Goal: Task Accomplishment & Management: Use online tool/utility

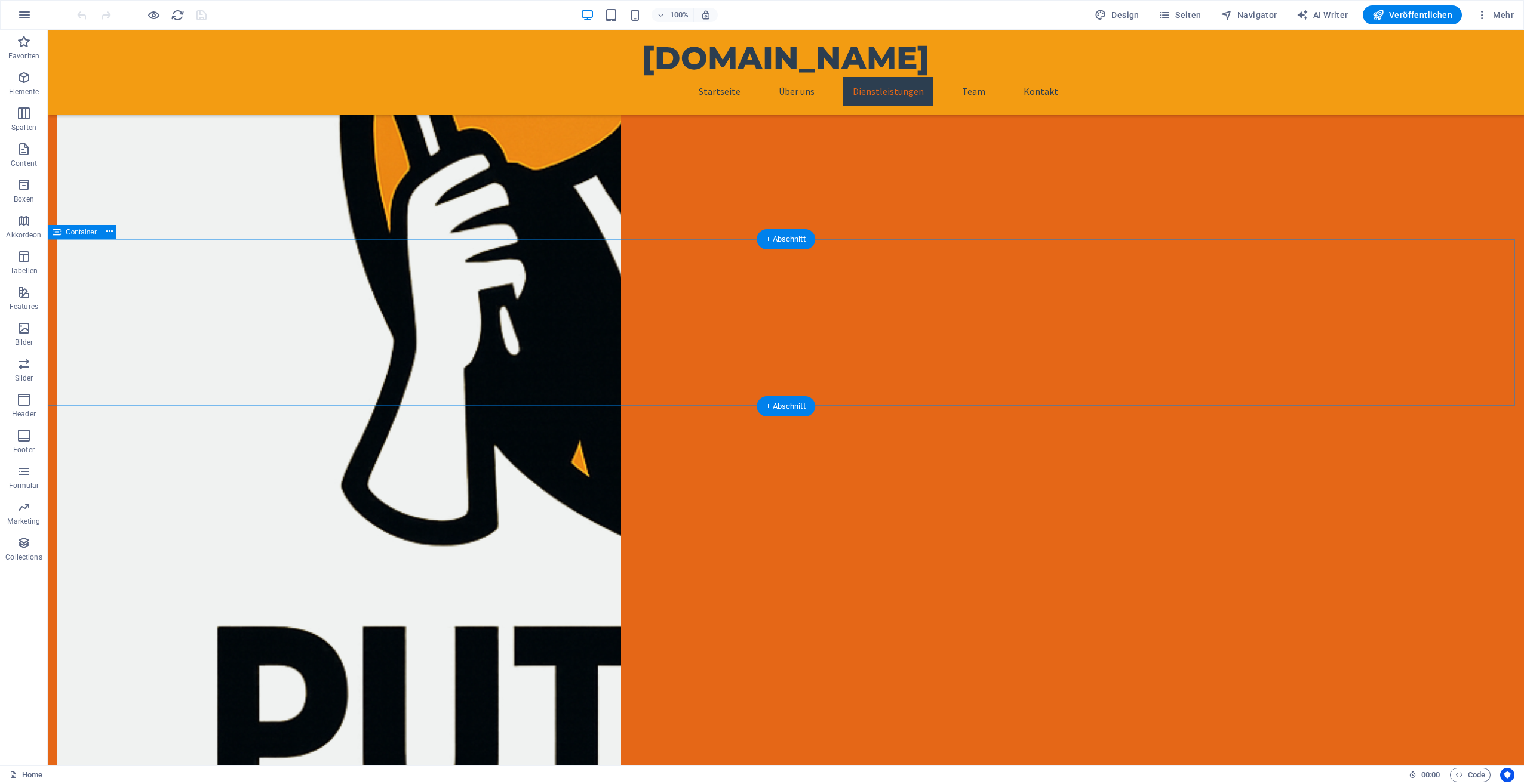
scroll to position [836, 0]
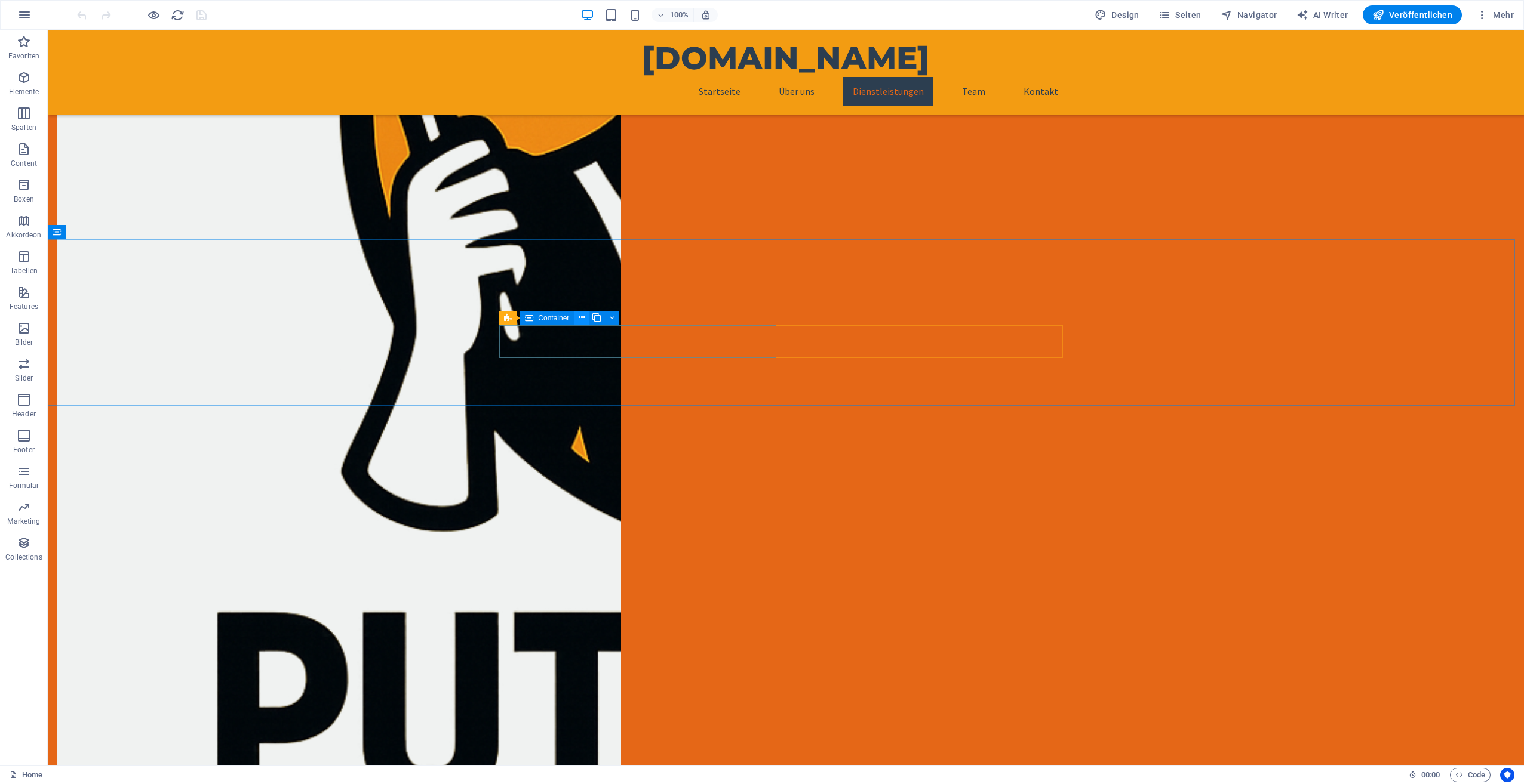
click at [585, 316] on button at bounding box center [581, 318] width 14 height 14
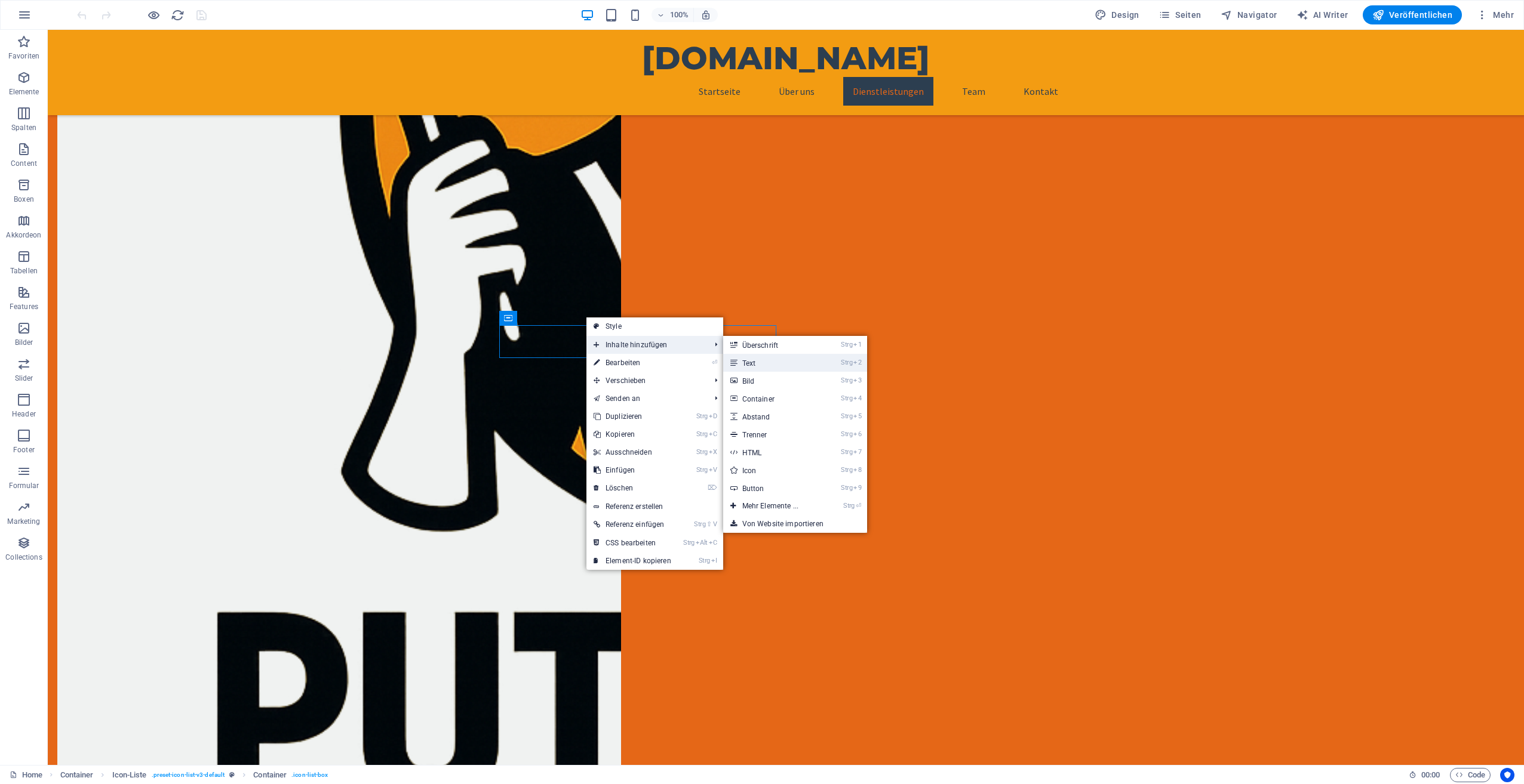
click at [744, 360] on link "Strg 2 Text" at bounding box center [773, 363] width 99 height 18
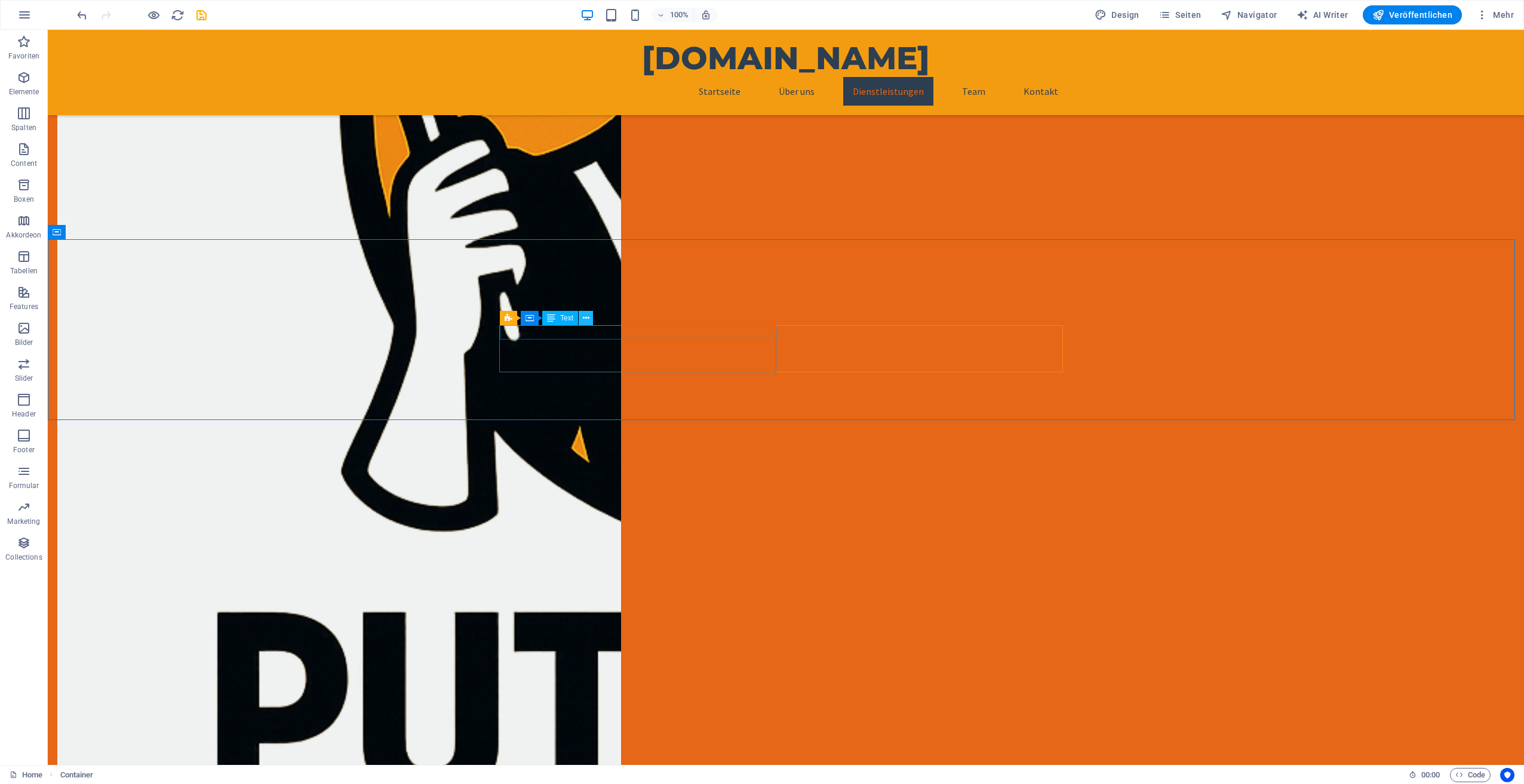
click at [584, 320] on icon at bounding box center [585, 318] width 7 height 13
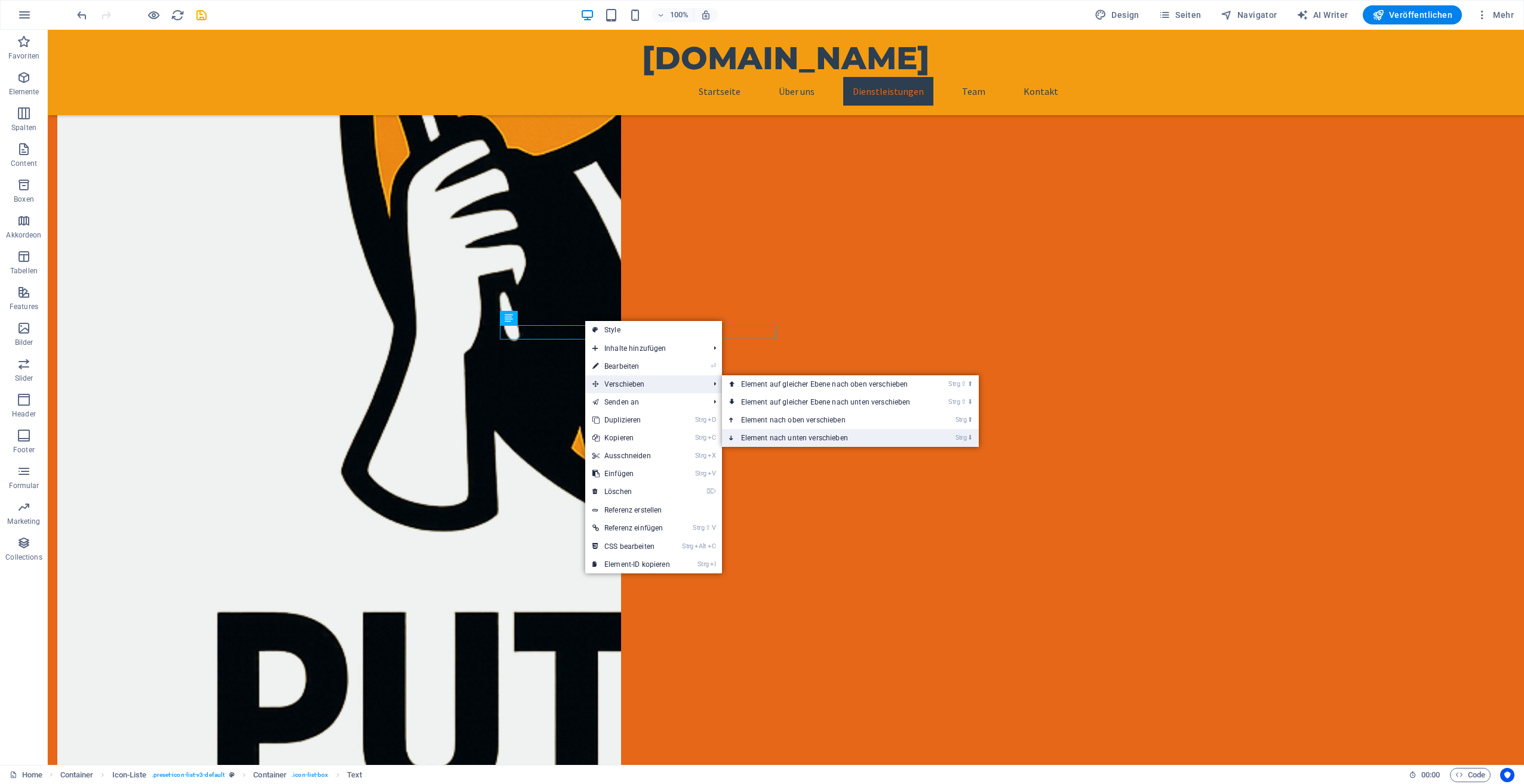
click at [780, 433] on link "Strg ⬇ Element nach unten verschieben" at bounding box center [828, 438] width 212 height 18
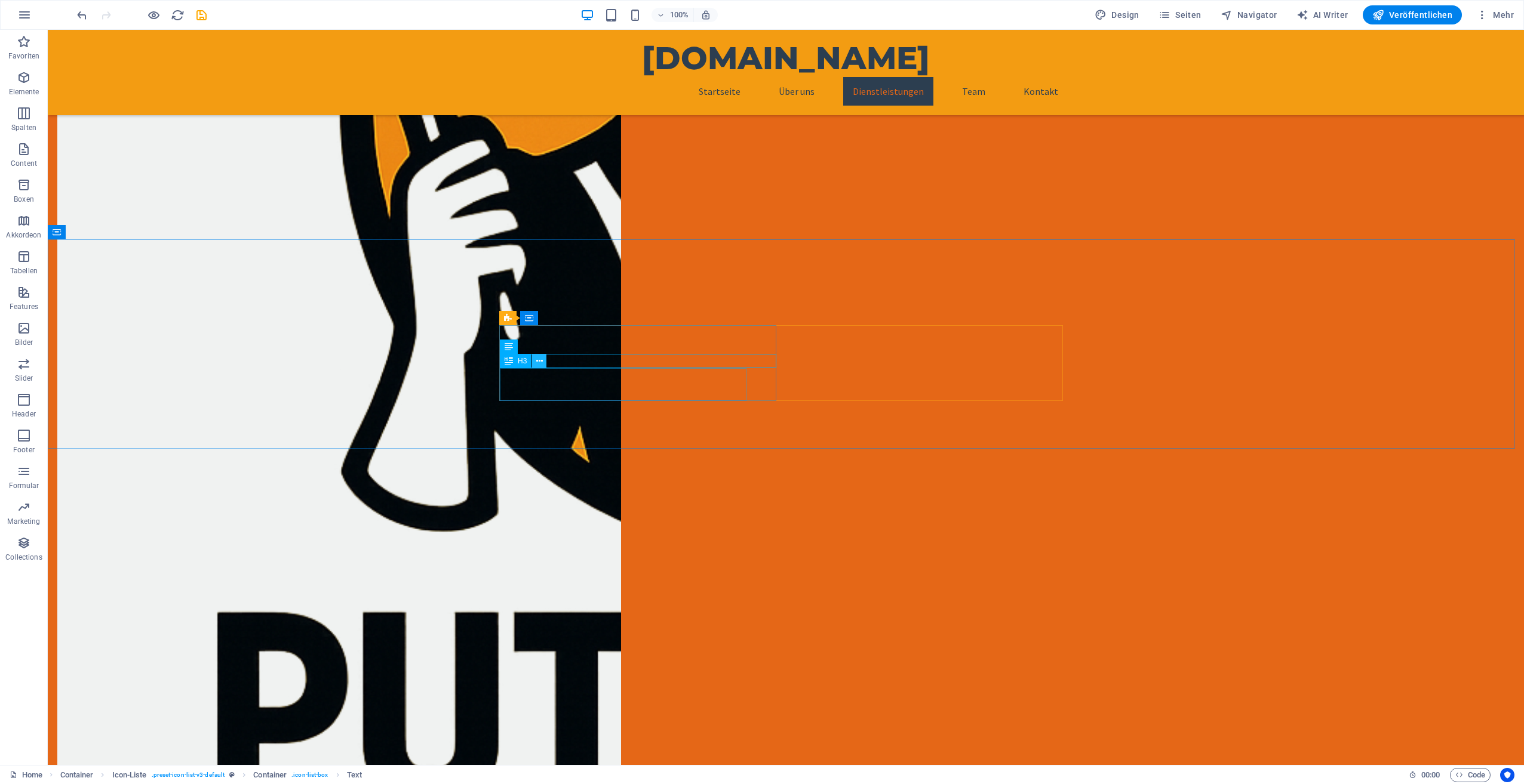
click at [537, 360] on icon at bounding box center [539, 361] width 7 height 13
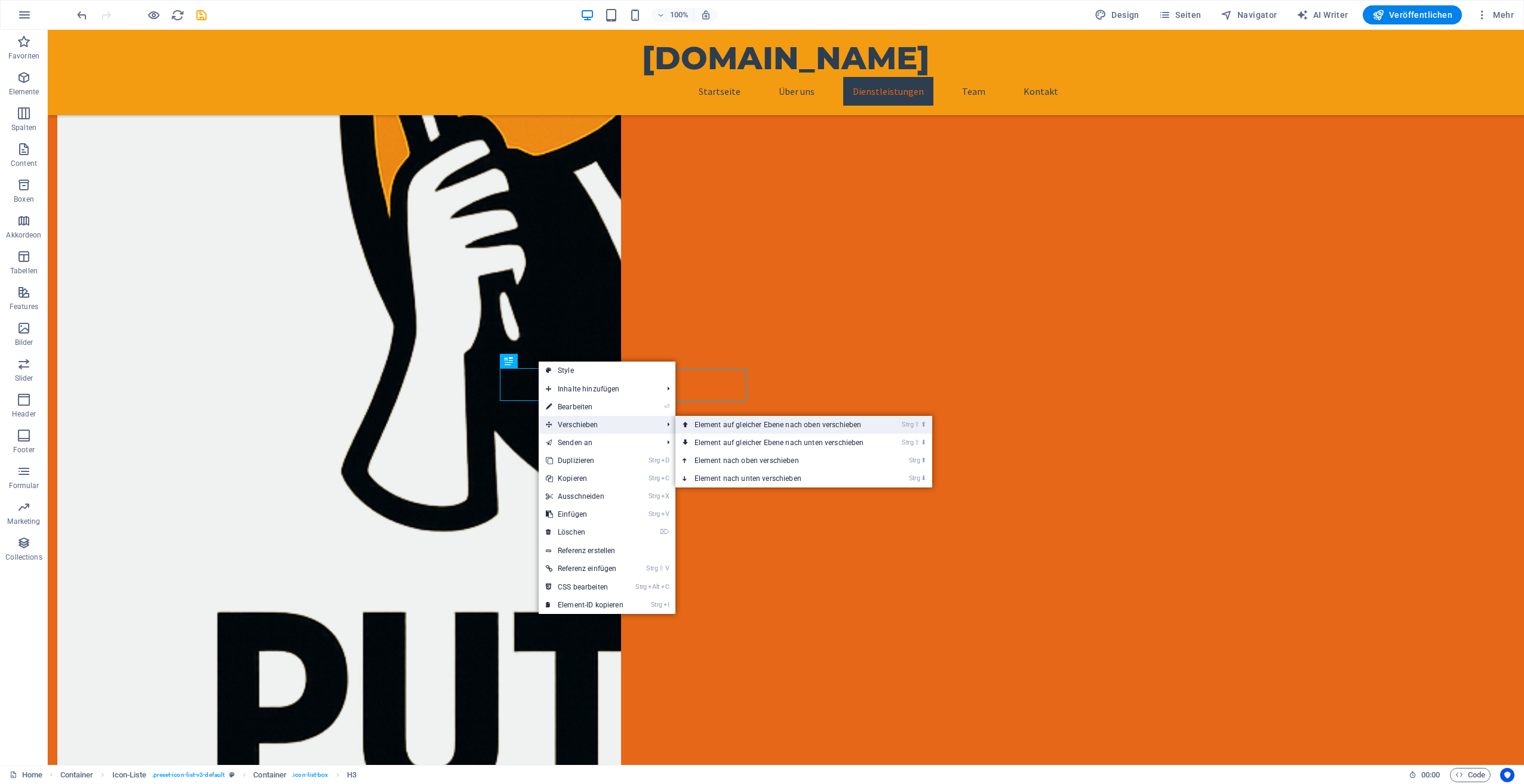
click at [693, 424] on link "Strg ⇧ ⬆ Element auf gleicher Ebene nach oben verschieben" at bounding box center [782, 424] width 212 height 18
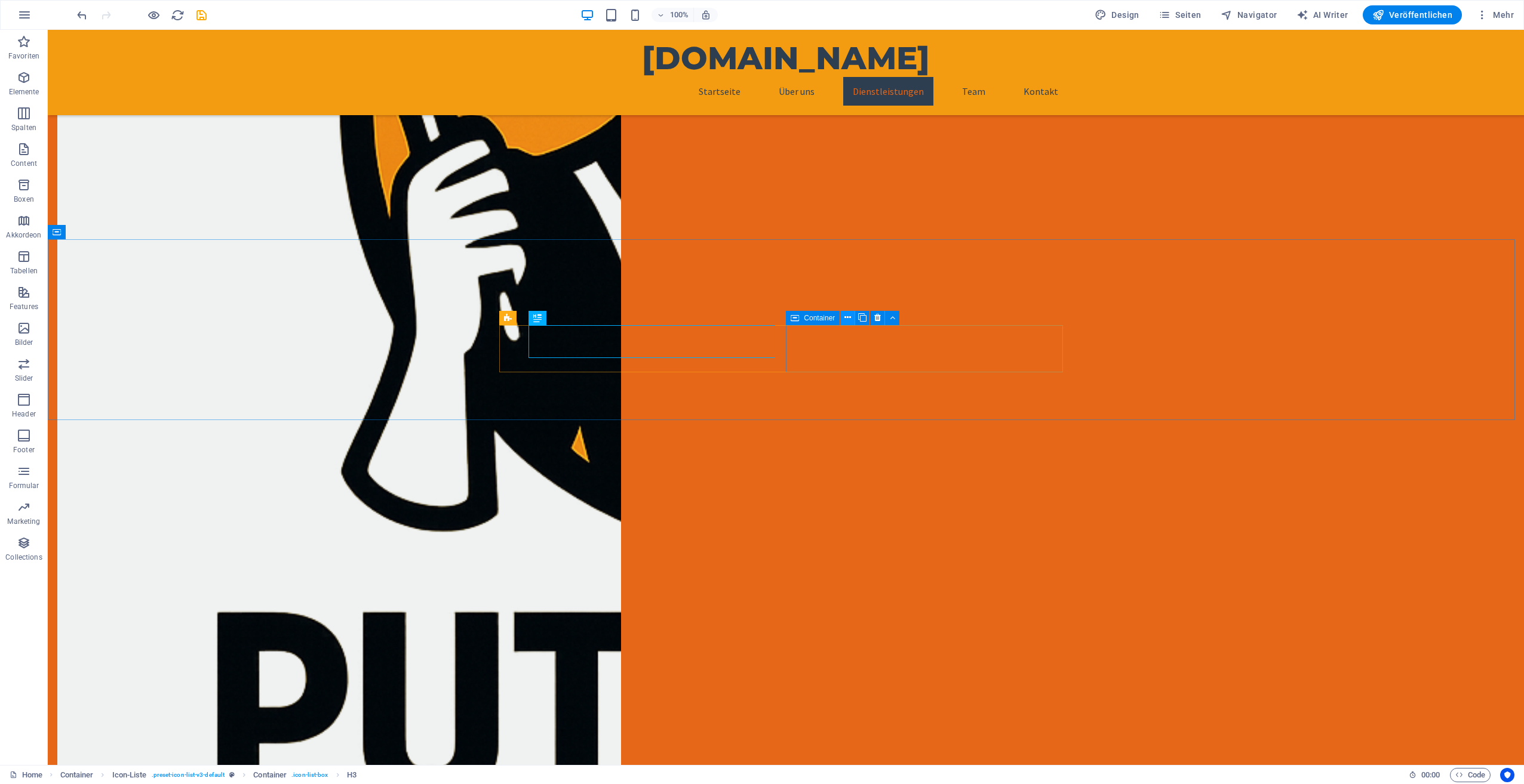
click at [847, 320] on icon at bounding box center [847, 318] width 7 height 13
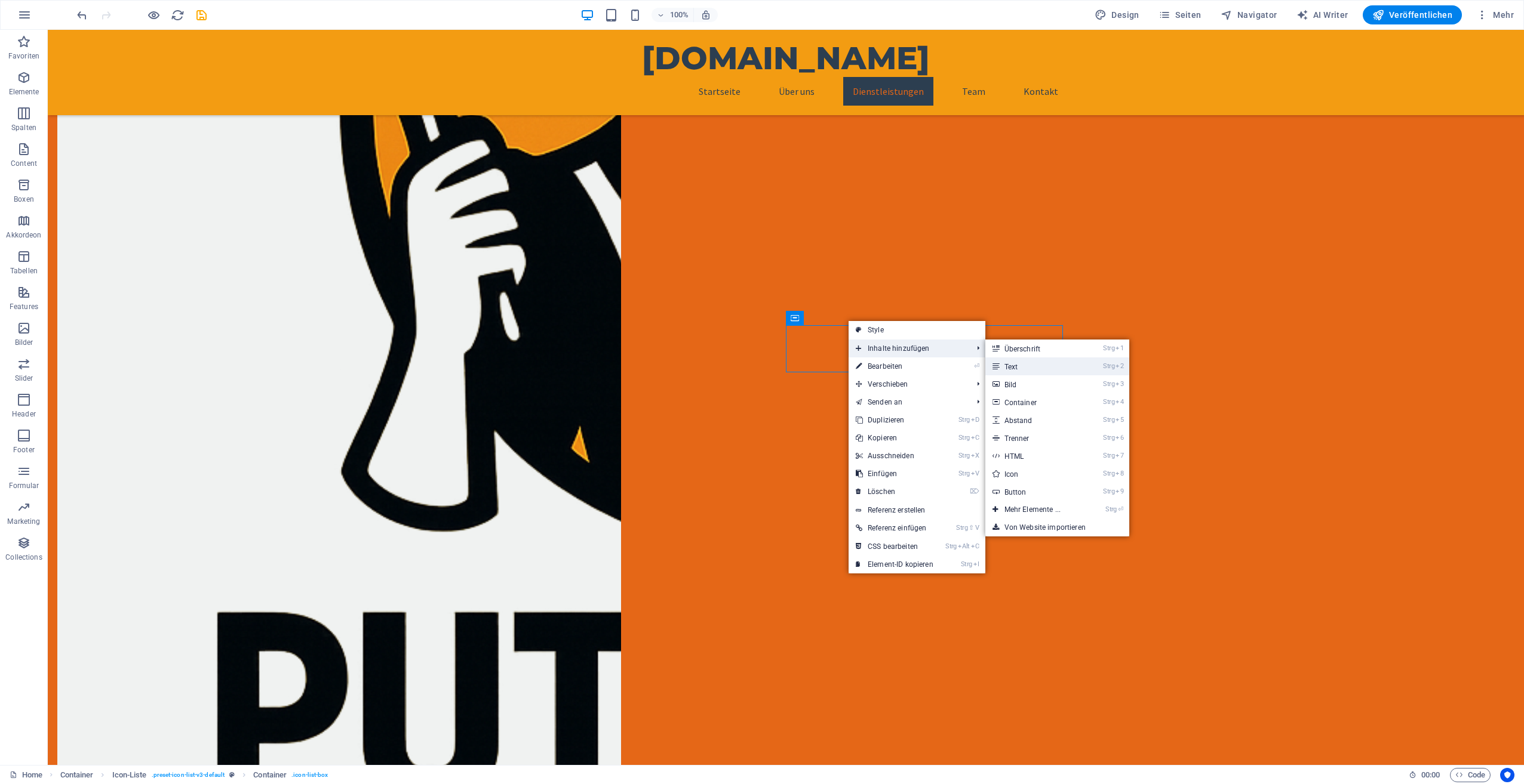
drag, startPoint x: 1020, startPoint y: 365, endPoint x: 763, endPoint y: 335, distance: 258.7
click at [1021, 365] on link "Strg 2 Text" at bounding box center [1034, 366] width 99 height 18
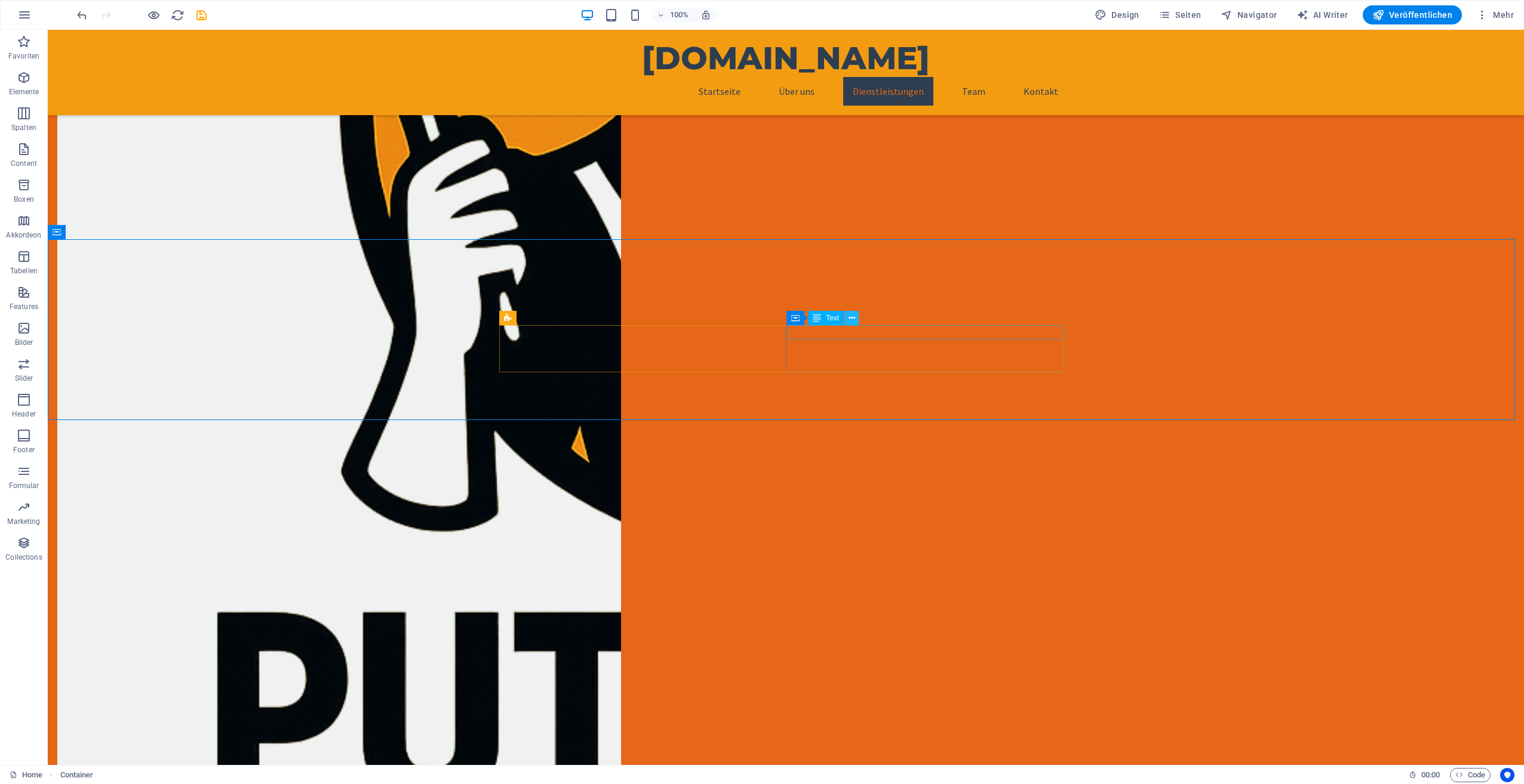
click at [849, 316] on icon at bounding box center [852, 318] width 7 height 13
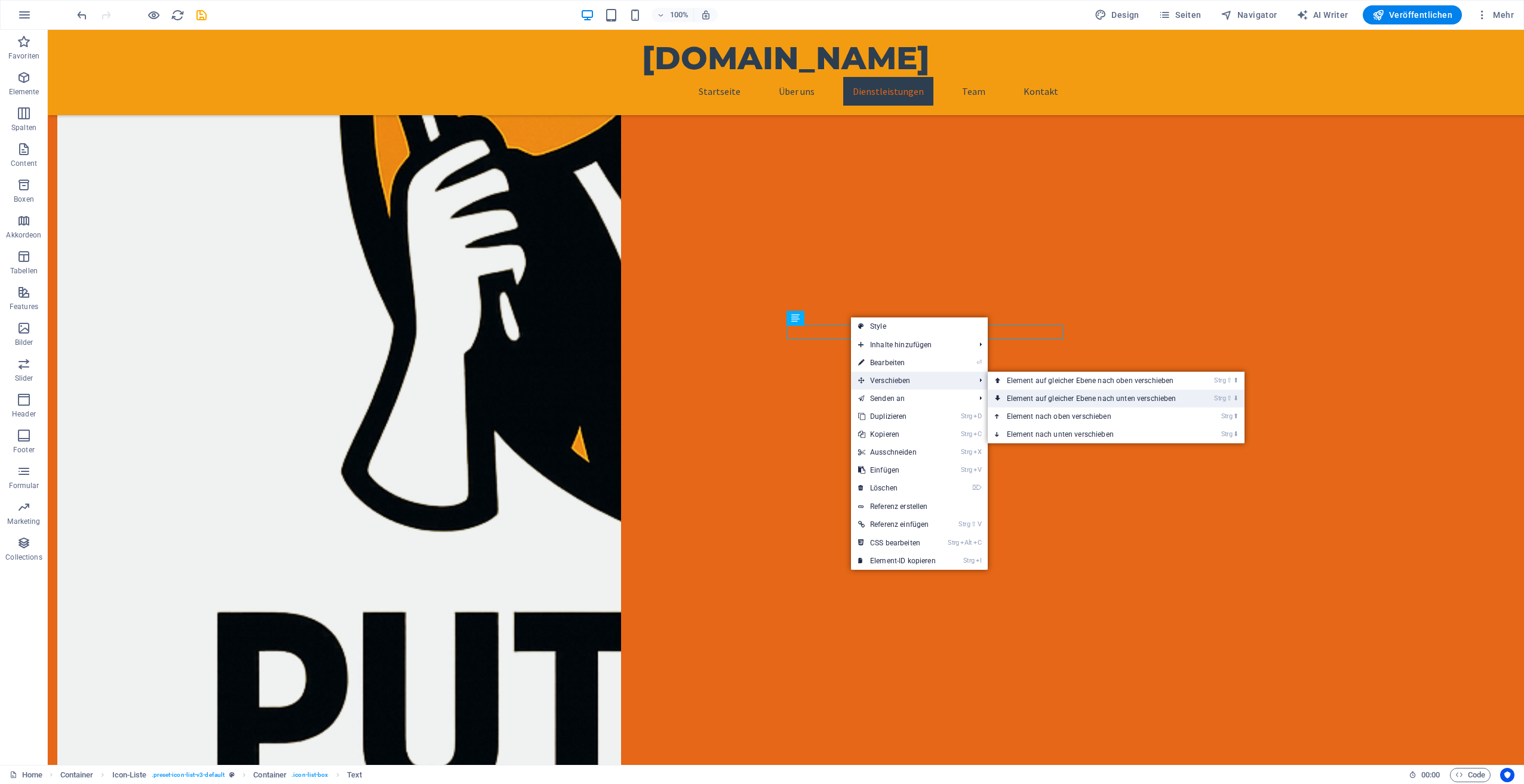
click at [1017, 394] on link "Strg ⇧ ⬇ Element auf gleicher Ebene nach unten verschieben" at bounding box center [1094, 399] width 212 height 18
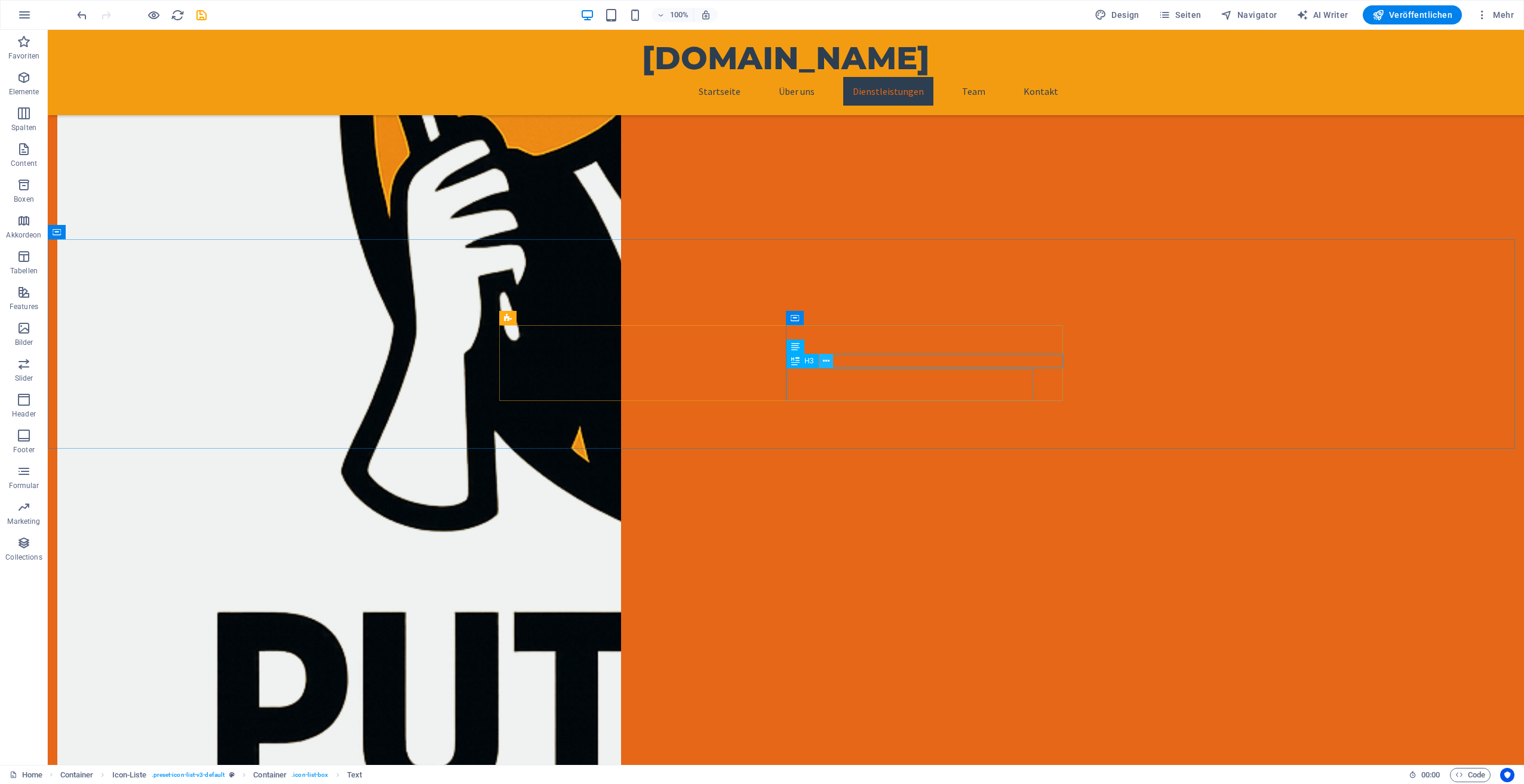
click at [827, 364] on icon at bounding box center [826, 361] width 7 height 13
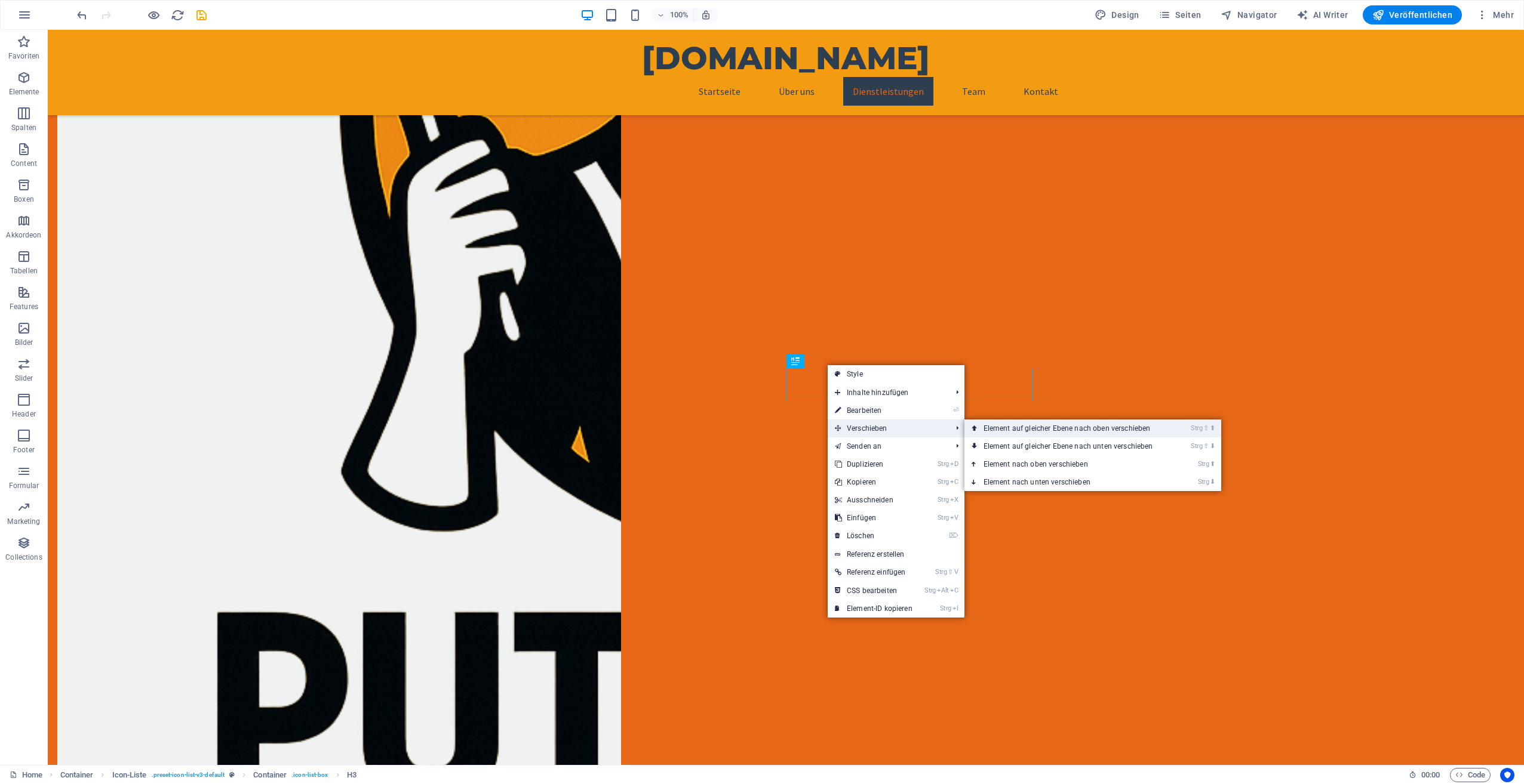
click at [998, 426] on link "Strg ⇧ ⬆ Element auf gleicher Ebene nach oben verschieben" at bounding box center [1071, 428] width 212 height 18
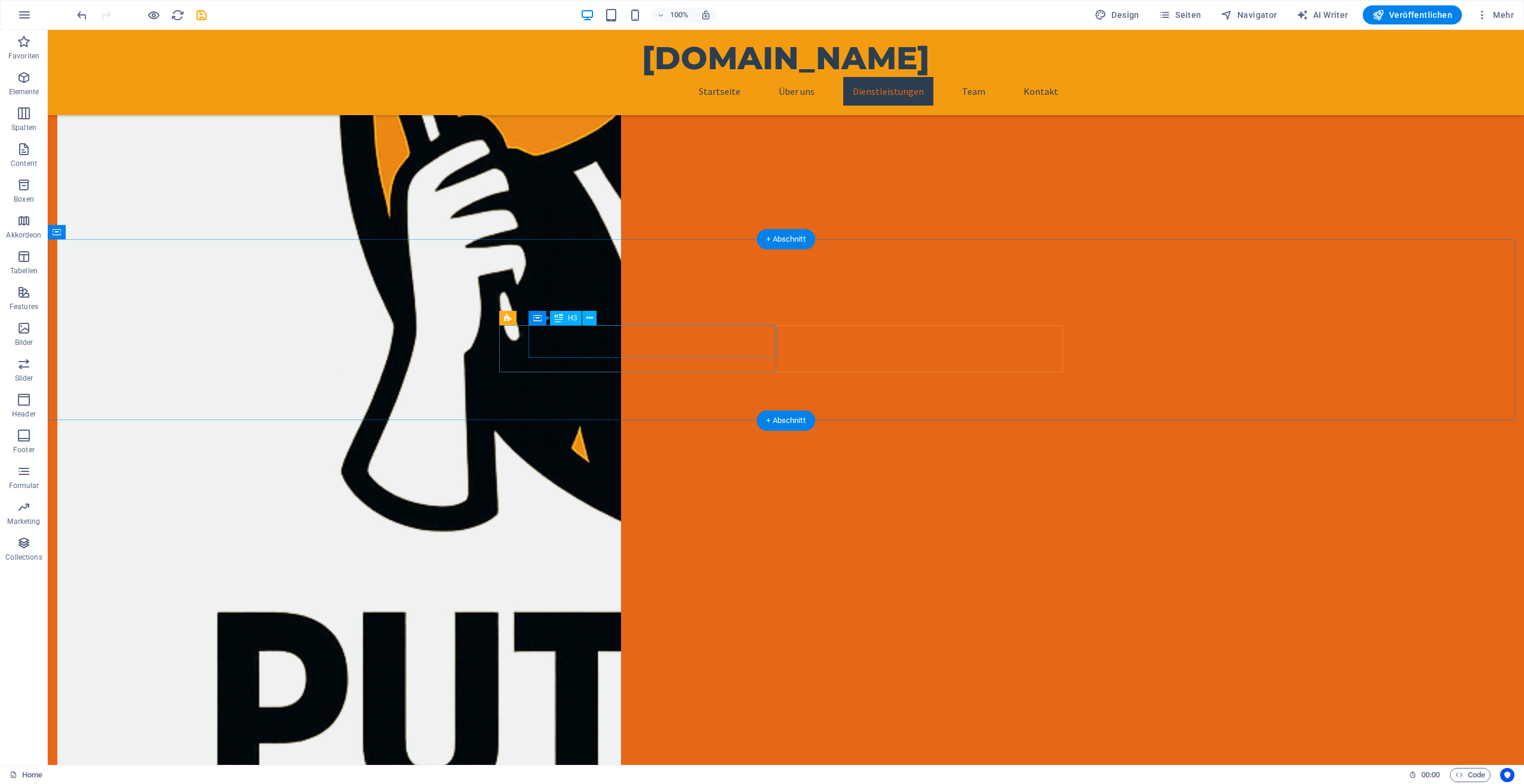
scroll to position [776, 0]
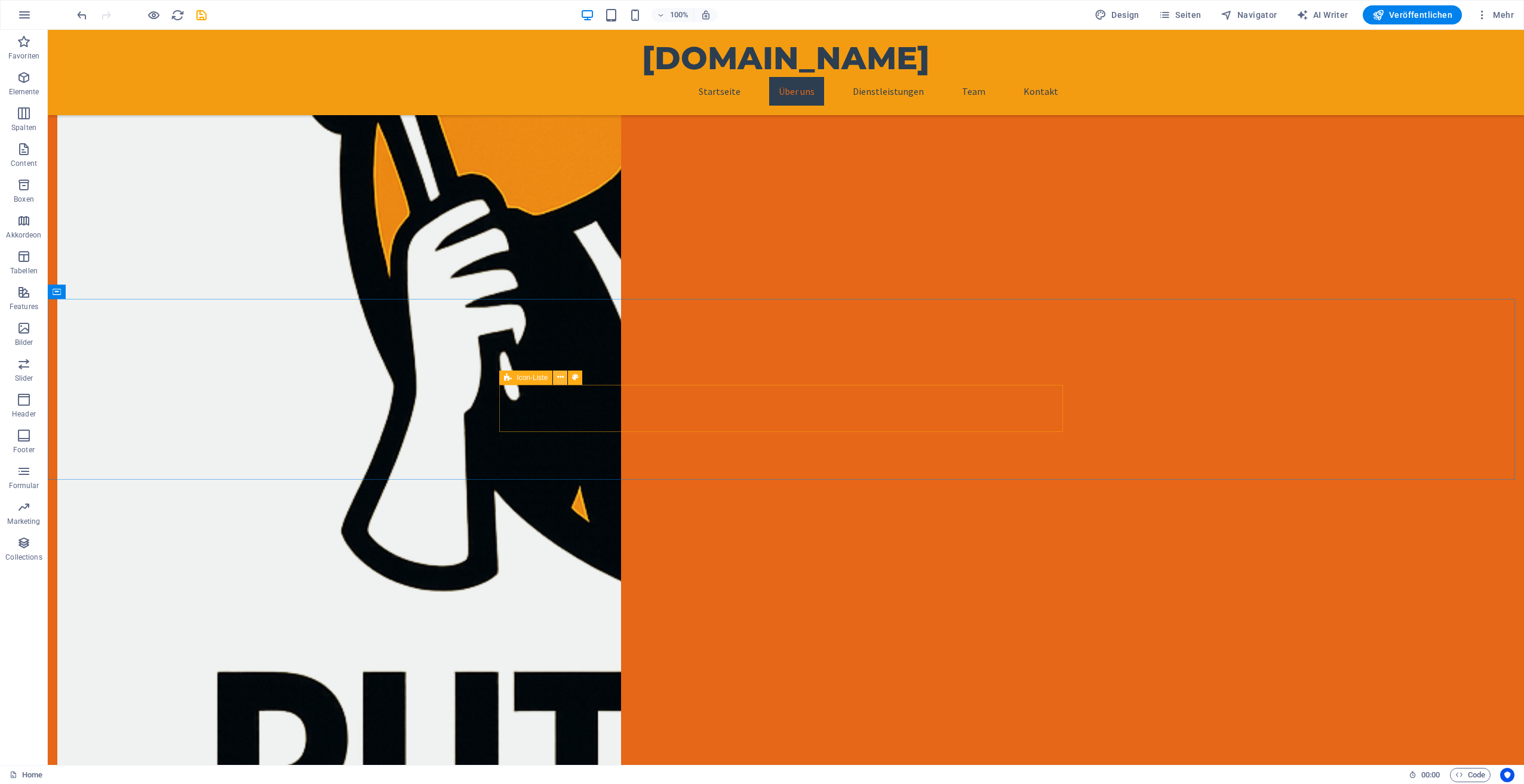
click at [561, 378] on icon at bounding box center [560, 377] width 7 height 13
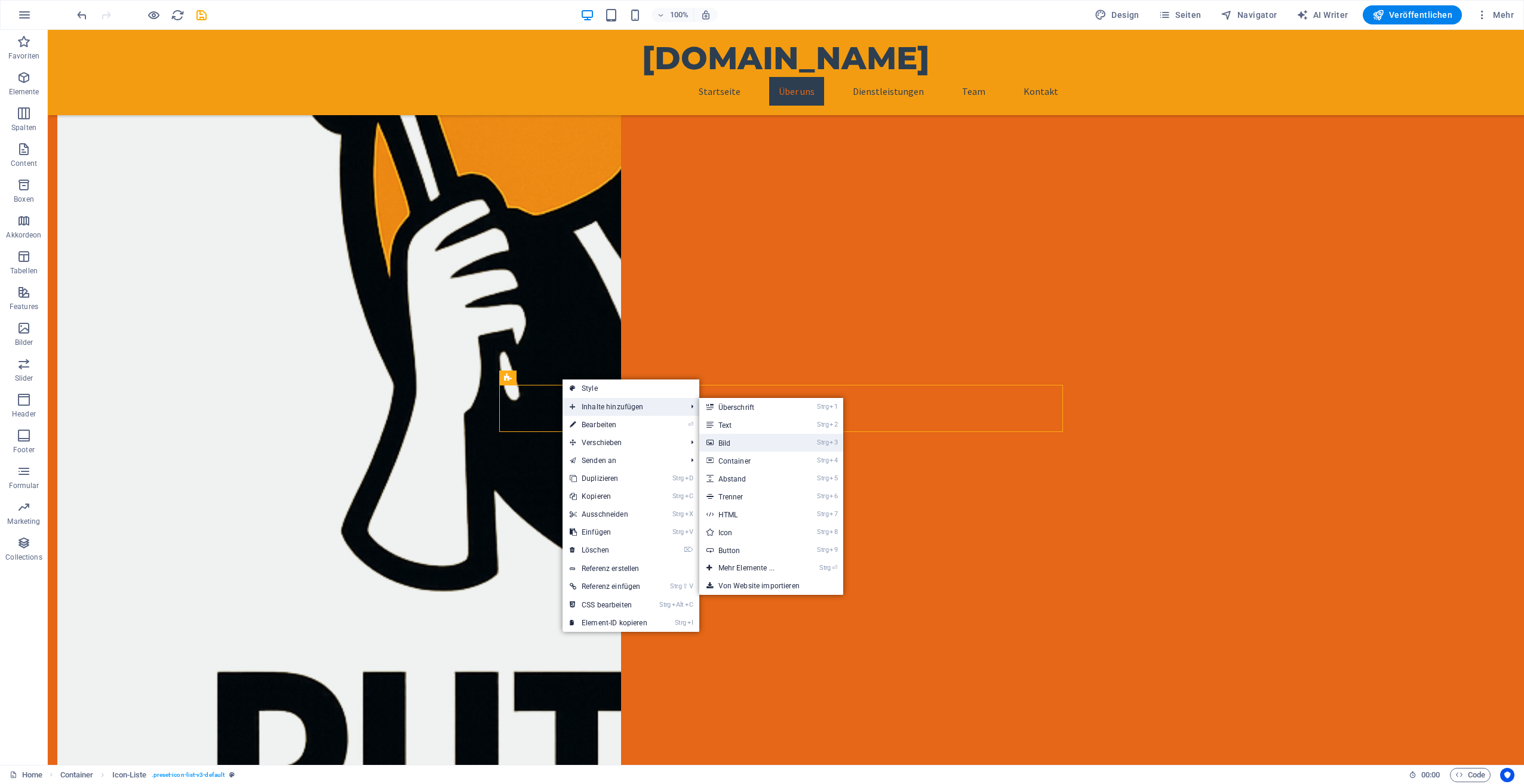
click at [740, 441] on link "Strg 3 Bild" at bounding box center [748, 443] width 99 height 18
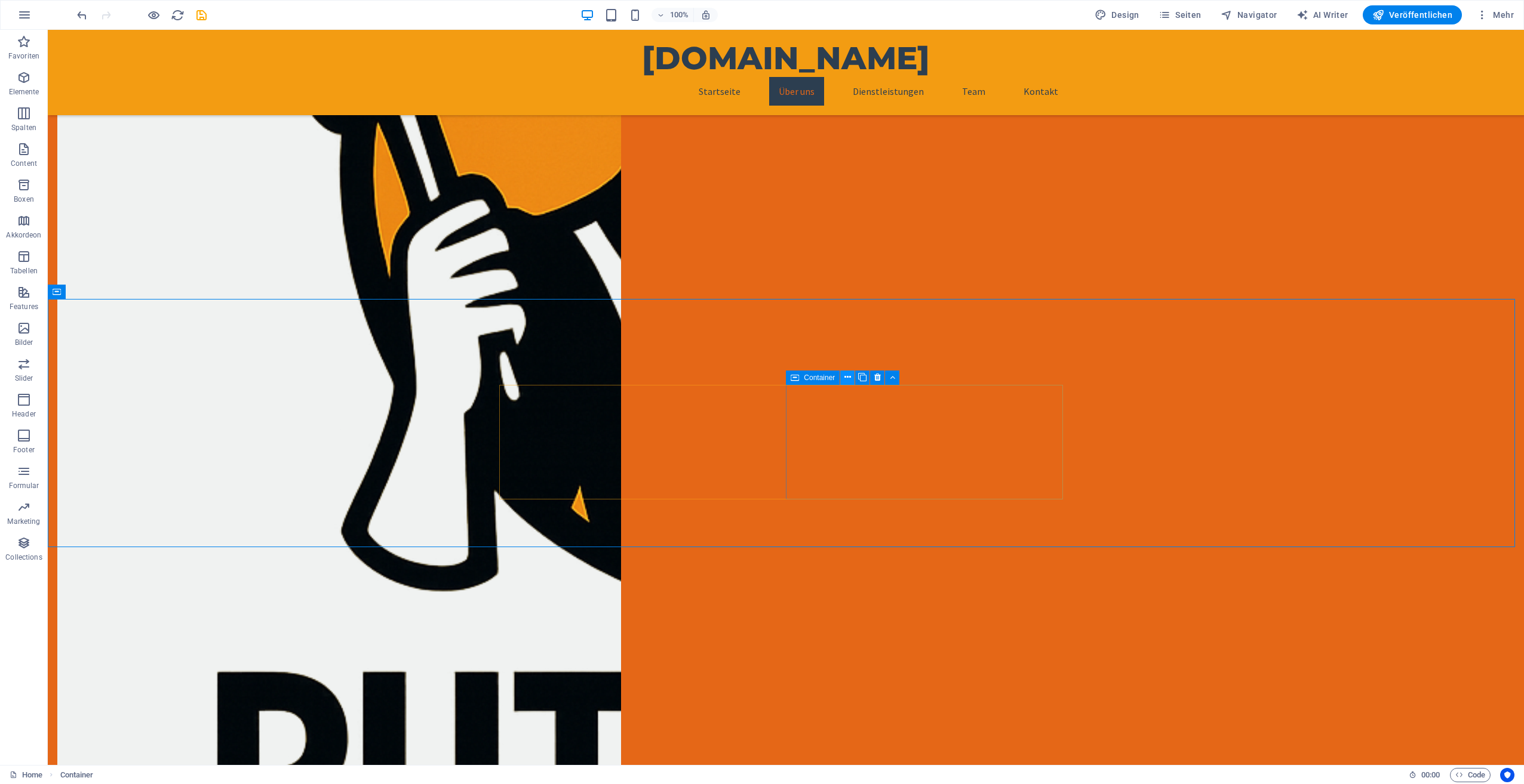
click at [849, 378] on icon at bounding box center [847, 377] width 7 height 13
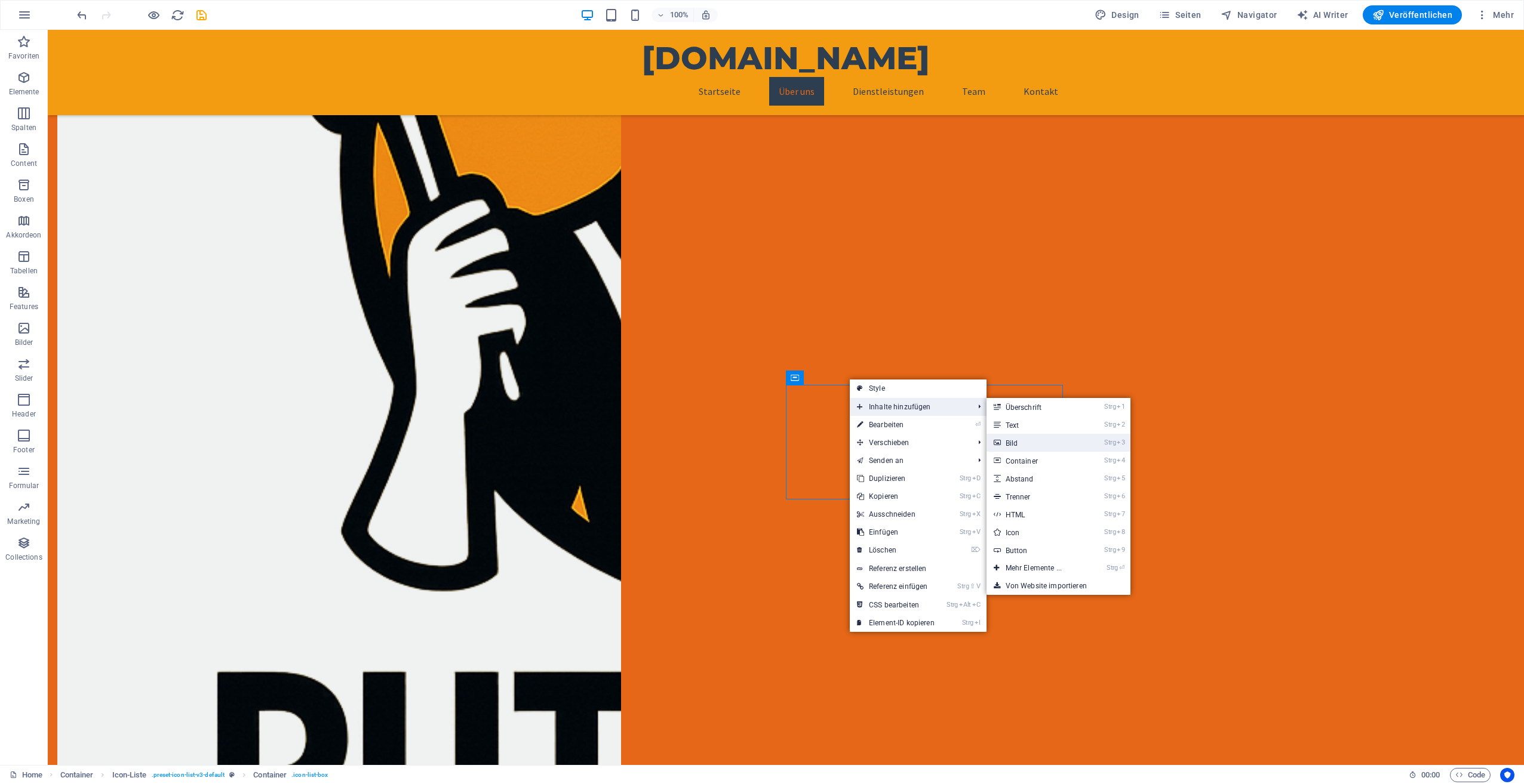
click at [1026, 437] on link "Strg 3 Bild" at bounding box center [1036, 443] width 99 height 18
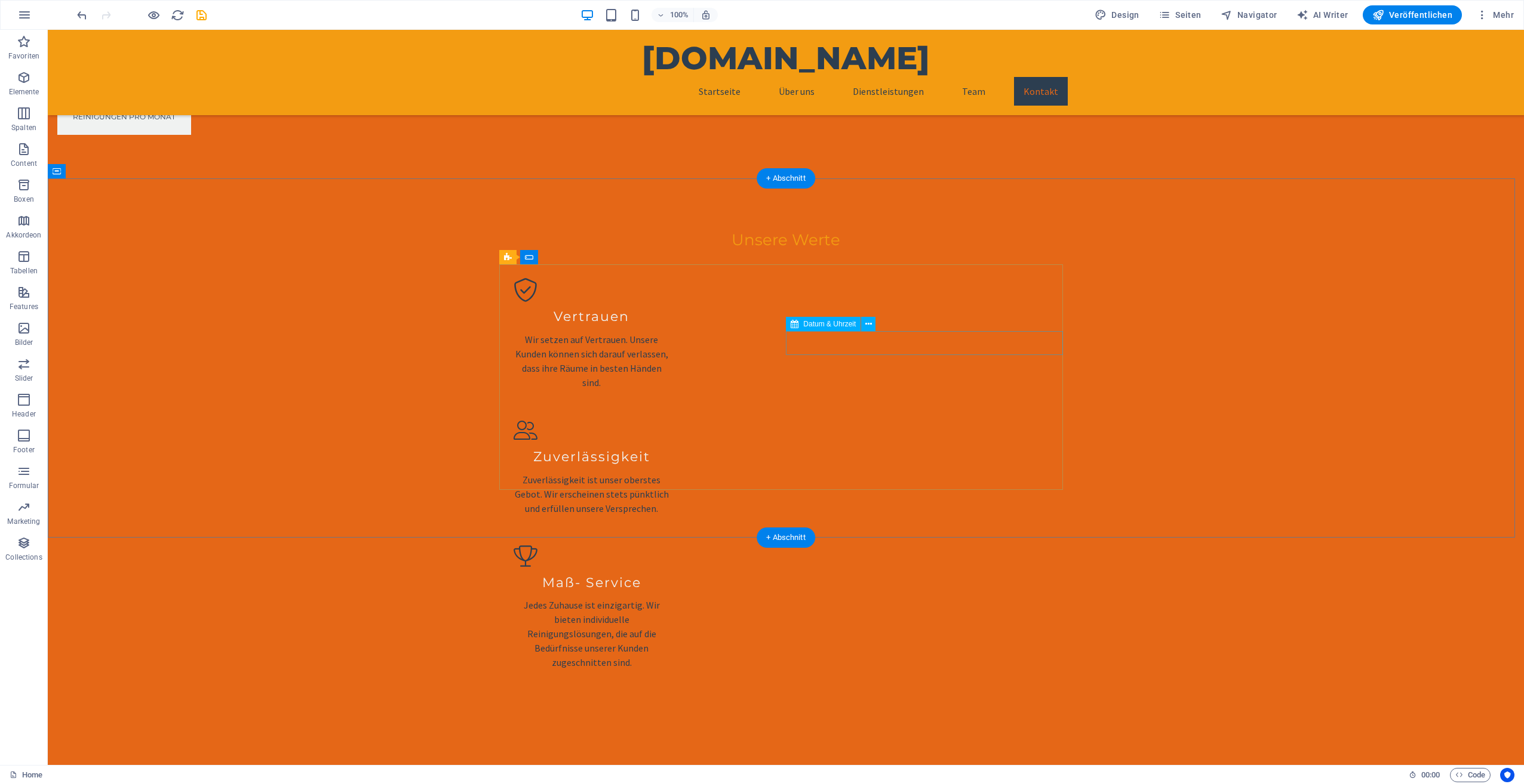
scroll to position [2085, 0]
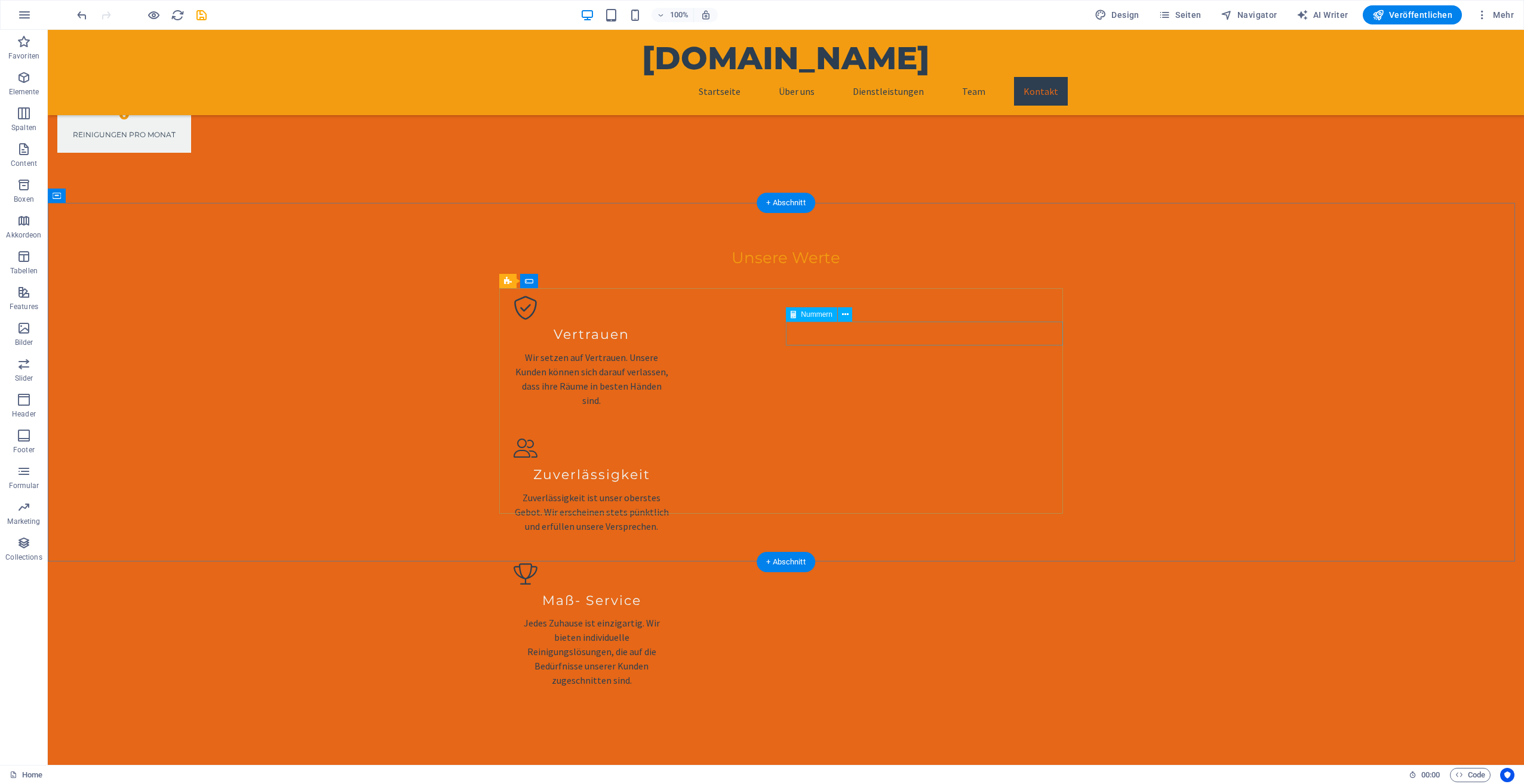
click at [843, 312] on icon at bounding box center [845, 315] width 7 height 13
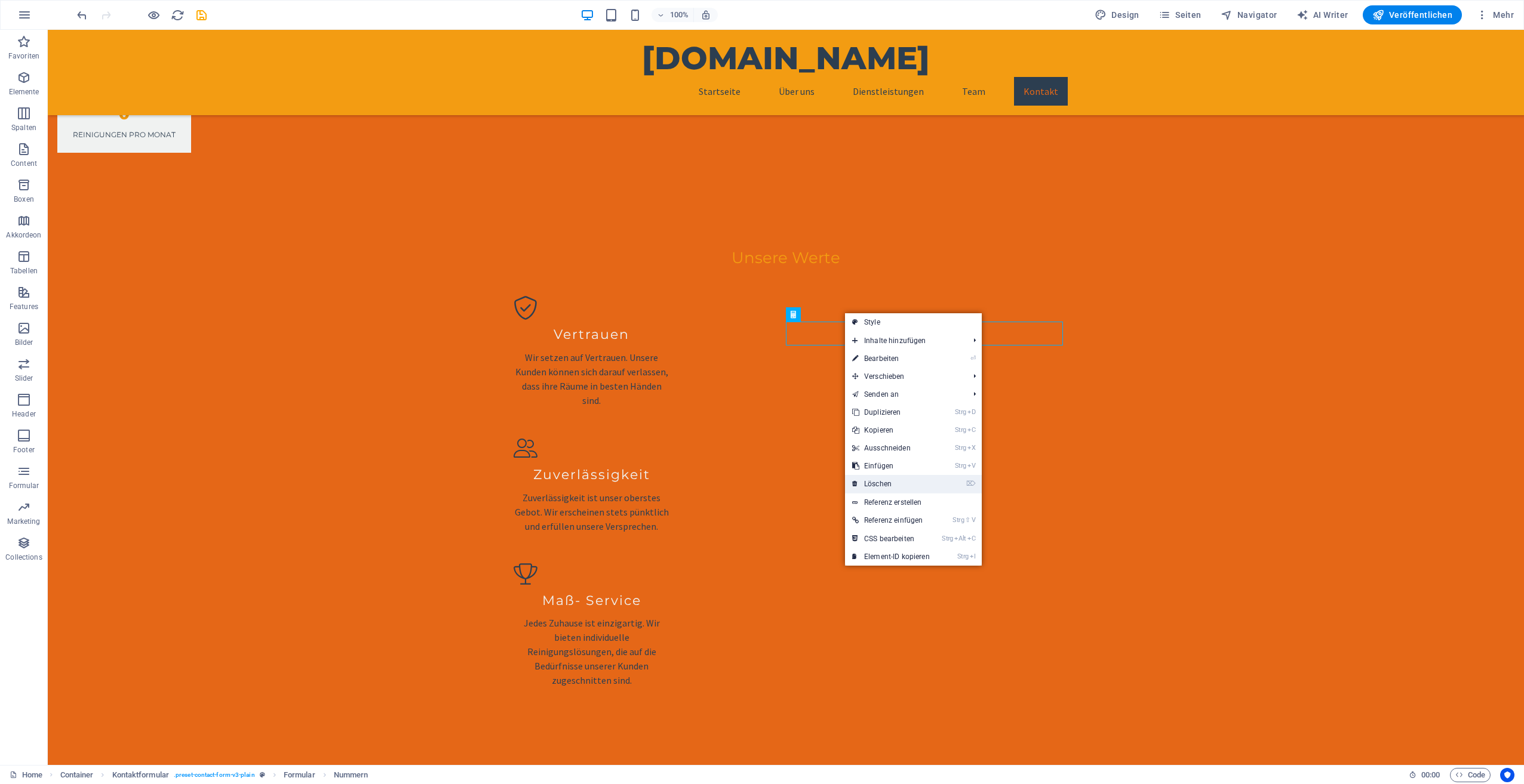
click at [903, 479] on link "⌦ Löschen" at bounding box center [891, 484] width 92 height 18
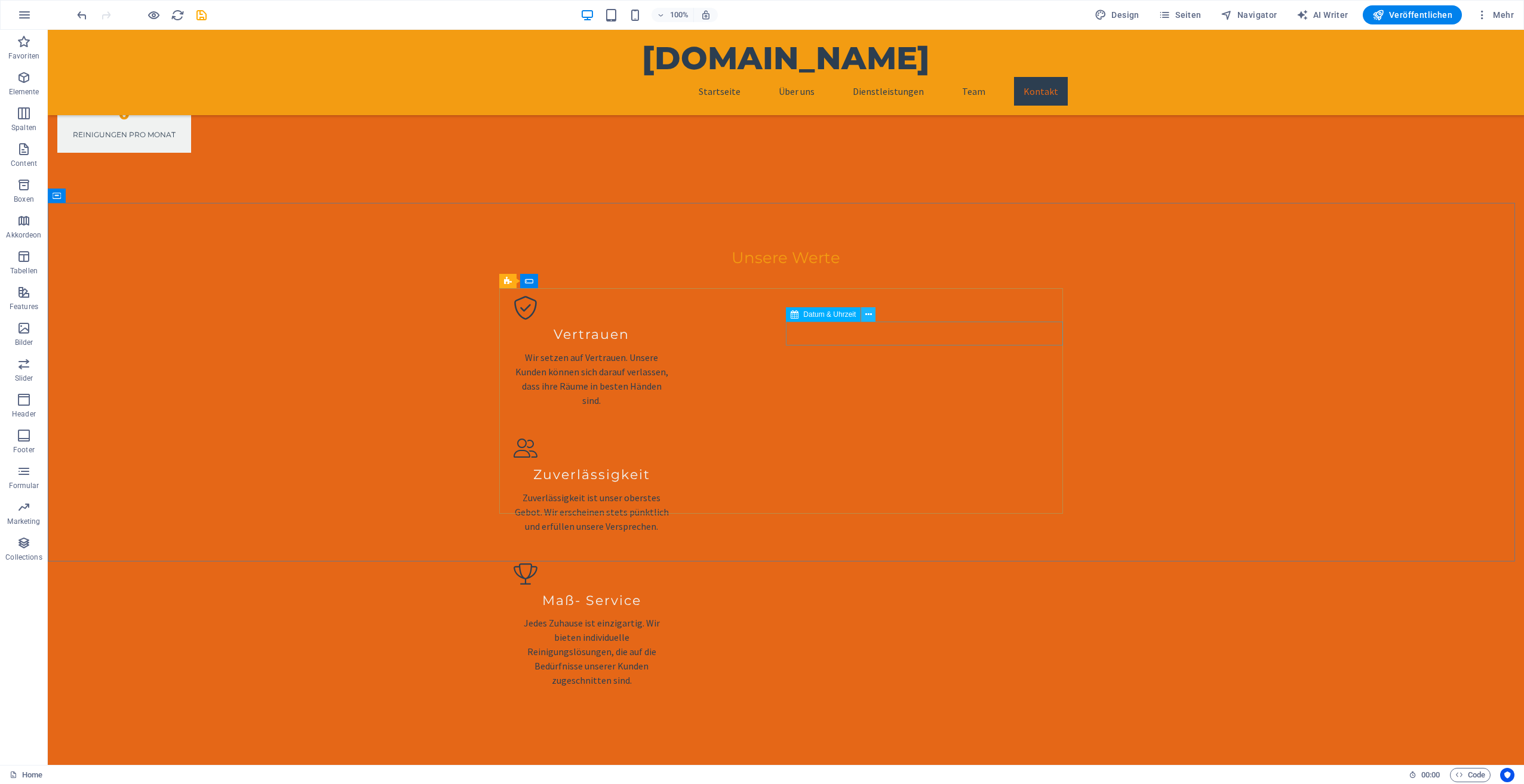
click at [866, 315] on icon at bounding box center [869, 315] width 7 height 13
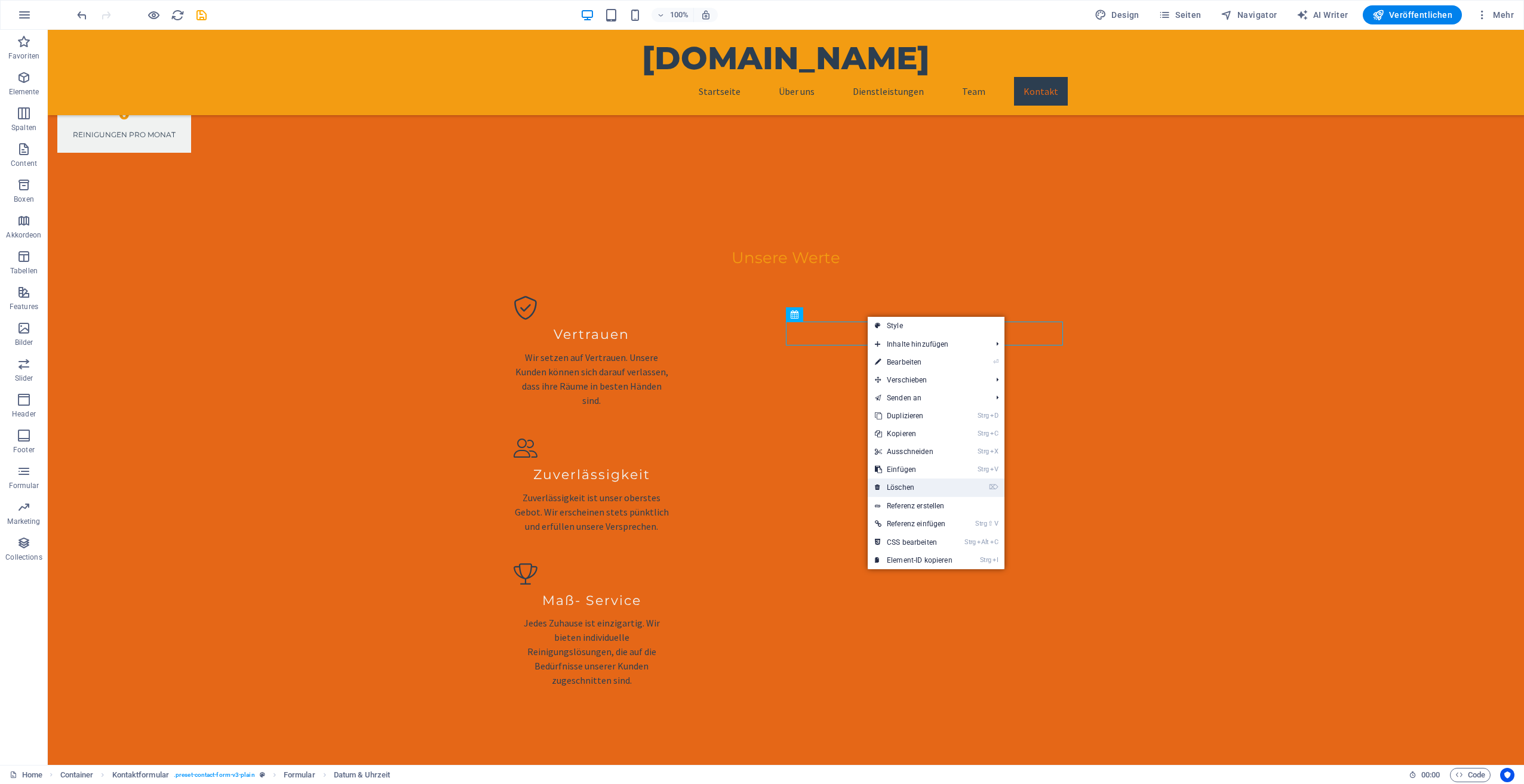
click at [917, 483] on link "⌦ Löschen" at bounding box center [914, 488] width 92 height 18
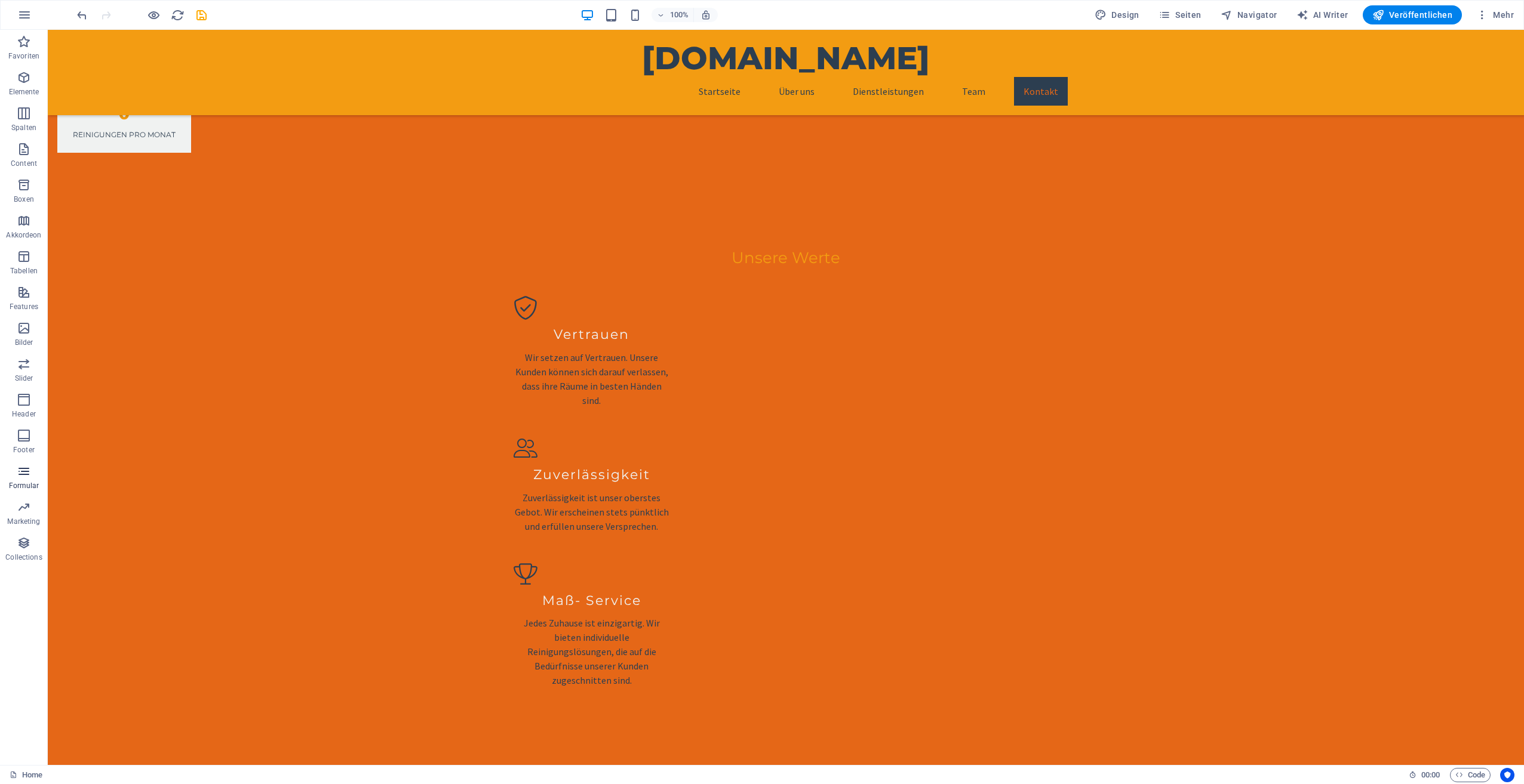
click at [25, 474] on icon "button" at bounding box center [24, 471] width 14 height 14
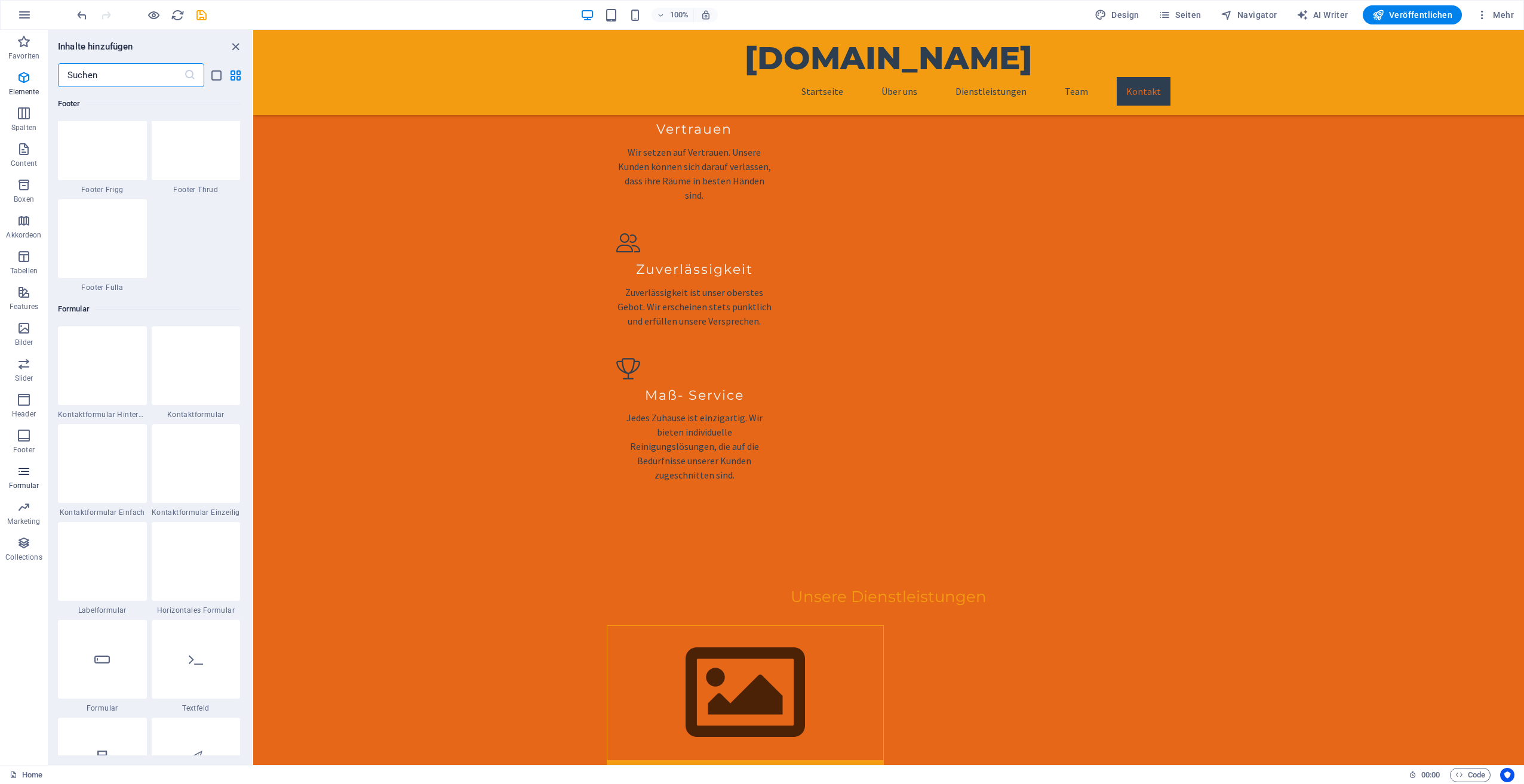
scroll to position [8712, 0]
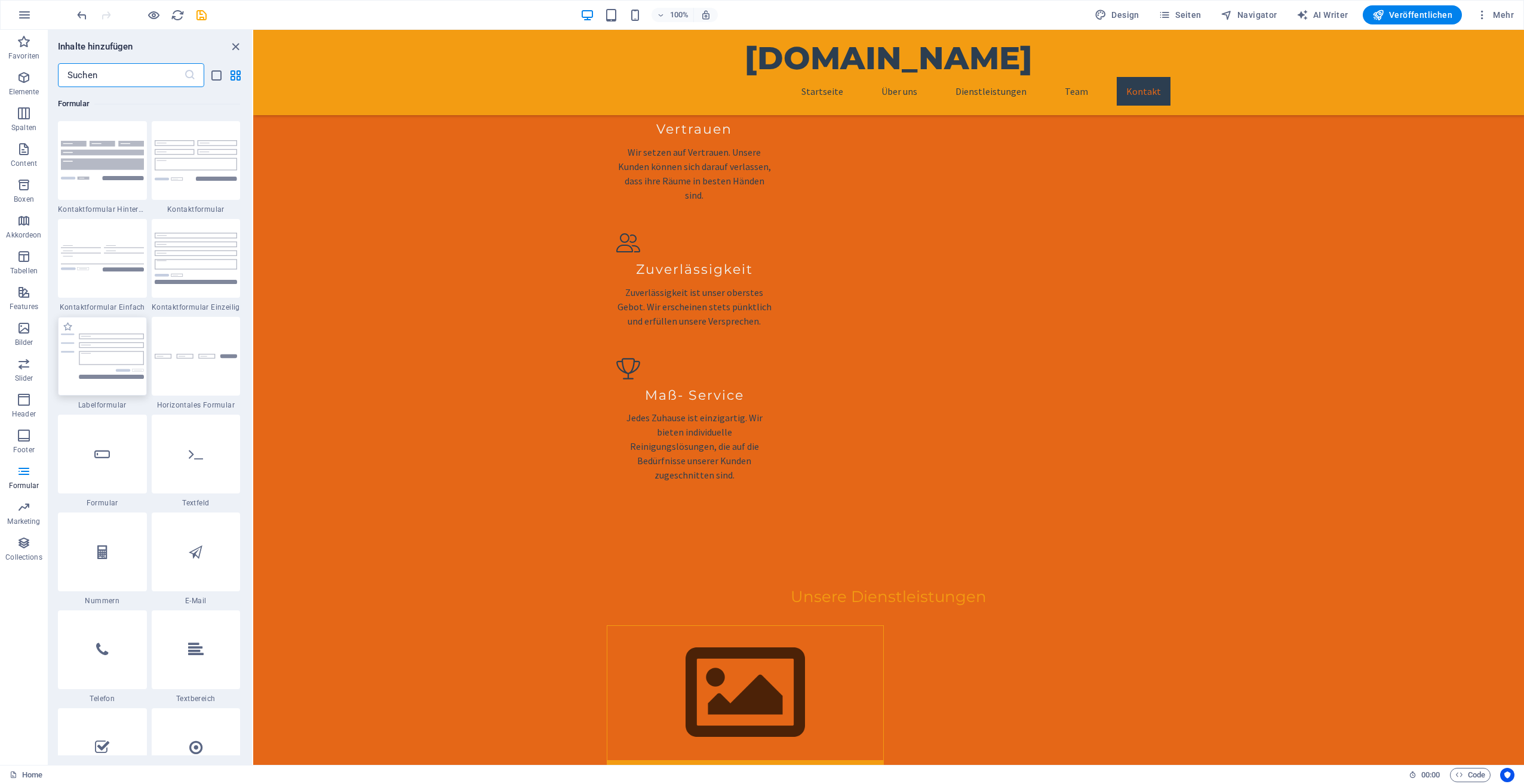
click at [105, 369] on img at bounding box center [102, 357] width 83 height 46
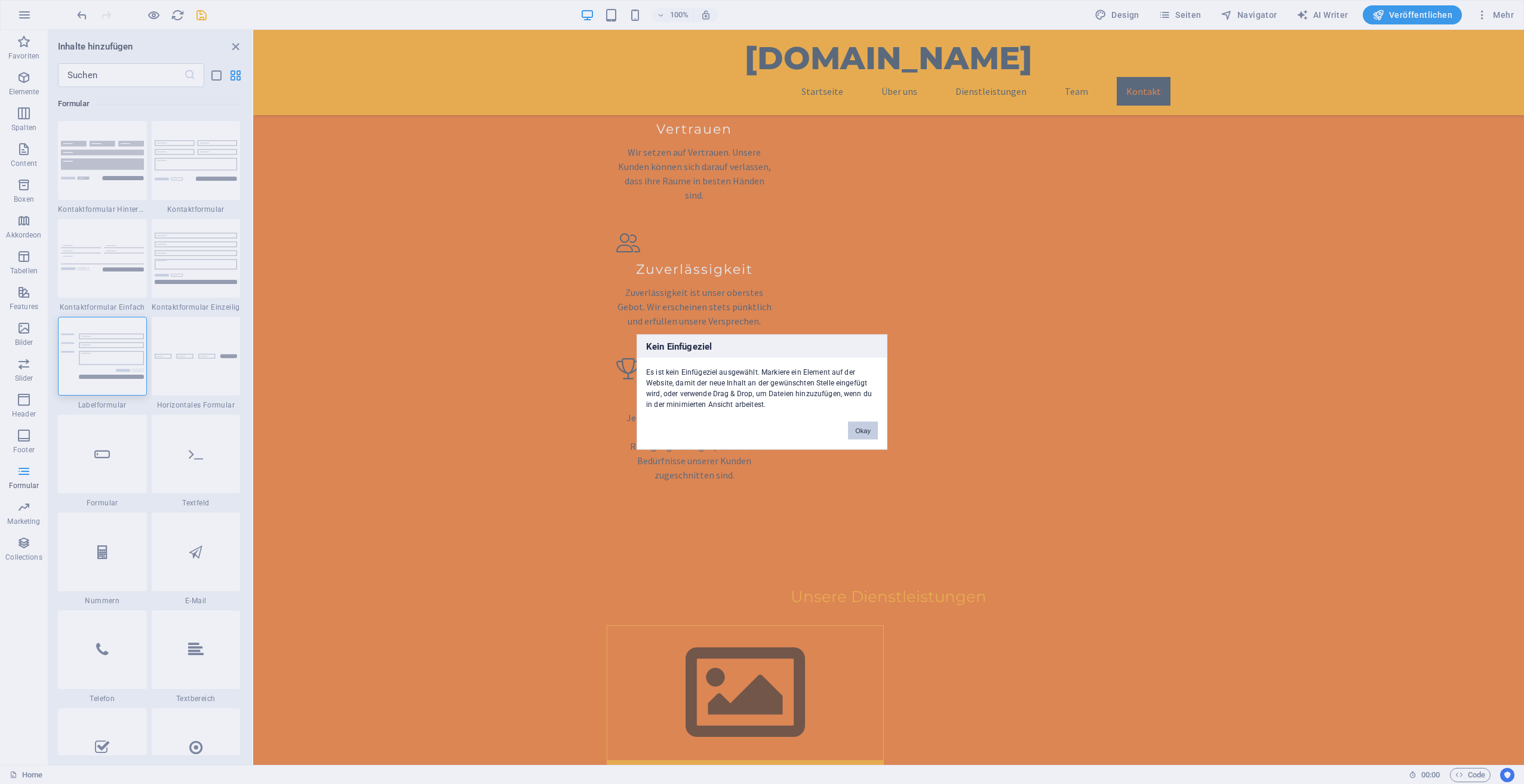
click at [863, 424] on button "Okay" at bounding box center [863, 431] width 29 height 18
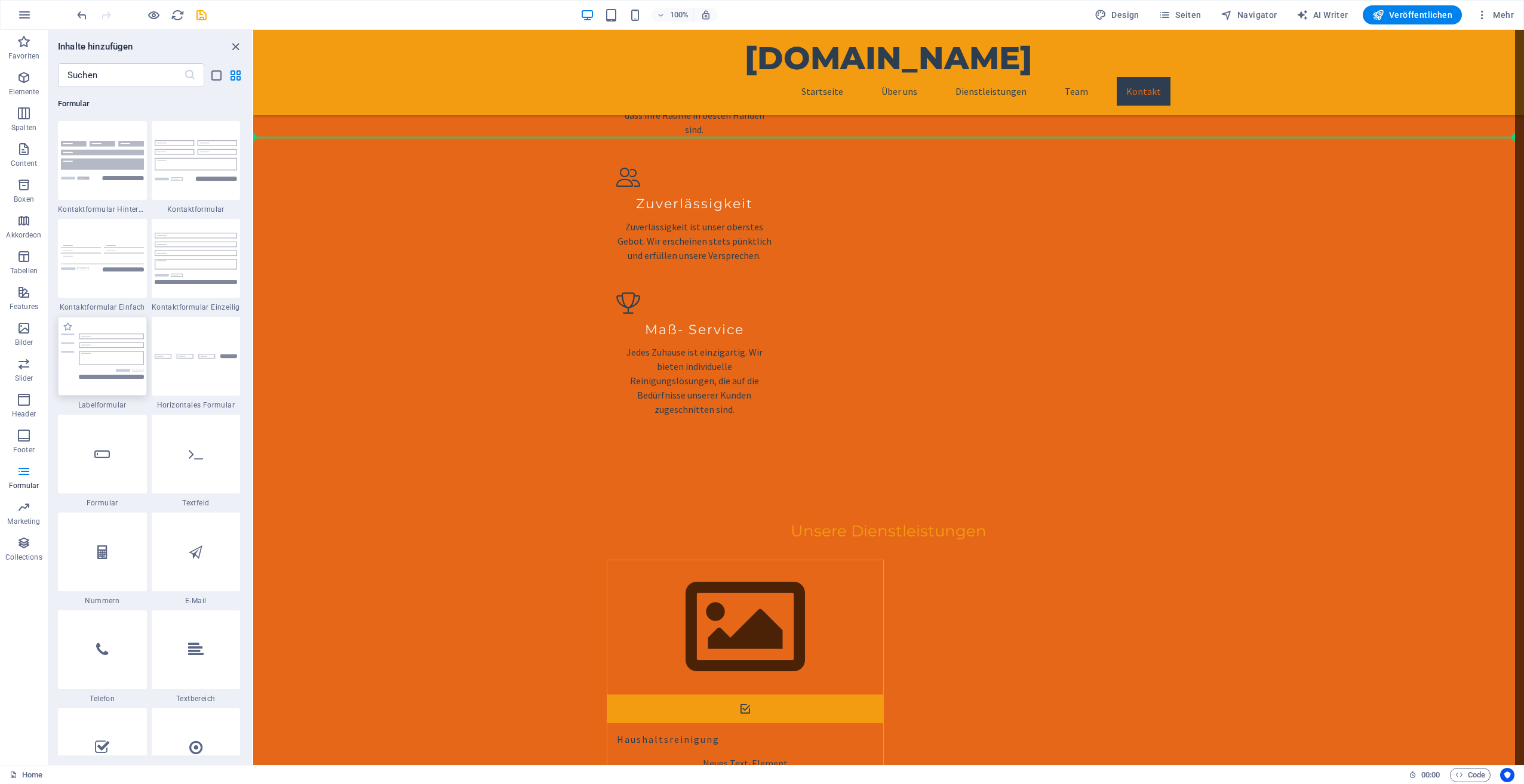
scroll to position [2137, 0]
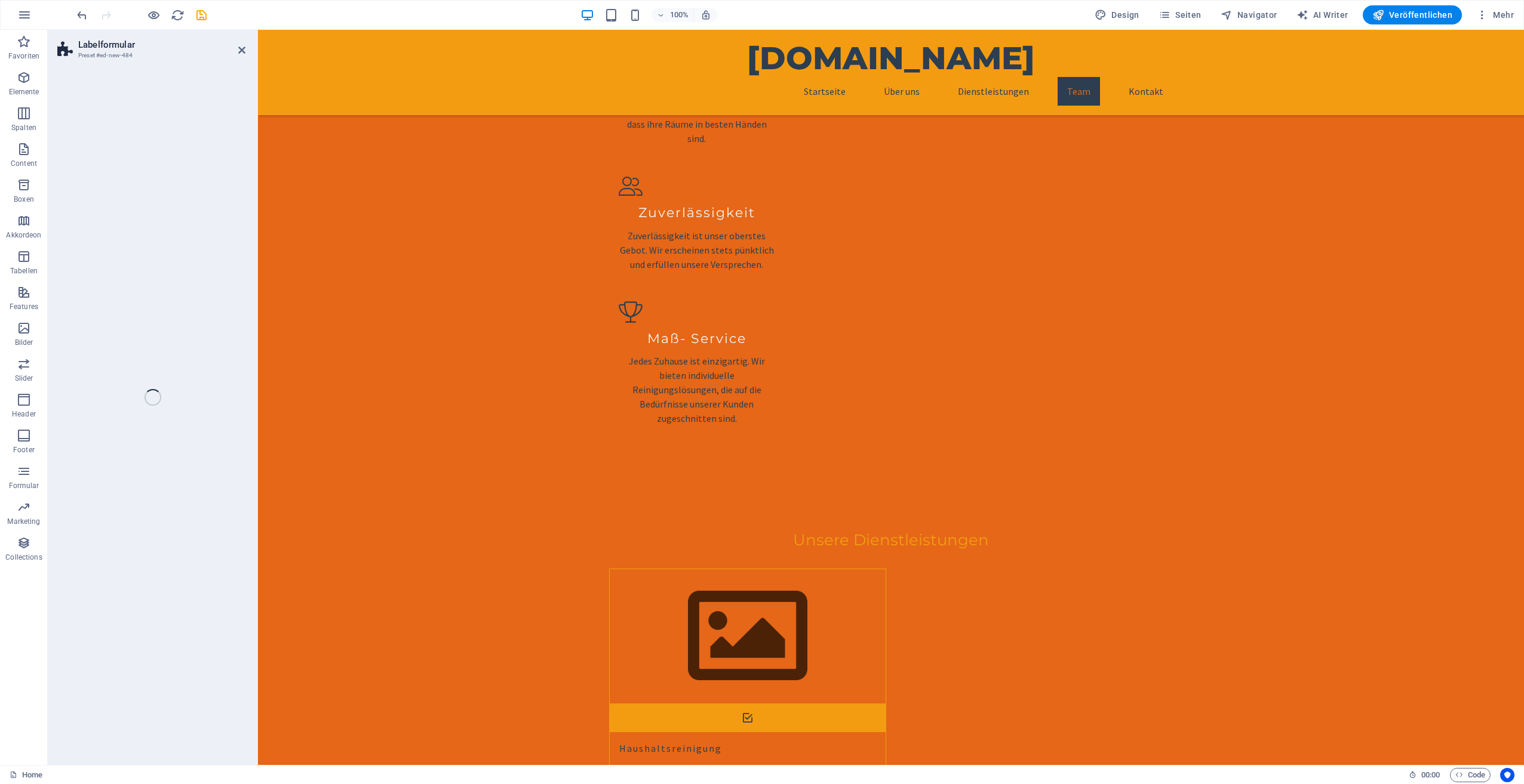
select select "rem"
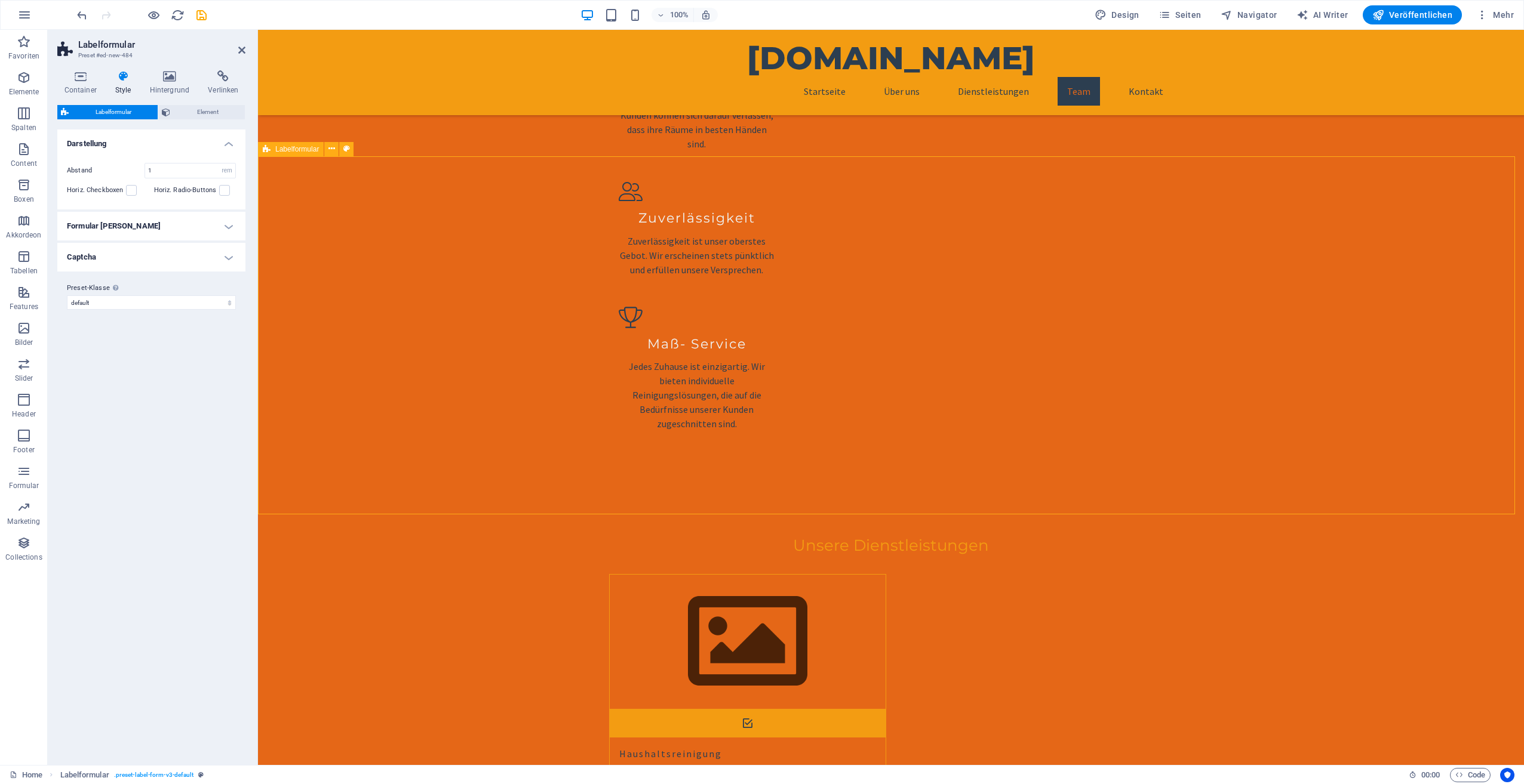
scroll to position [2251, 0]
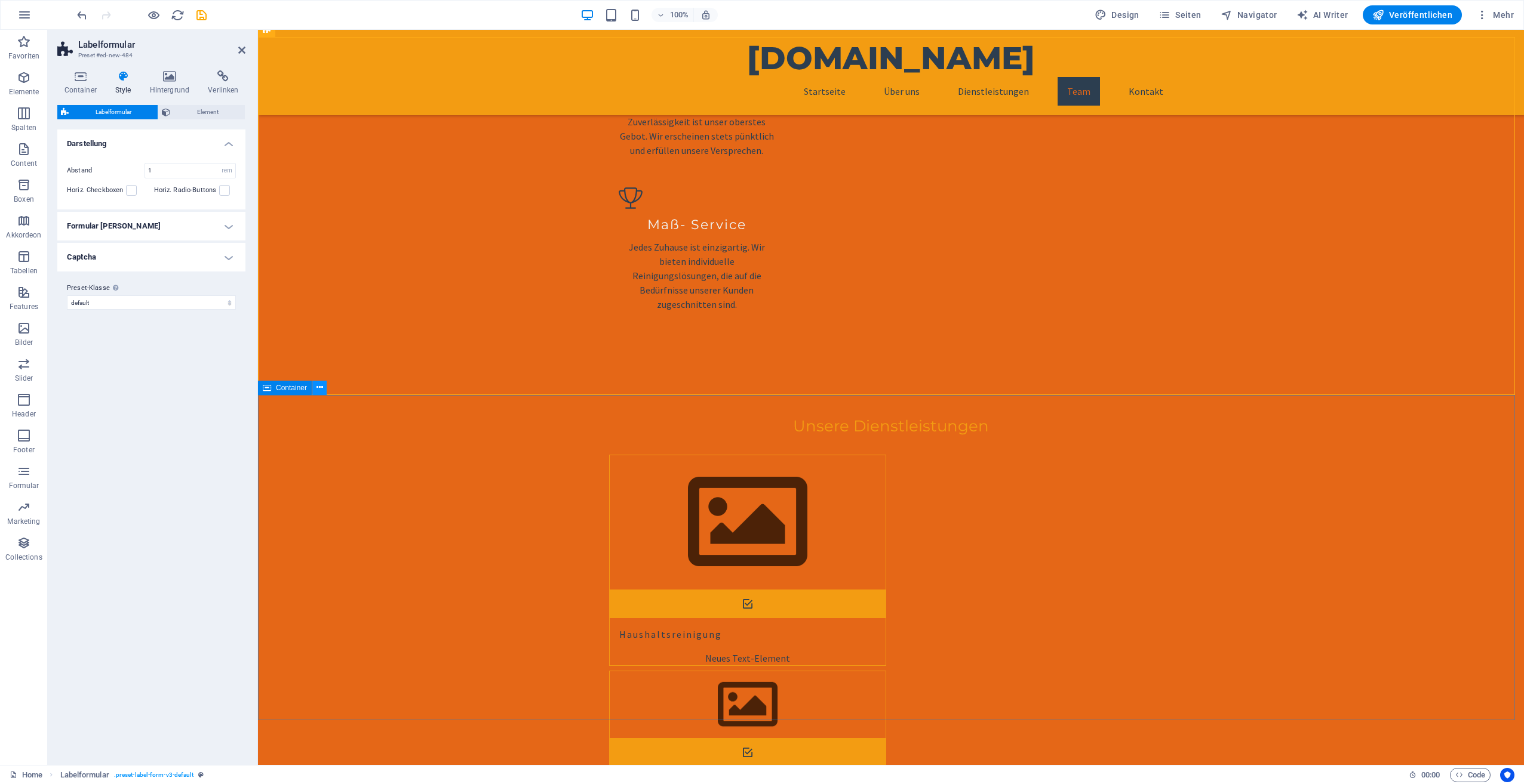
click at [321, 389] on icon at bounding box center [319, 388] width 7 height 13
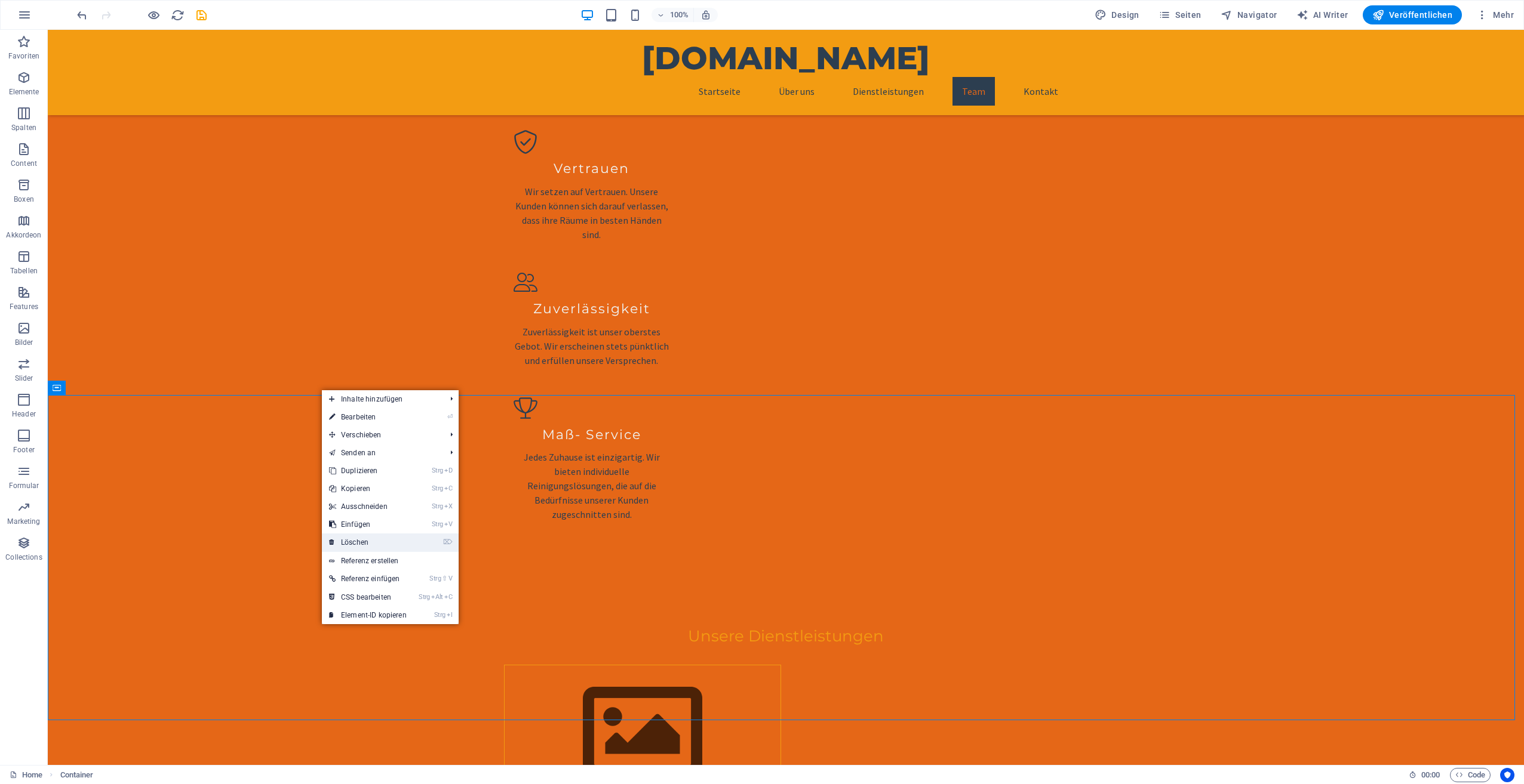
click at [400, 535] on link "⌦ Löschen" at bounding box center [368, 542] width 92 height 18
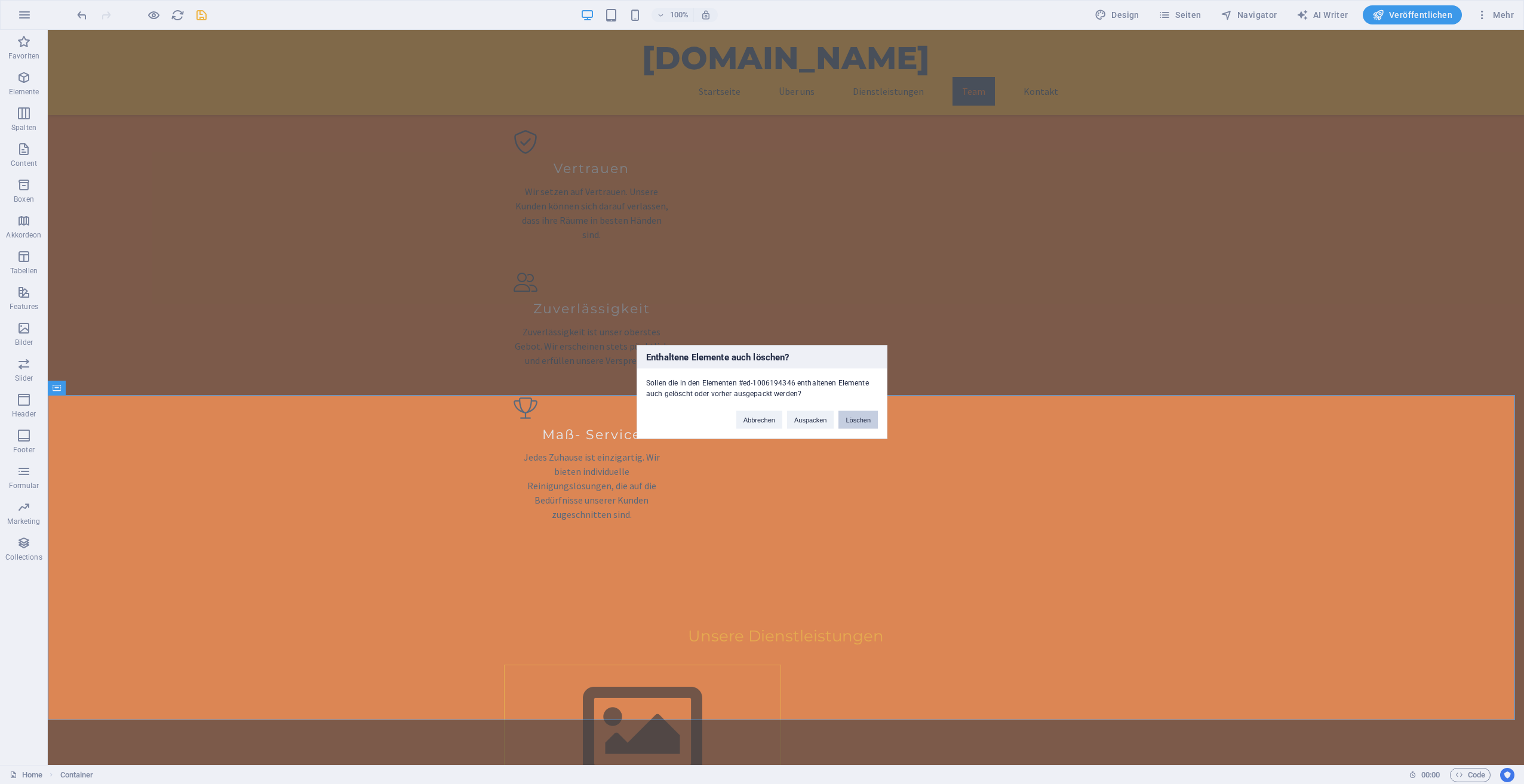
click at [856, 421] on button "Löschen" at bounding box center [857, 420] width 39 height 18
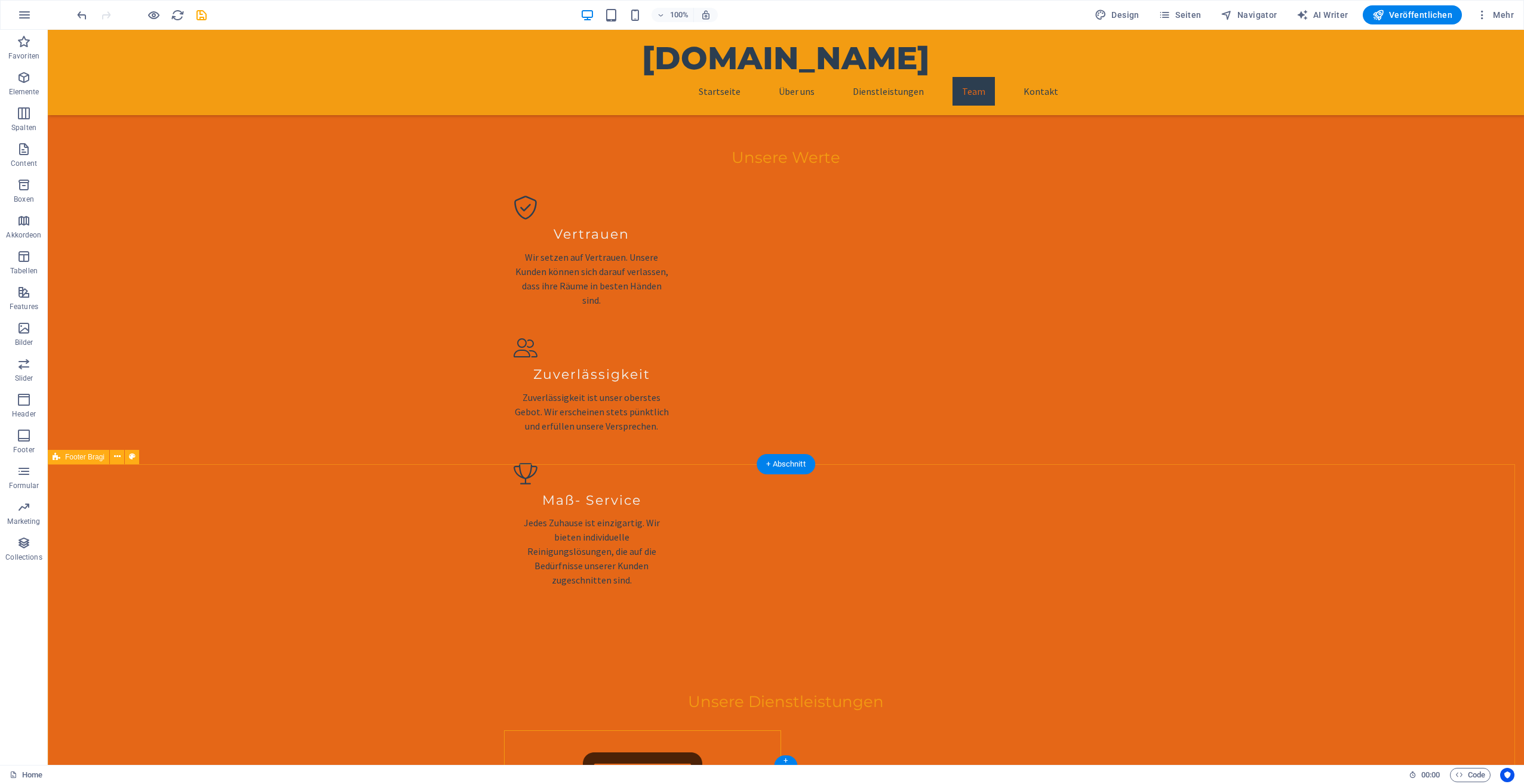
scroll to position [2183, 0]
click at [112, 455] on button at bounding box center [116, 455] width 14 height 14
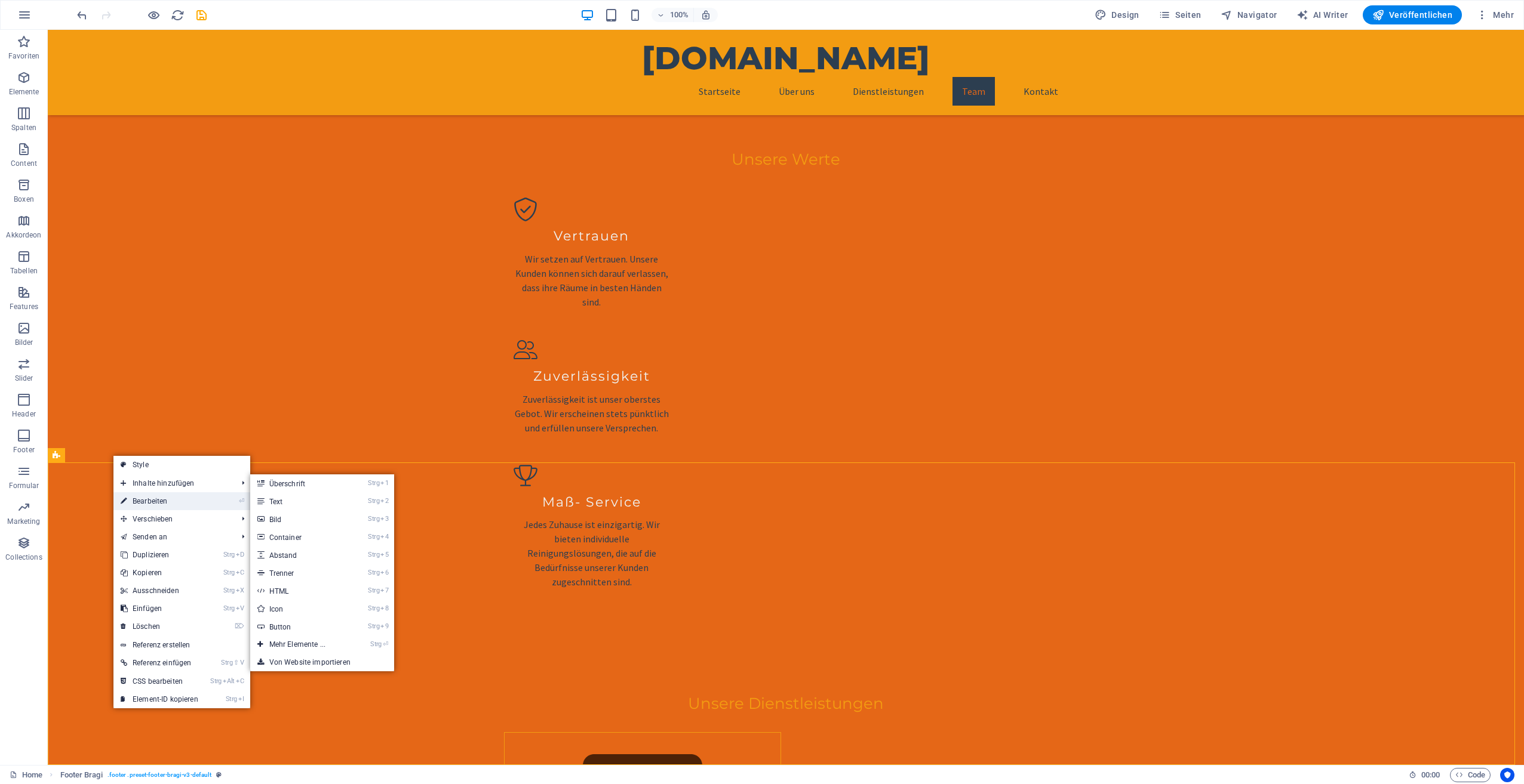
click at [133, 503] on link "⏎ Bearbeiten" at bounding box center [159, 501] width 92 height 18
select select "footer"
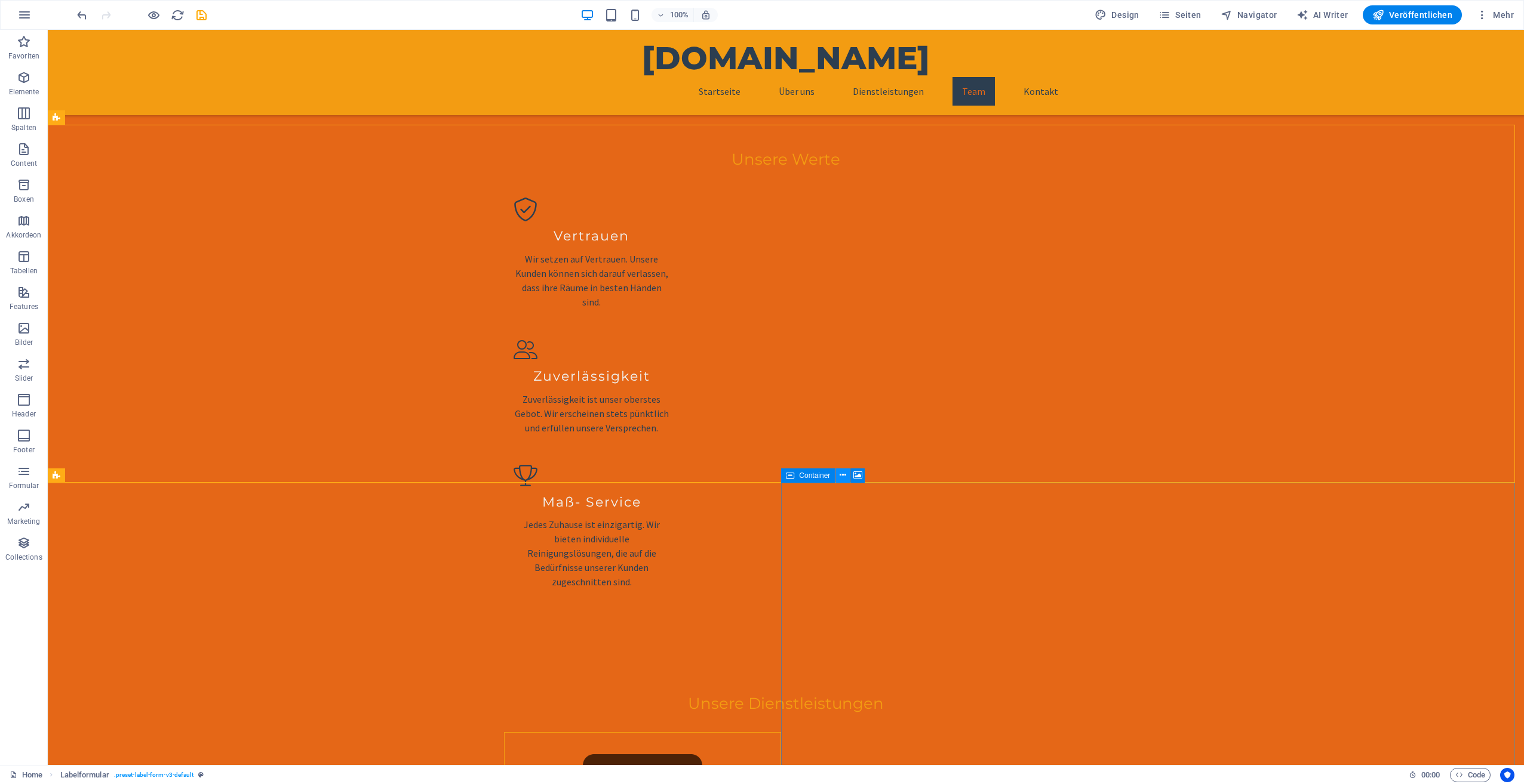
click at [841, 474] on icon at bounding box center [843, 475] width 7 height 13
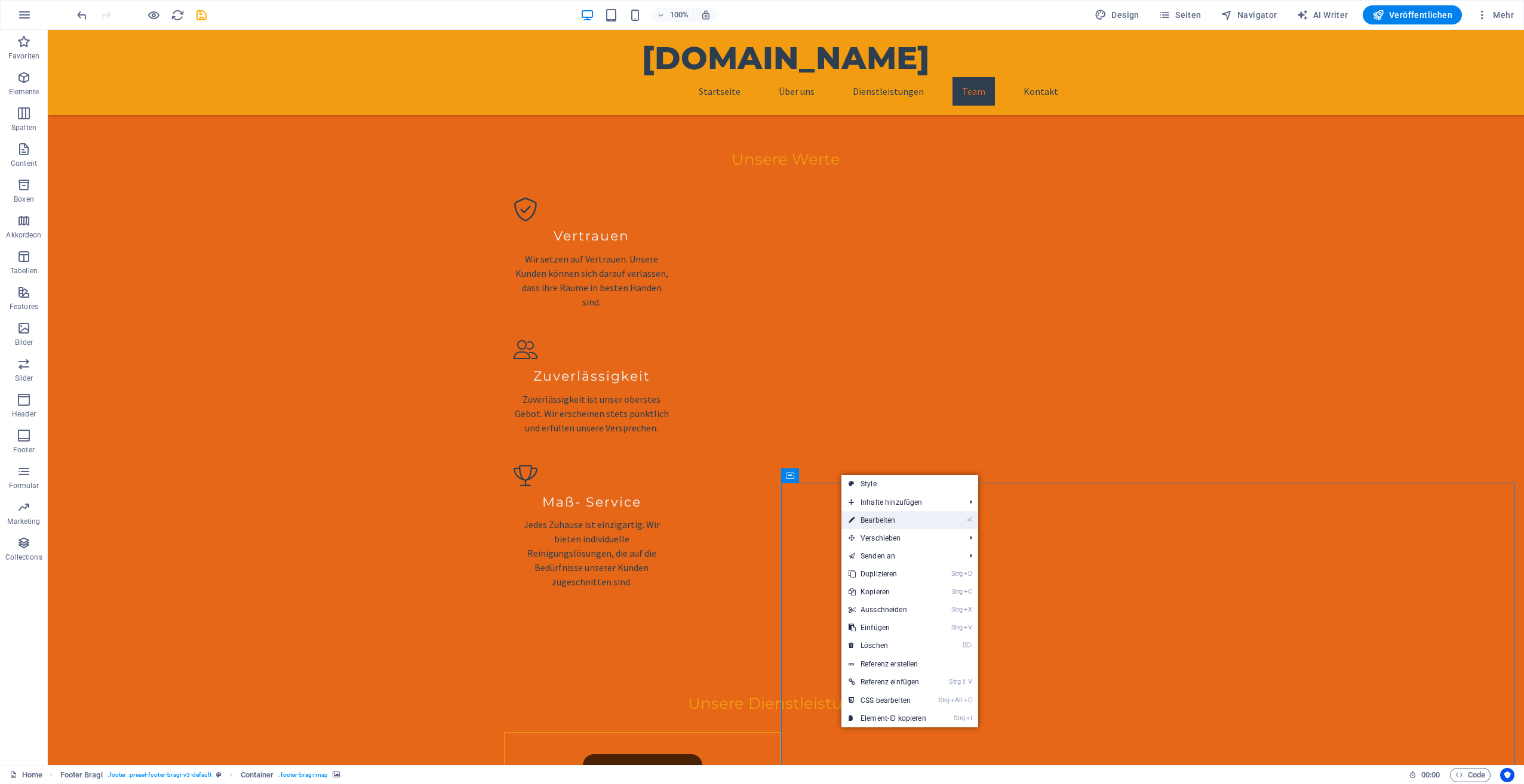
click at [870, 517] on link "⏎ Bearbeiten" at bounding box center [887, 520] width 92 height 18
select select "px"
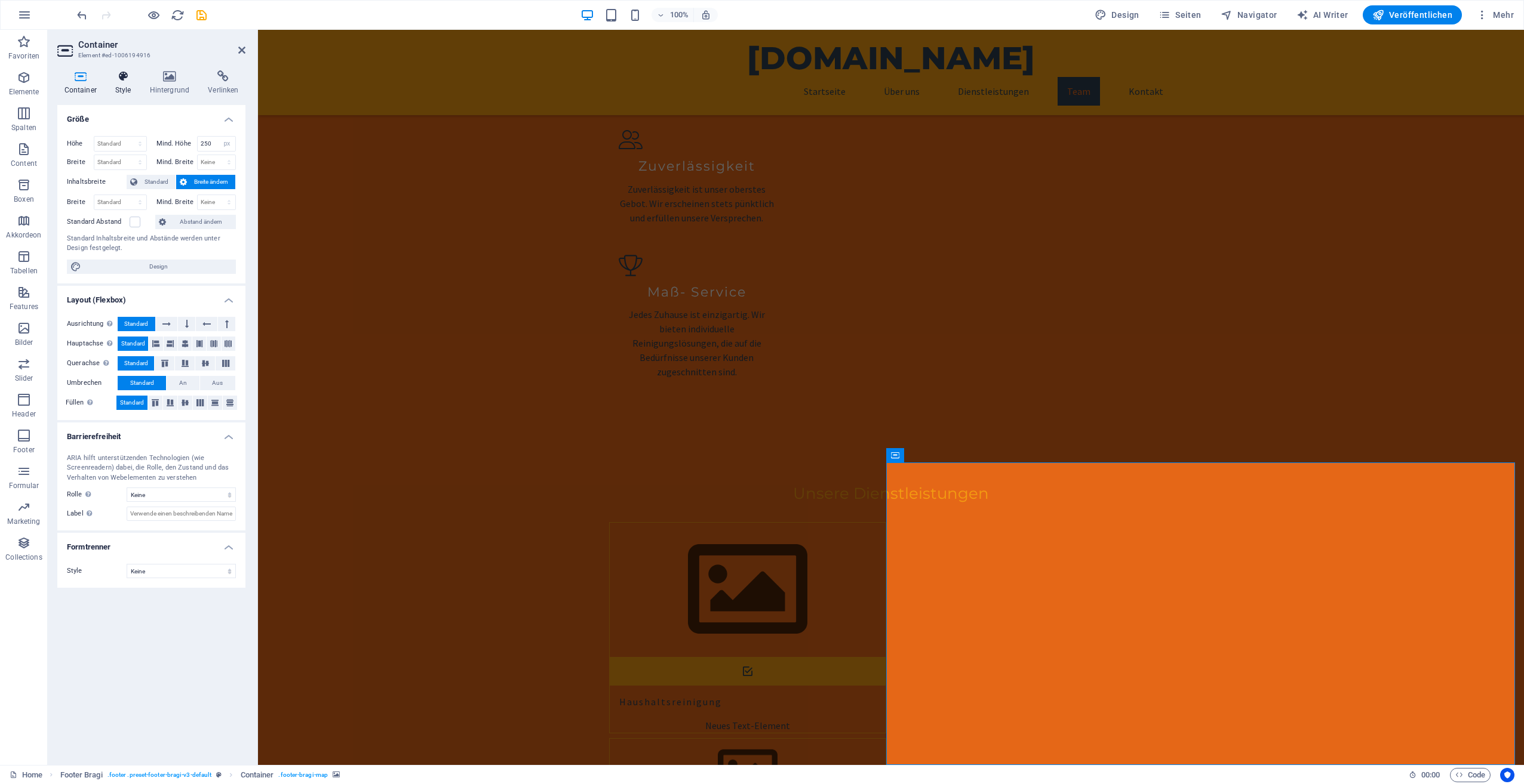
click at [118, 86] on h4 "Style" at bounding box center [125, 83] width 35 height 25
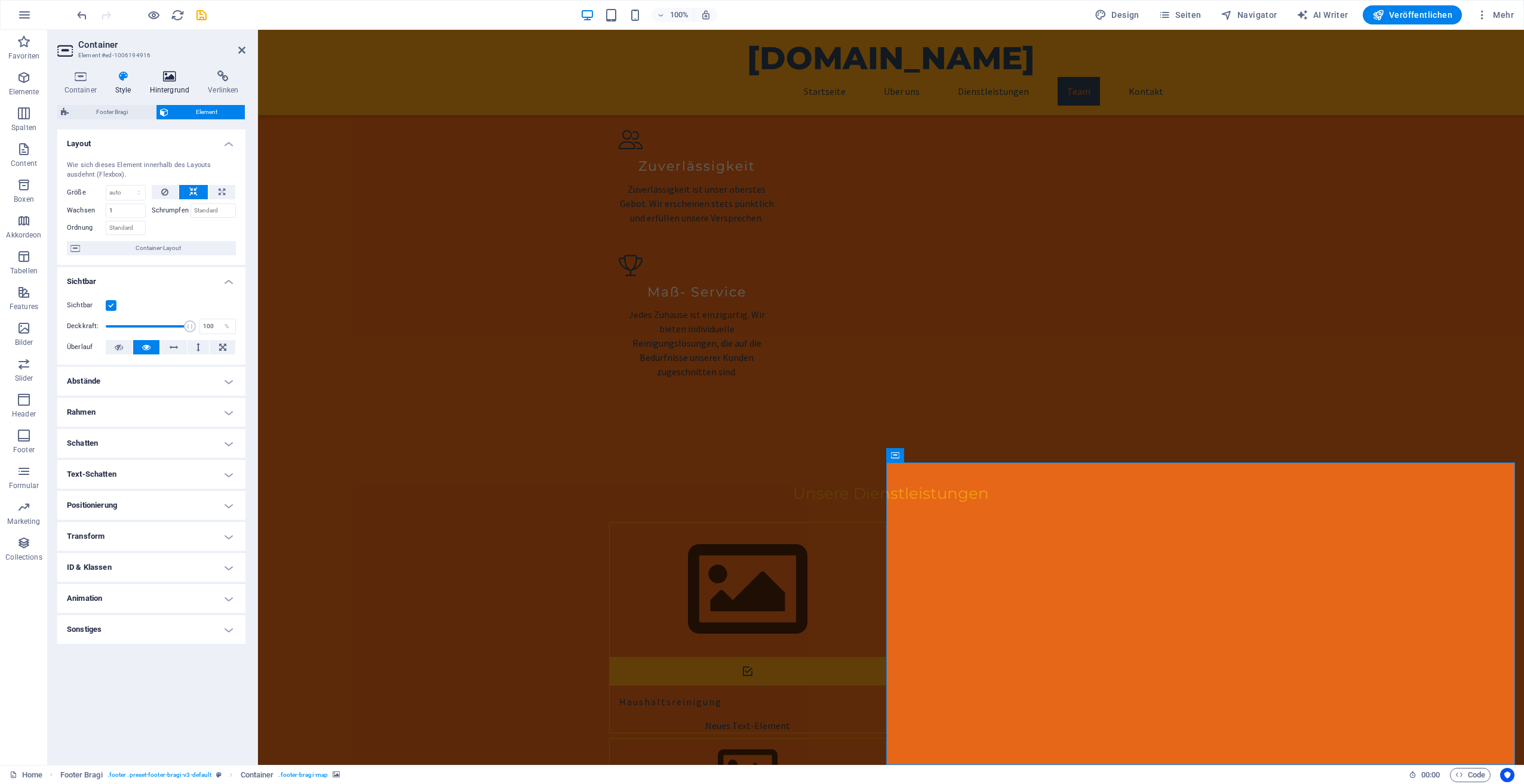
click at [175, 77] on icon at bounding box center [170, 77] width 54 height 12
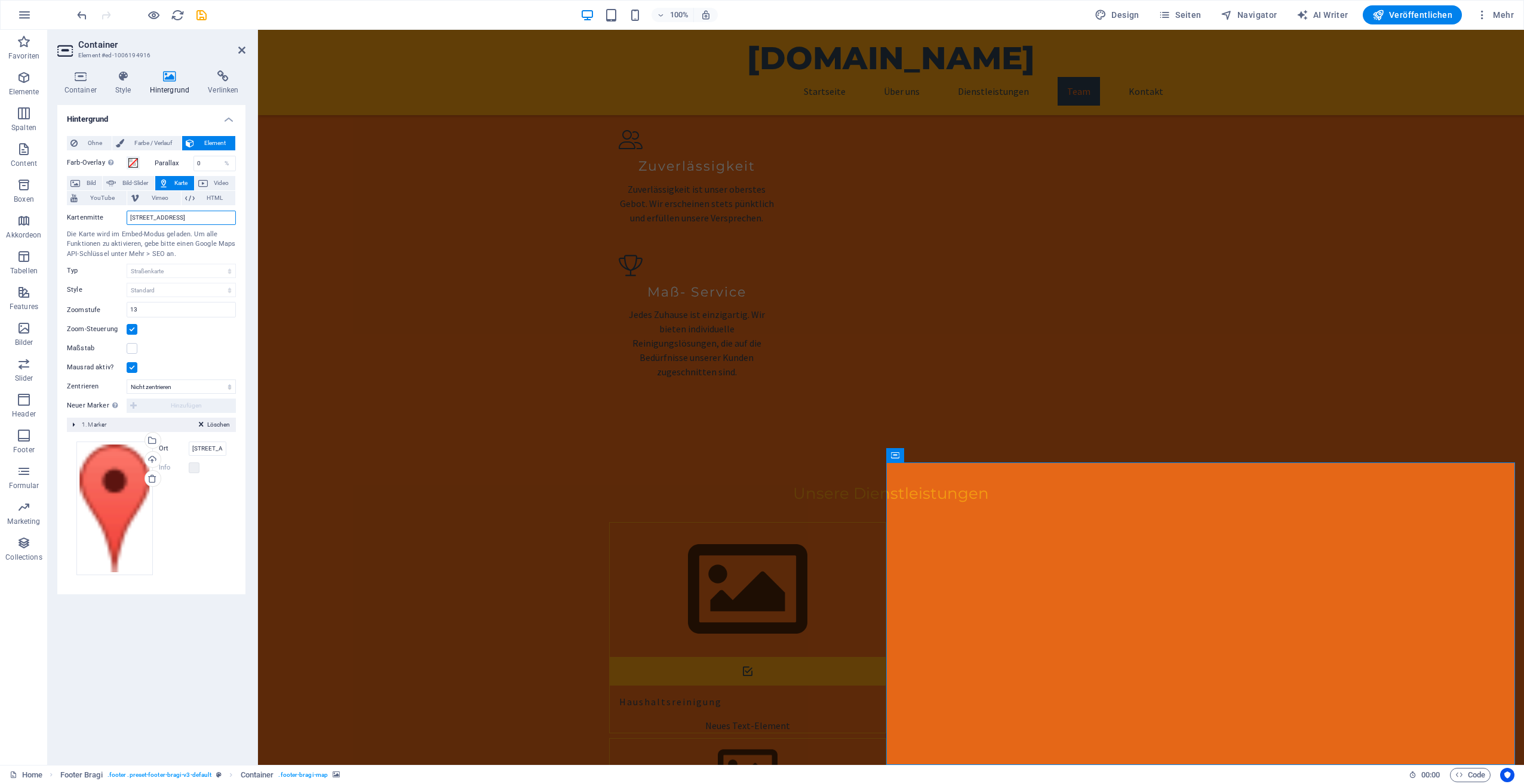
drag, startPoint x: 209, startPoint y: 217, endPoint x: 102, endPoint y: 232, distance: 108.0
click at [102, 232] on div "Kartenmitte [STREET_ADDRESS] Die Karte wird im Embed-Modus geladen. Um alle Fun…" at bounding box center [151, 290] width 169 height 169
type input "[STREET_ADDRESS]"
click at [194, 452] on input "[STREET_ADDRESS]" at bounding box center [208, 448] width 38 height 14
type input "H"
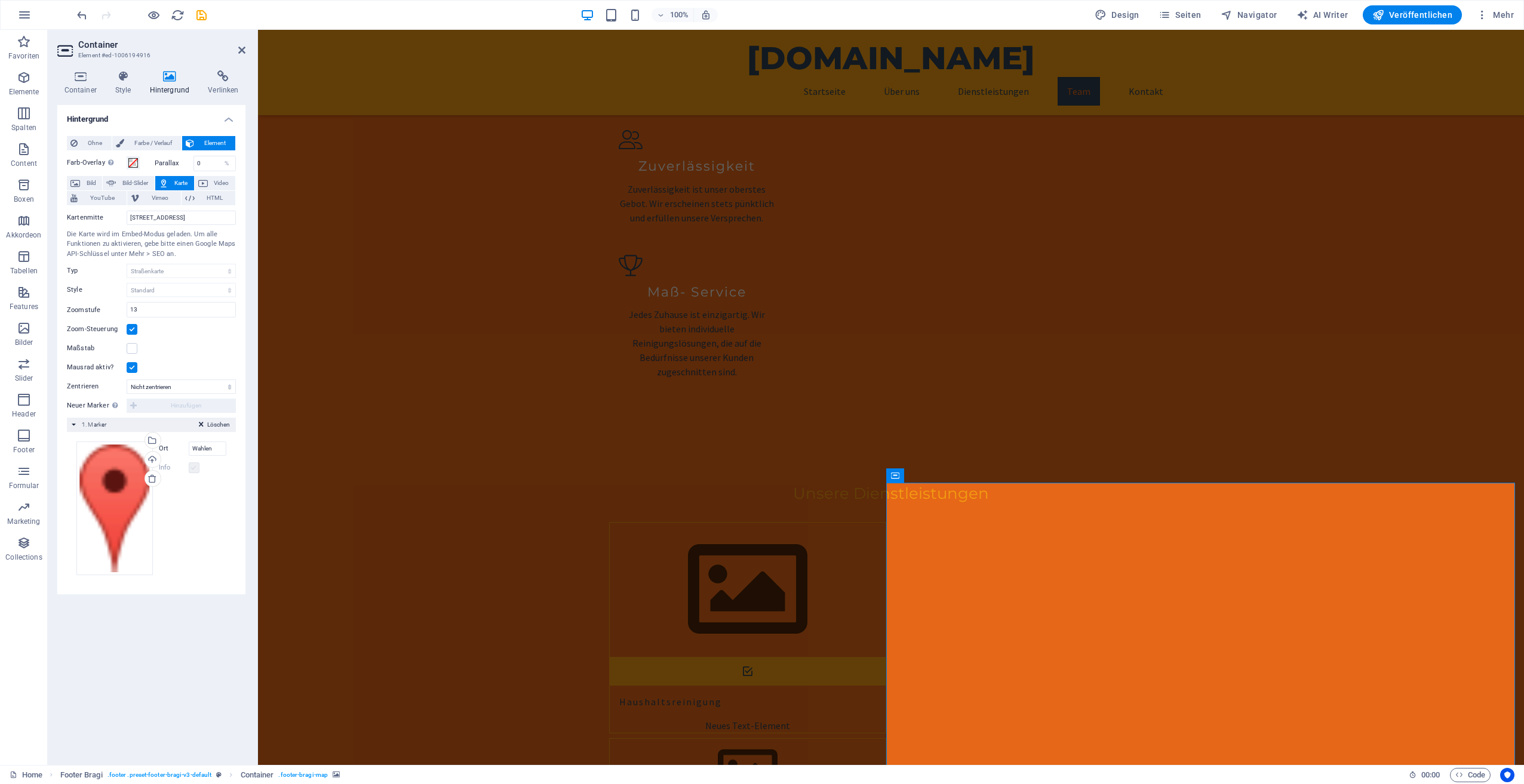
click at [189, 467] on label at bounding box center [194, 468] width 11 height 11
click at [212, 447] on input "Wahlen" at bounding box center [208, 448] width 38 height 14
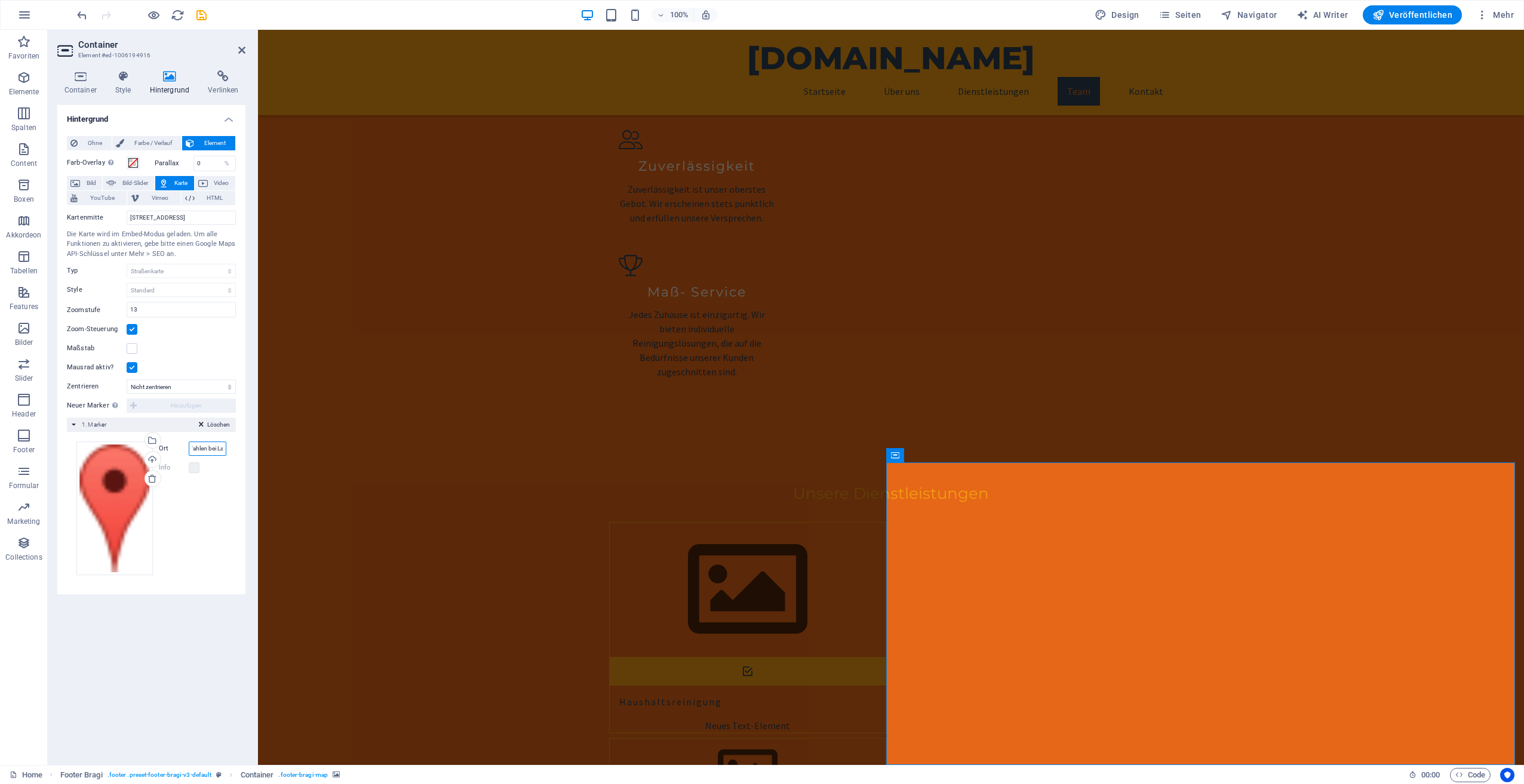
scroll to position [0, 11]
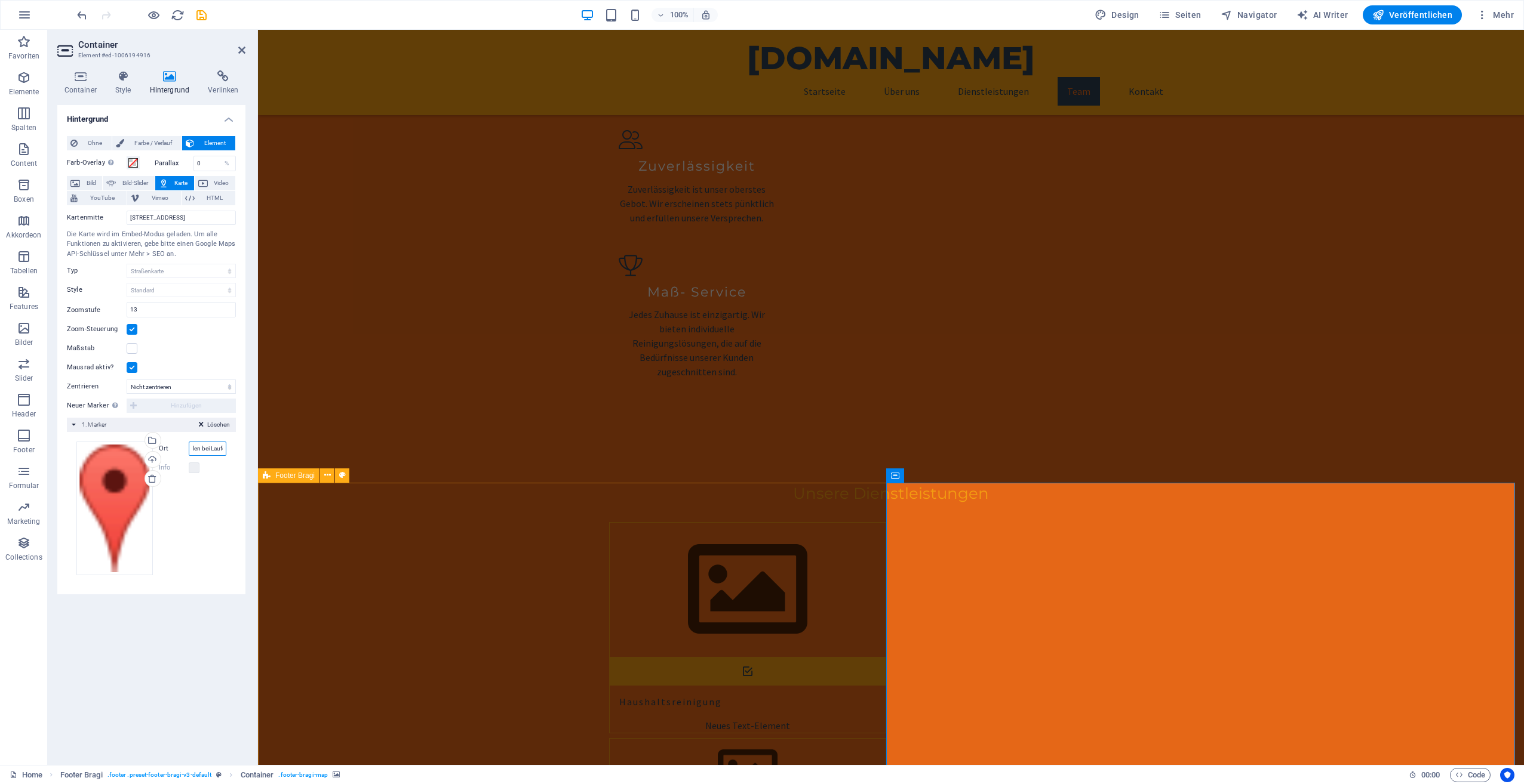
type input "Wahlen bei Laufen"
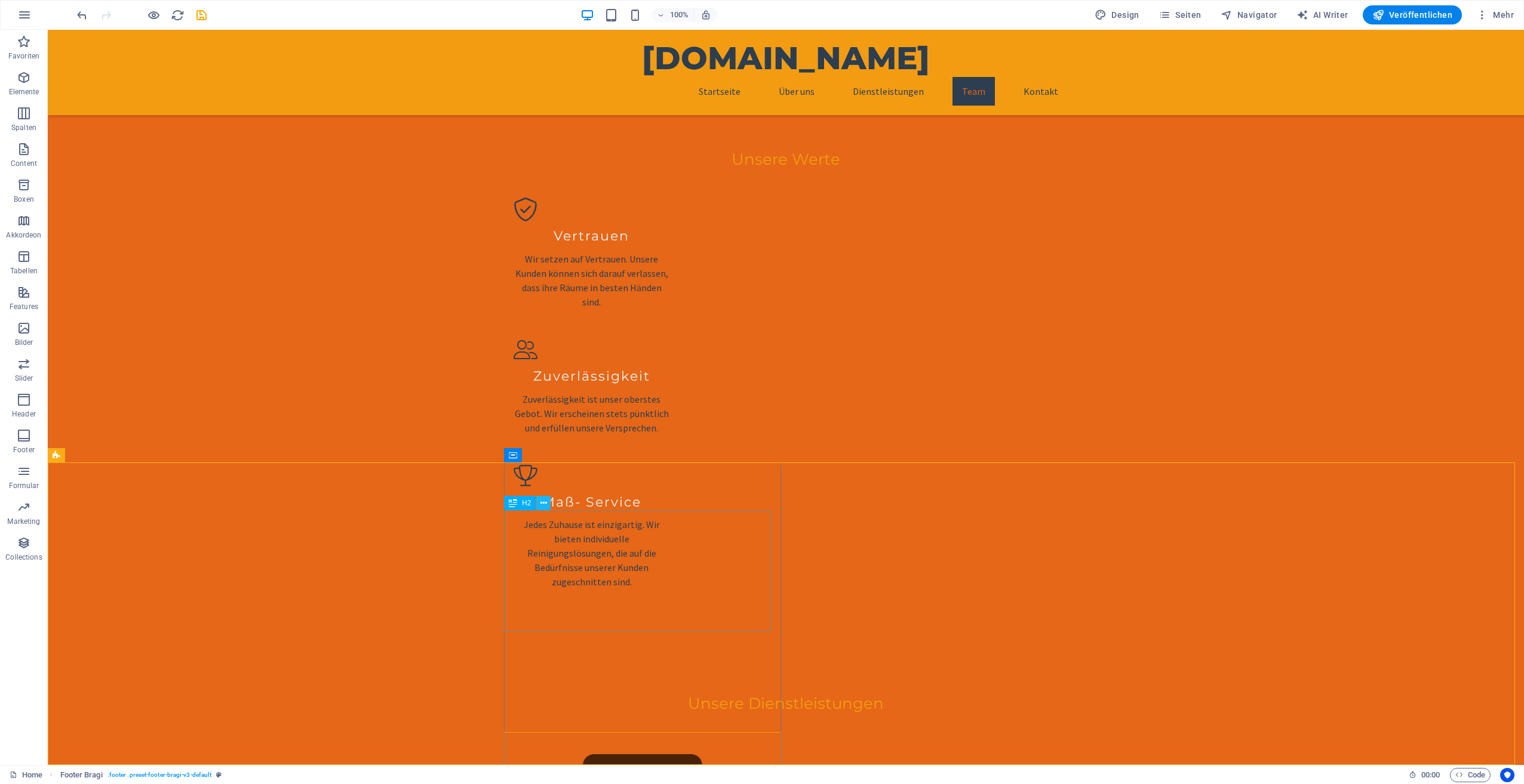
click at [543, 500] on icon at bounding box center [543, 503] width 7 height 13
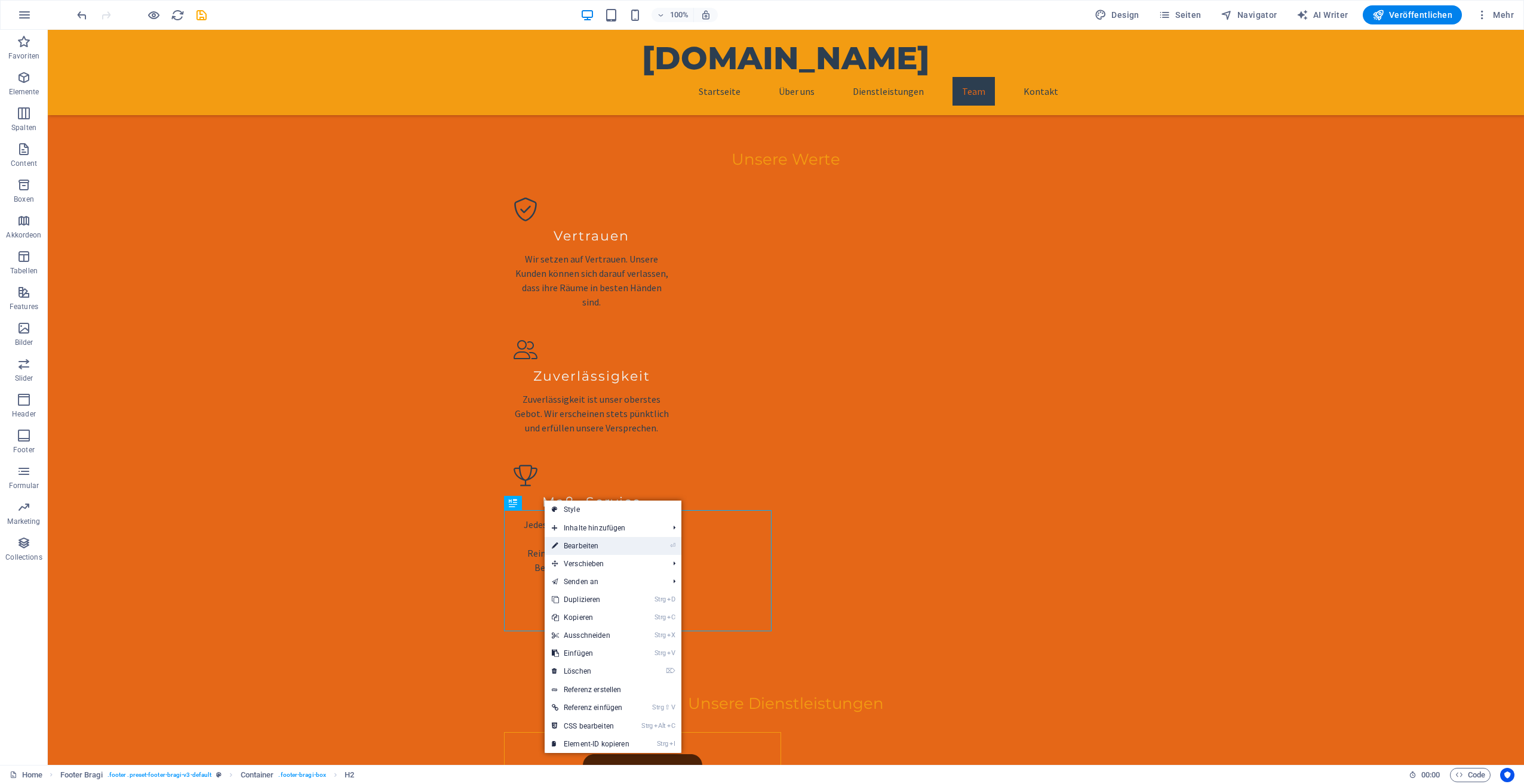
click at [584, 545] on link "⏎ Bearbeiten" at bounding box center [591, 546] width 92 height 18
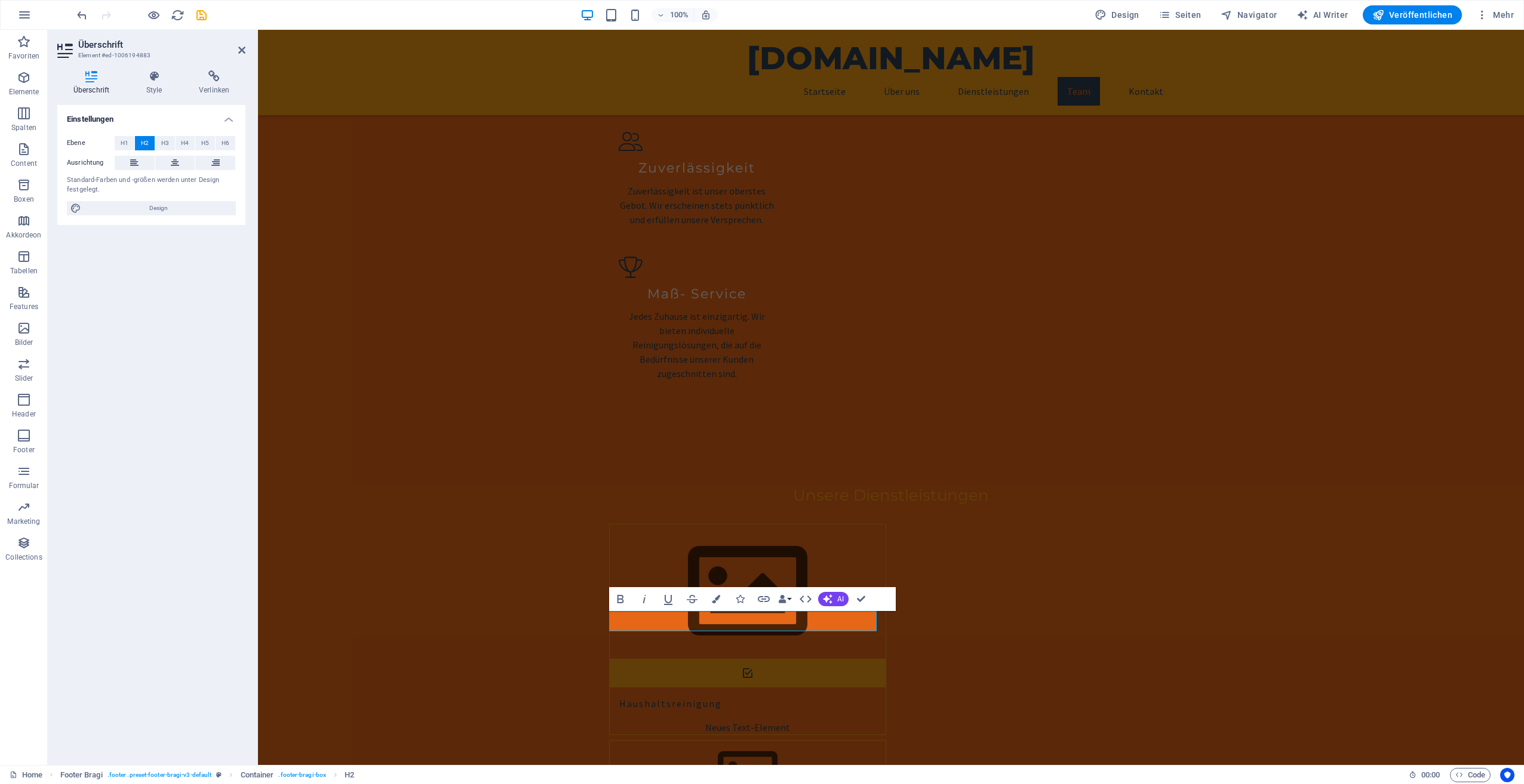
scroll to position [2083, 0]
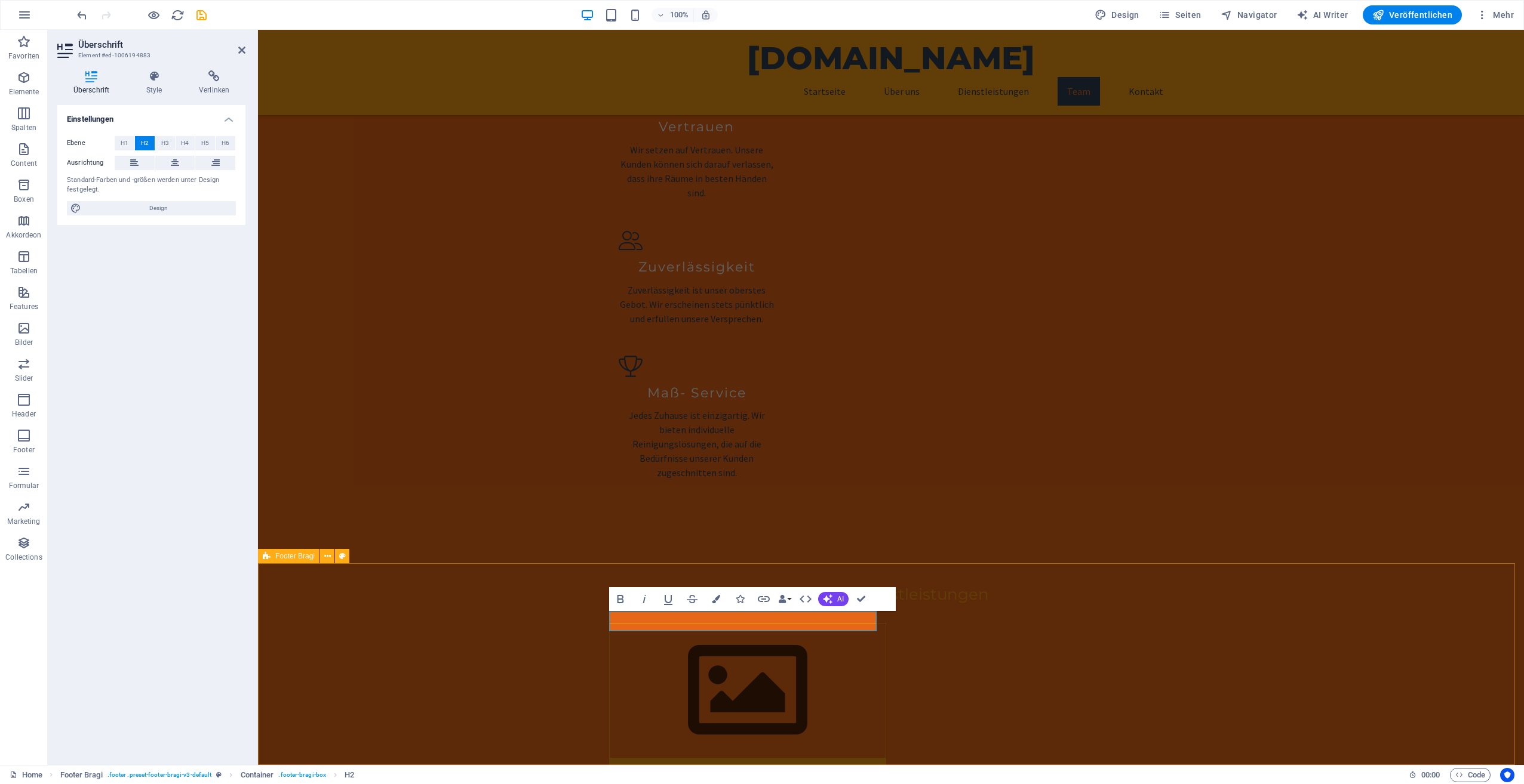
drag, startPoint x: 473, startPoint y: 667, endPoint x: 682, endPoint y: 669, distance: 209.0
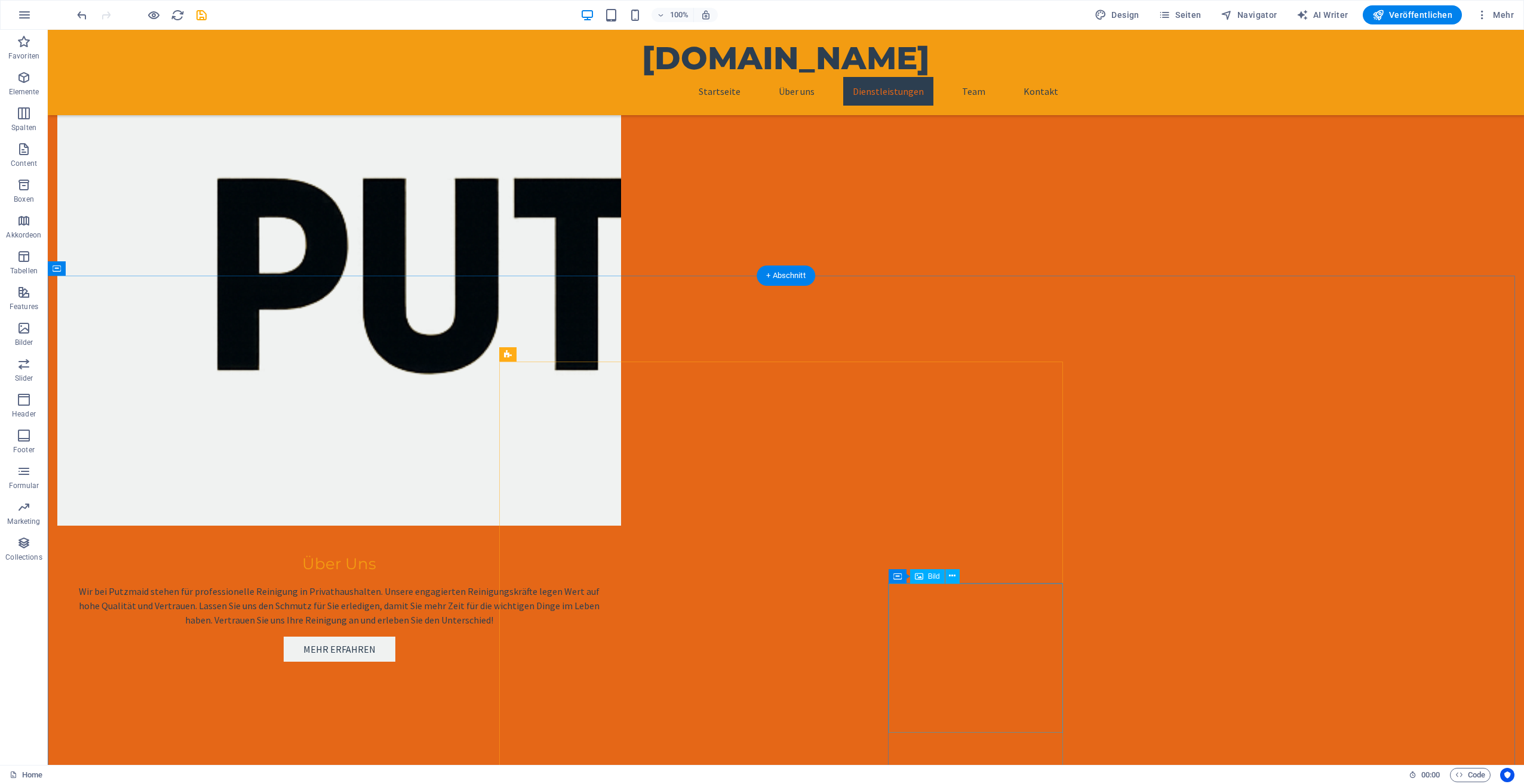
scroll to position [1227, 0]
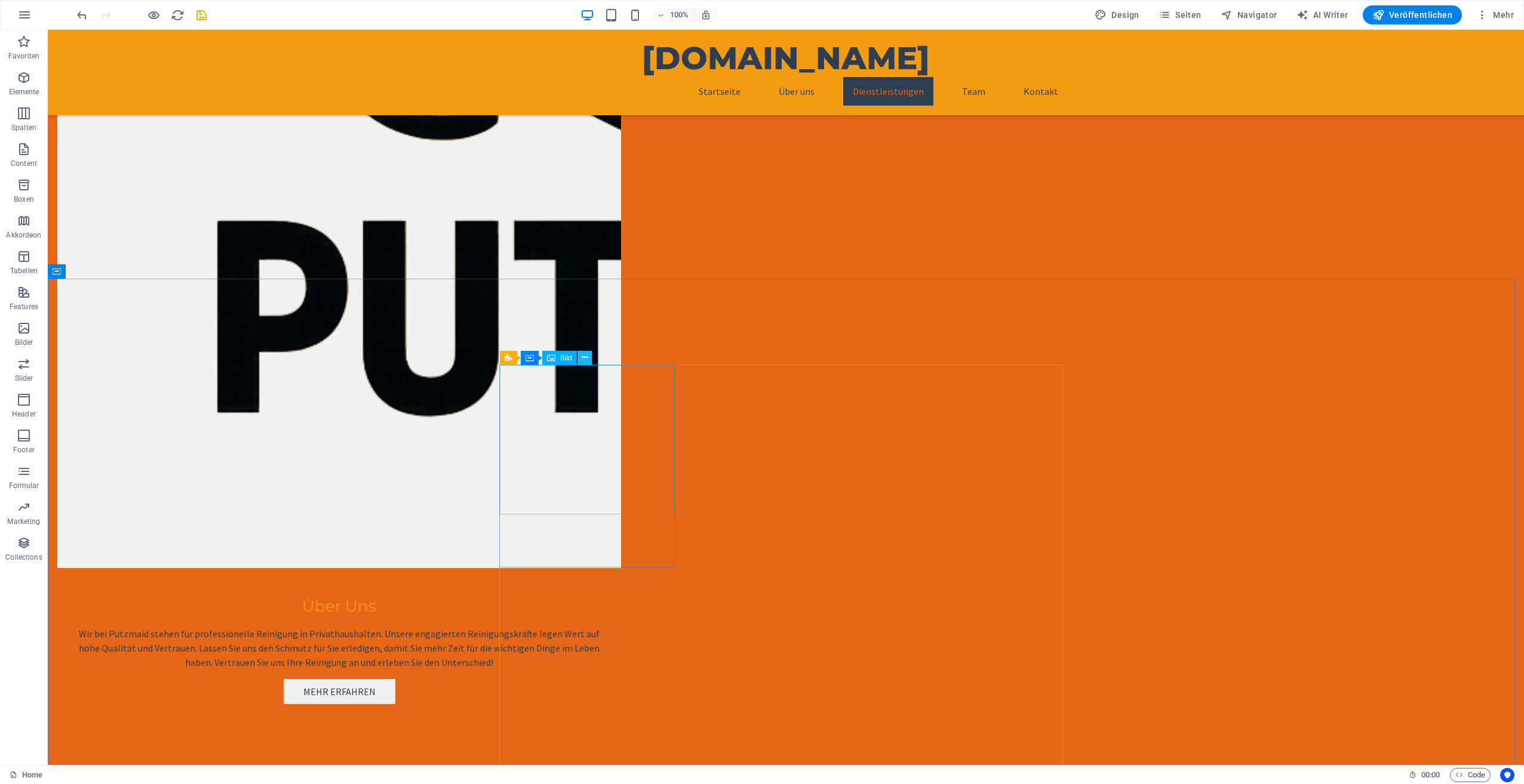
click at [586, 358] on icon at bounding box center [585, 357] width 7 height 13
click at [583, 357] on icon at bounding box center [585, 357] width 7 height 13
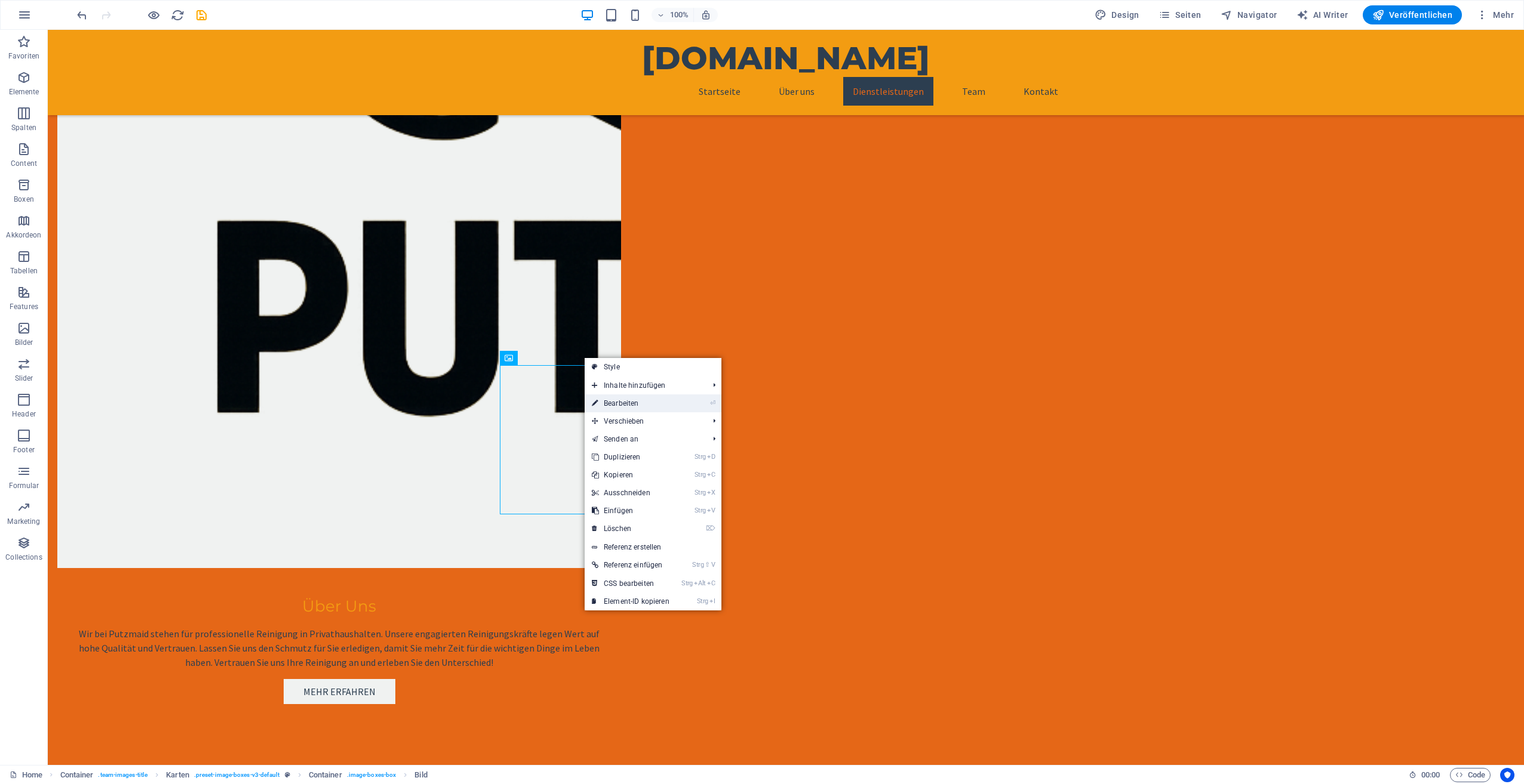
click at [627, 402] on link "⏎ Bearbeiten" at bounding box center [630, 403] width 92 height 18
select select "vw"
select select "px"
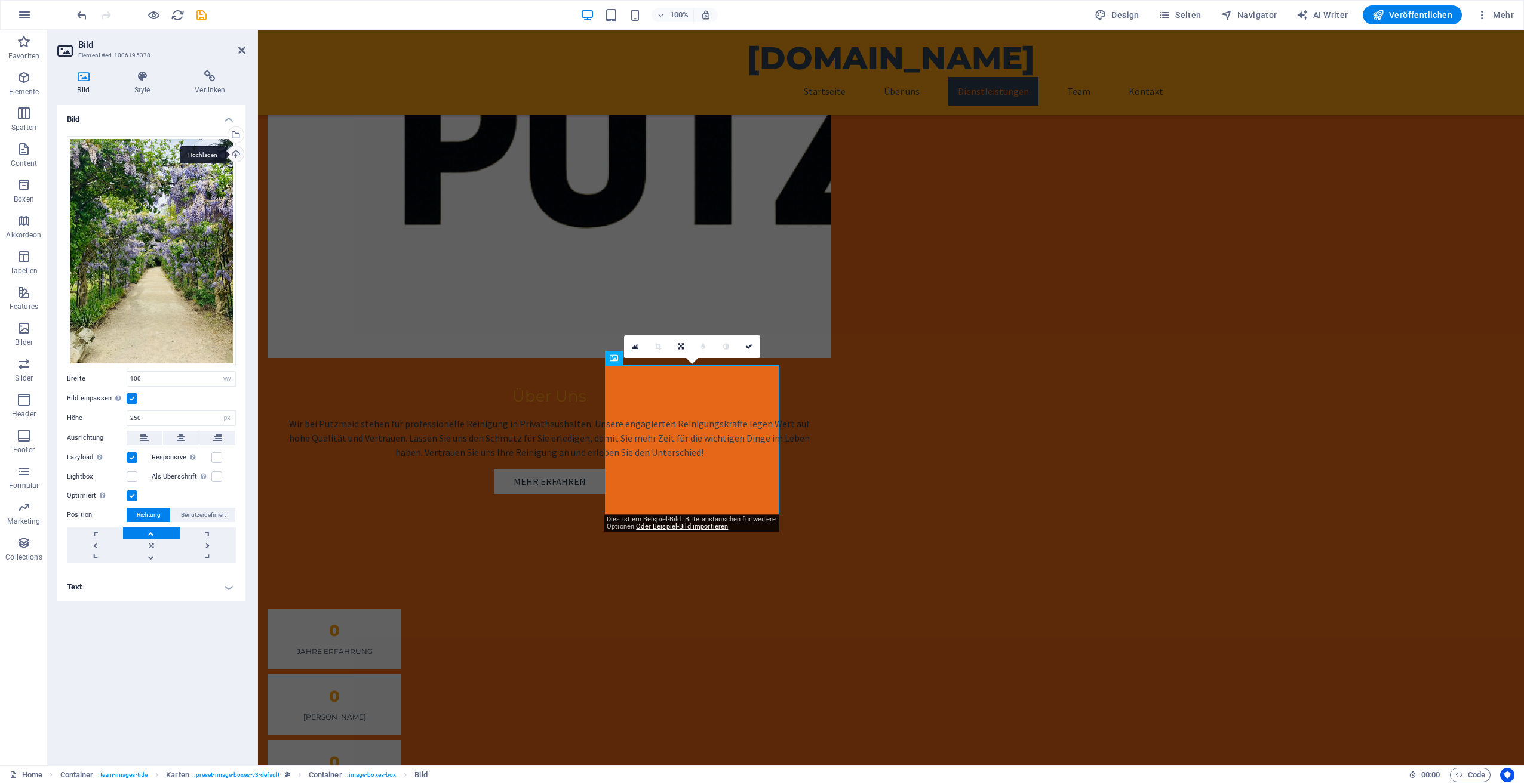
click at [234, 155] on div "Hochladen" at bounding box center [234, 155] width 18 height 18
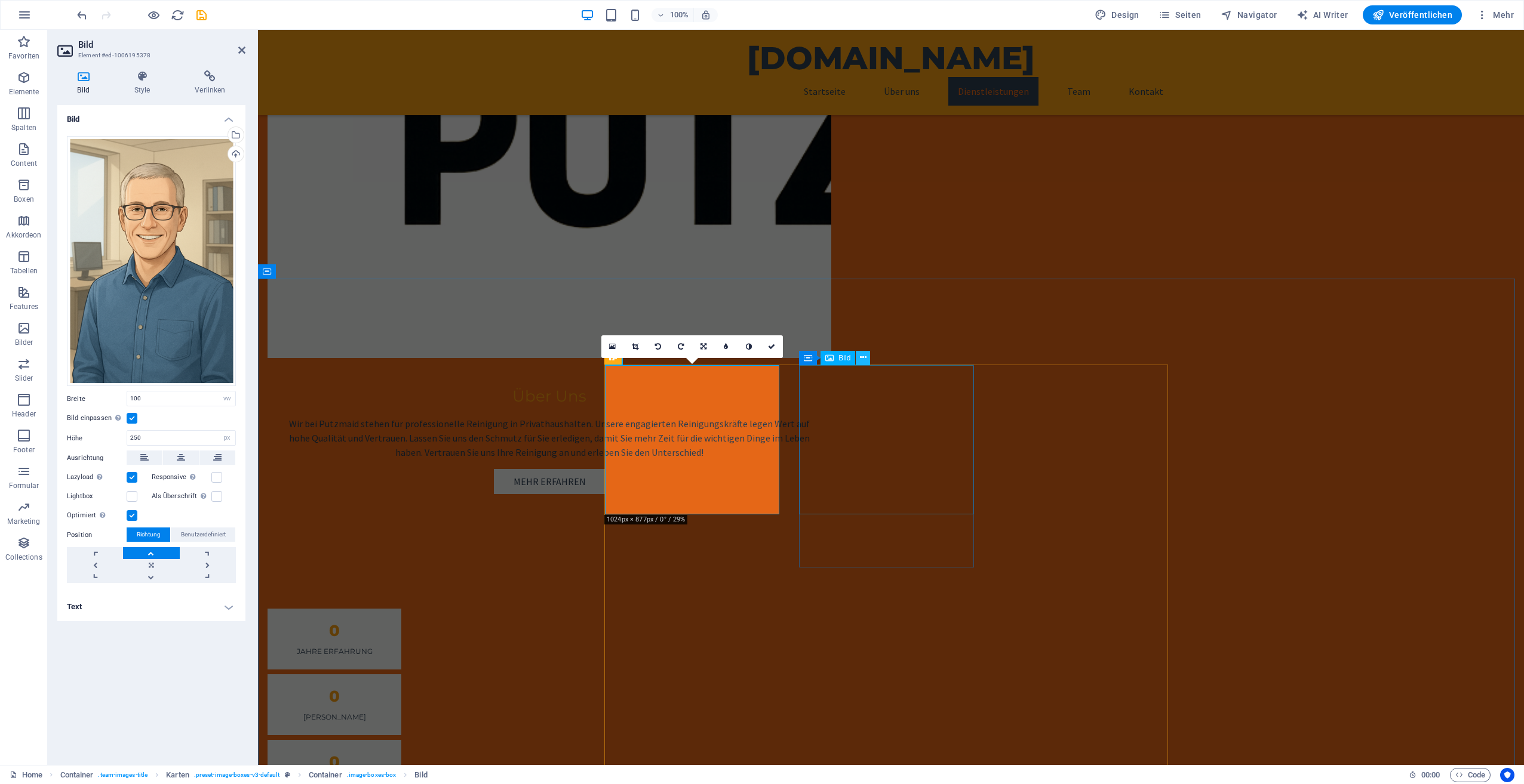
click at [862, 356] on icon at bounding box center [863, 357] width 7 height 13
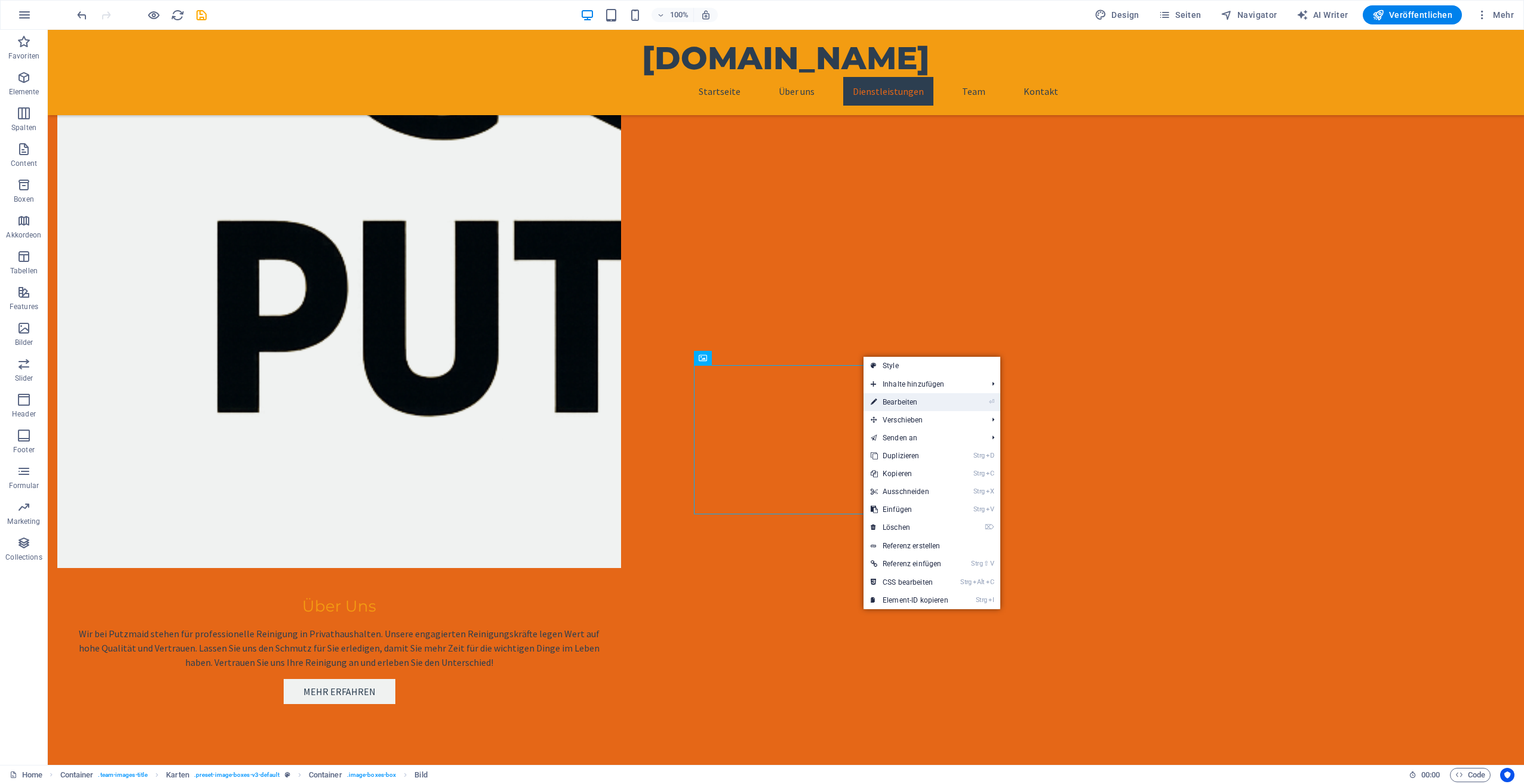
click at [900, 400] on link "⏎ Bearbeiten" at bounding box center [909, 402] width 92 height 18
select select "vw"
select select "px"
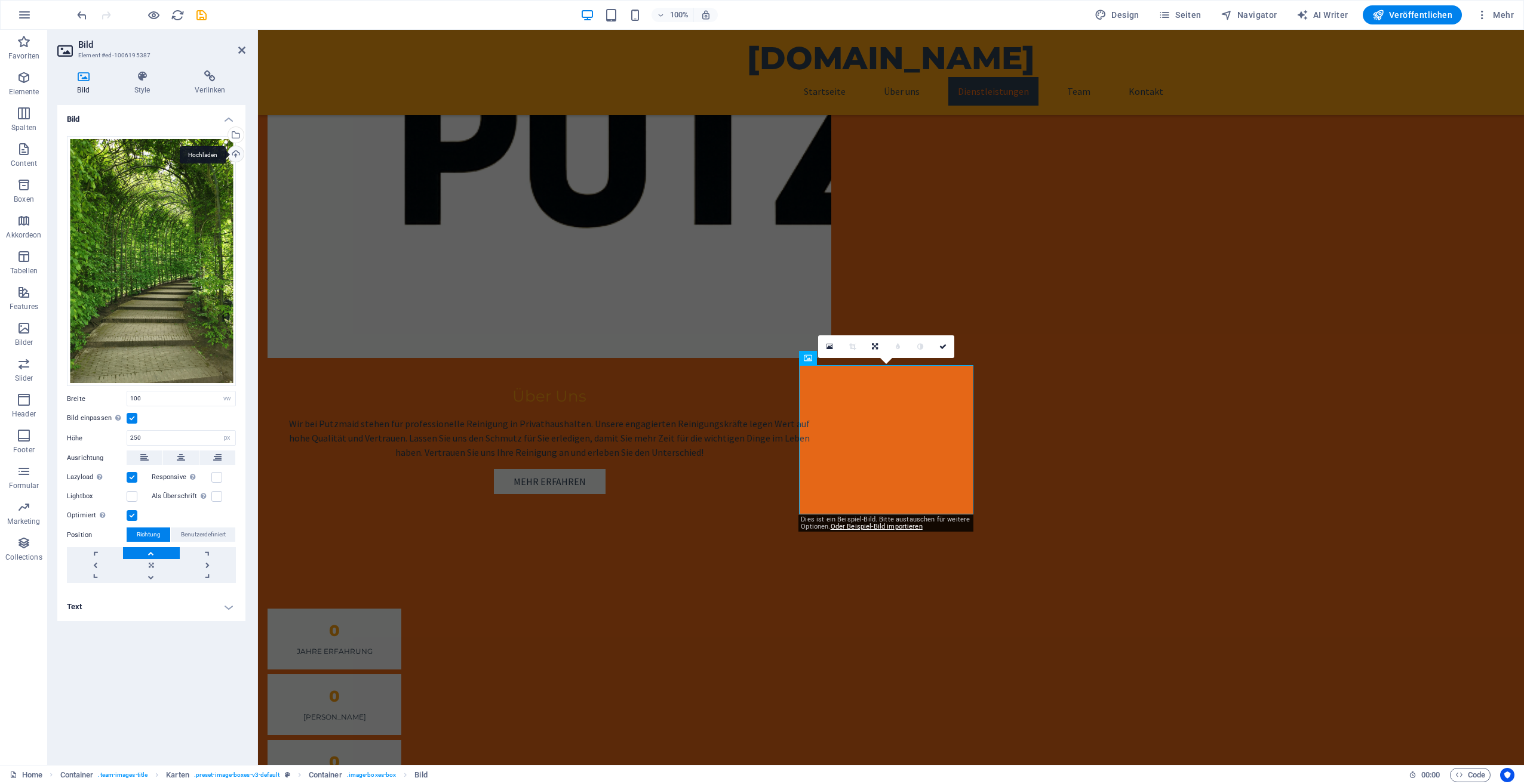
click at [231, 155] on div "Hochladen" at bounding box center [234, 155] width 18 height 18
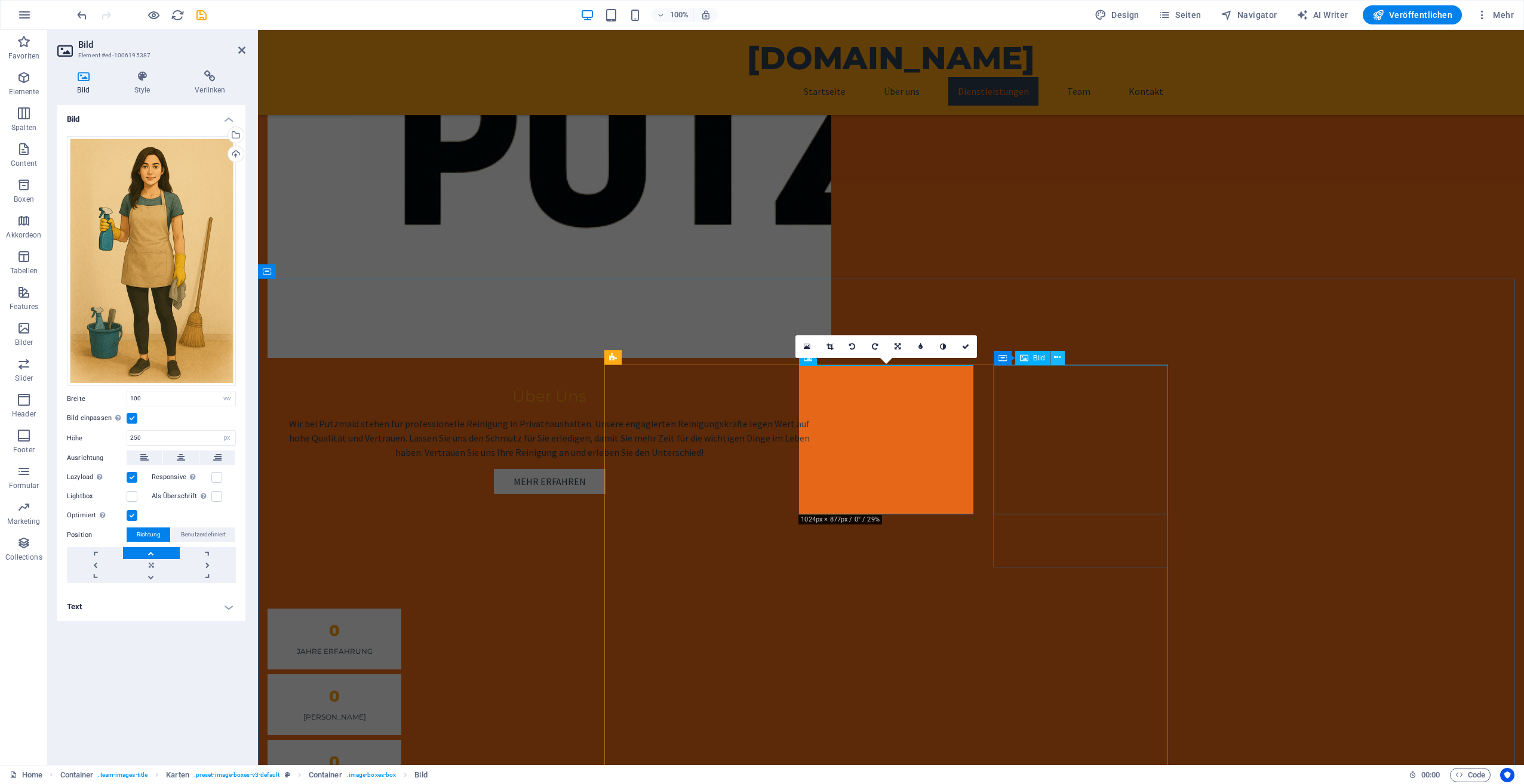
click at [1056, 356] on icon at bounding box center [1057, 357] width 7 height 13
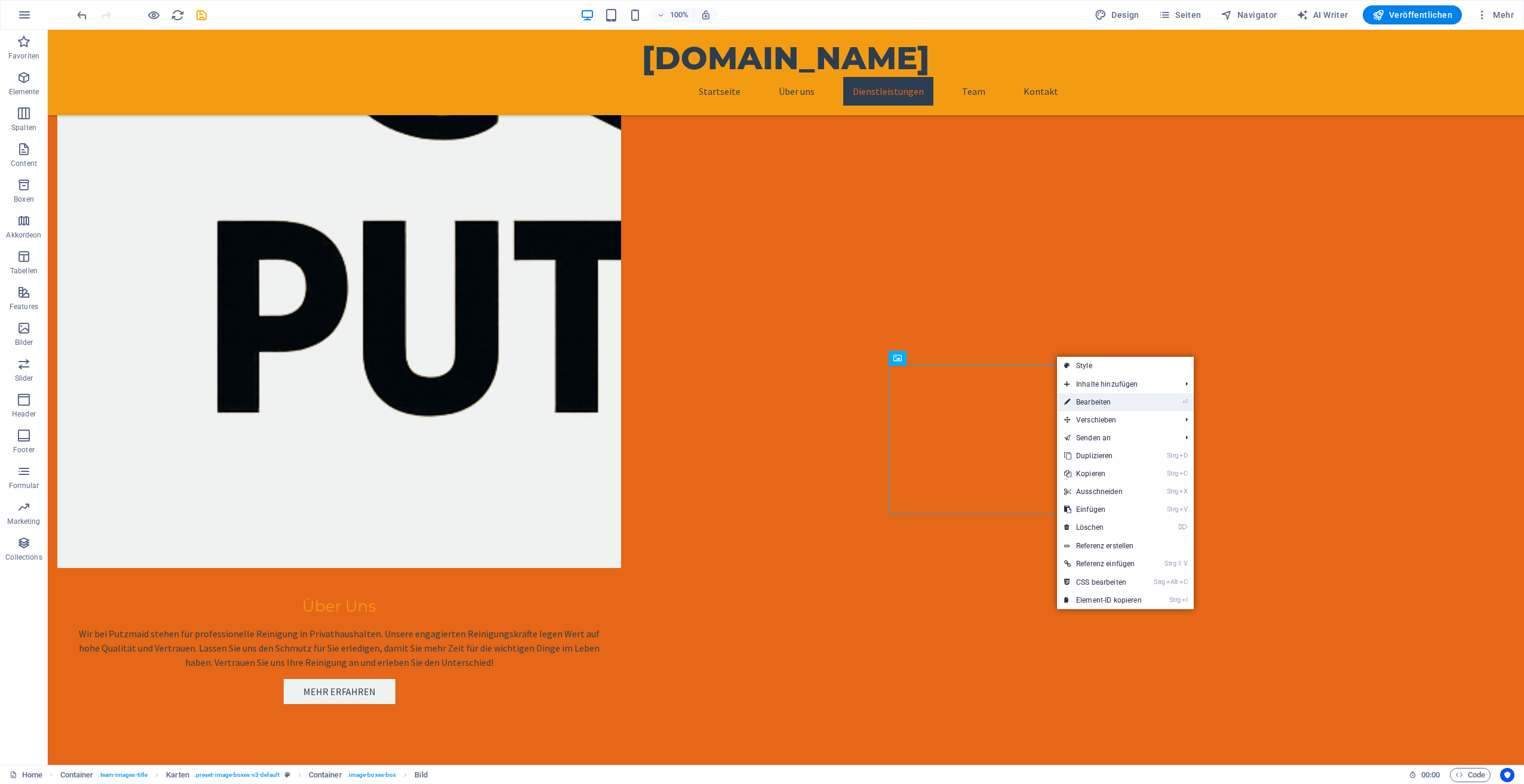
click at [1102, 402] on link "⏎ Bearbeiten" at bounding box center [1103, 402] width 92 height 18
select select "vw"
select select "px"
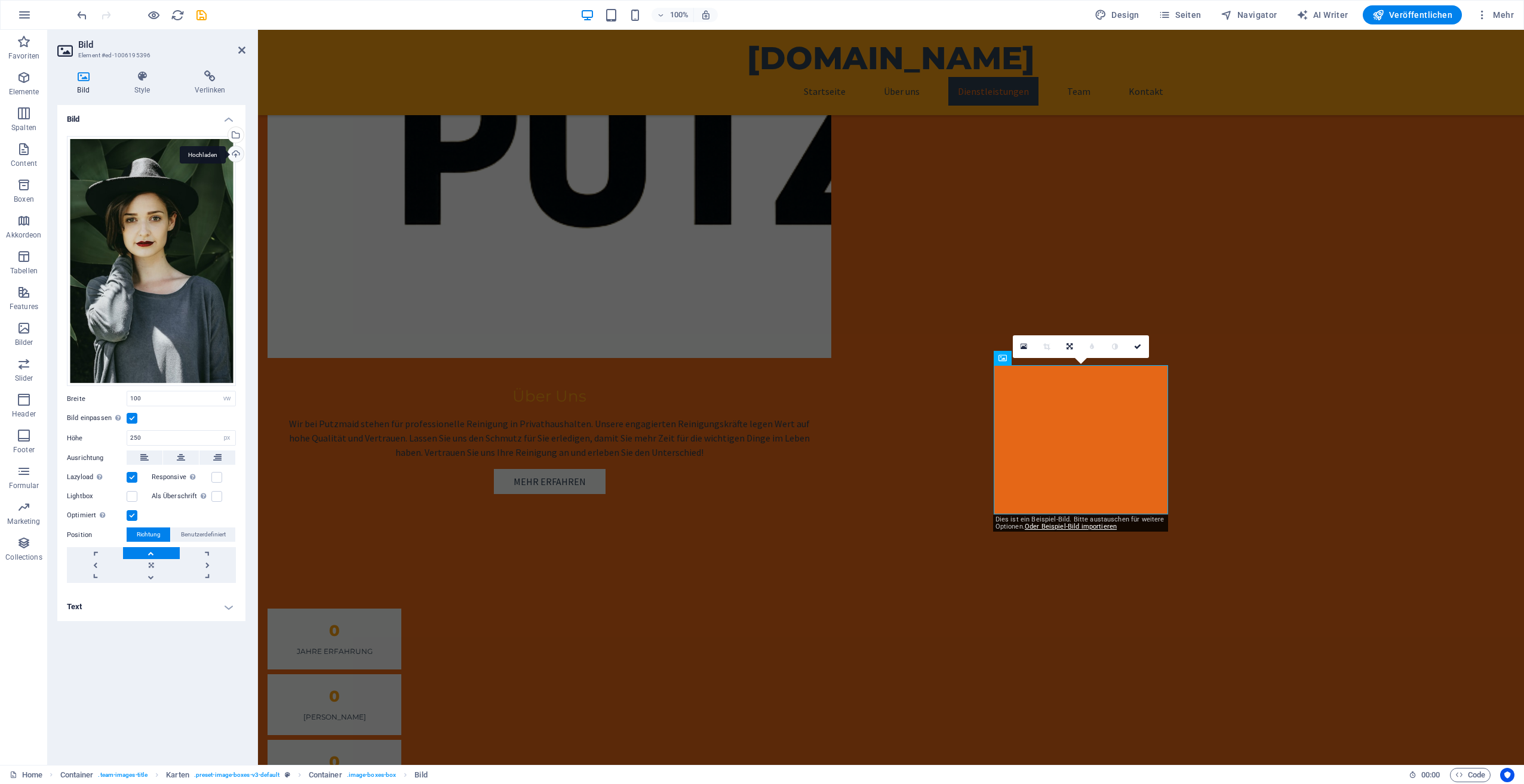
click at [234, 150] on div "Hochladen" at bounding box center [234, 155] width 18 height 18
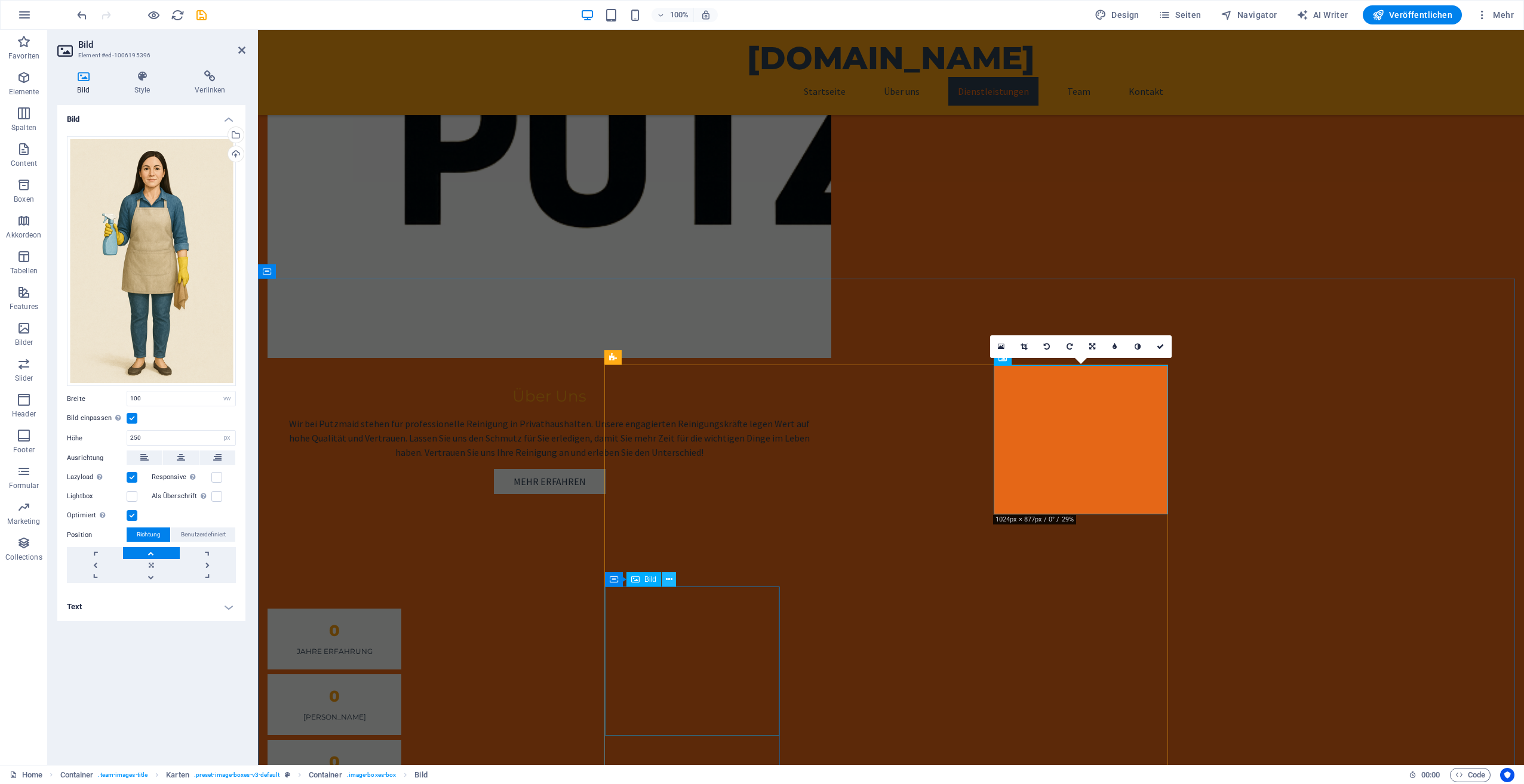
click at [667, 584] on icon at bounding box center [669, 579] width 7 height 13
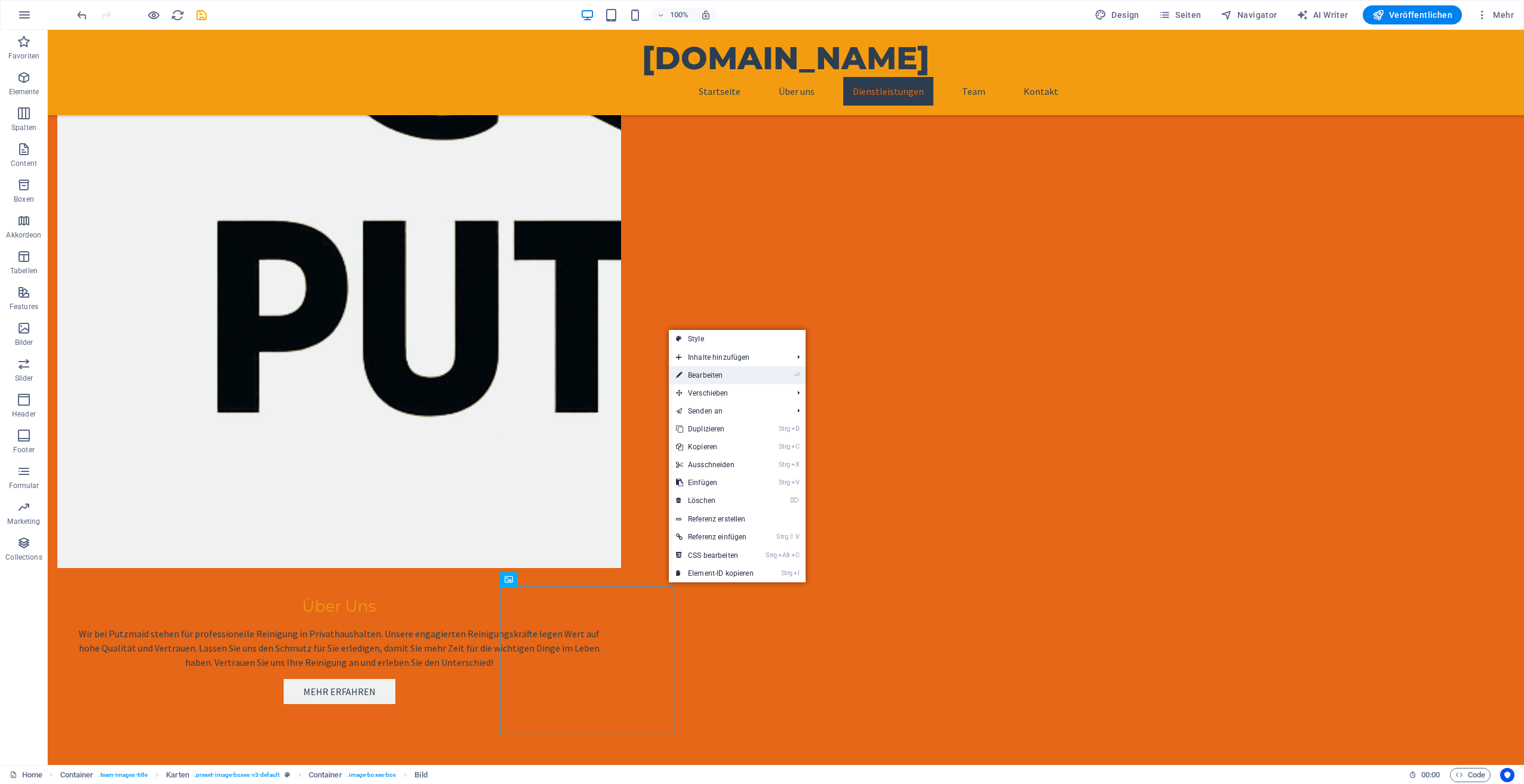
click at [701, 379] on link "⏎ Bearbeiten" at bounding box center [714, 375] width 92 height 18
select select "vw"
select select "px"
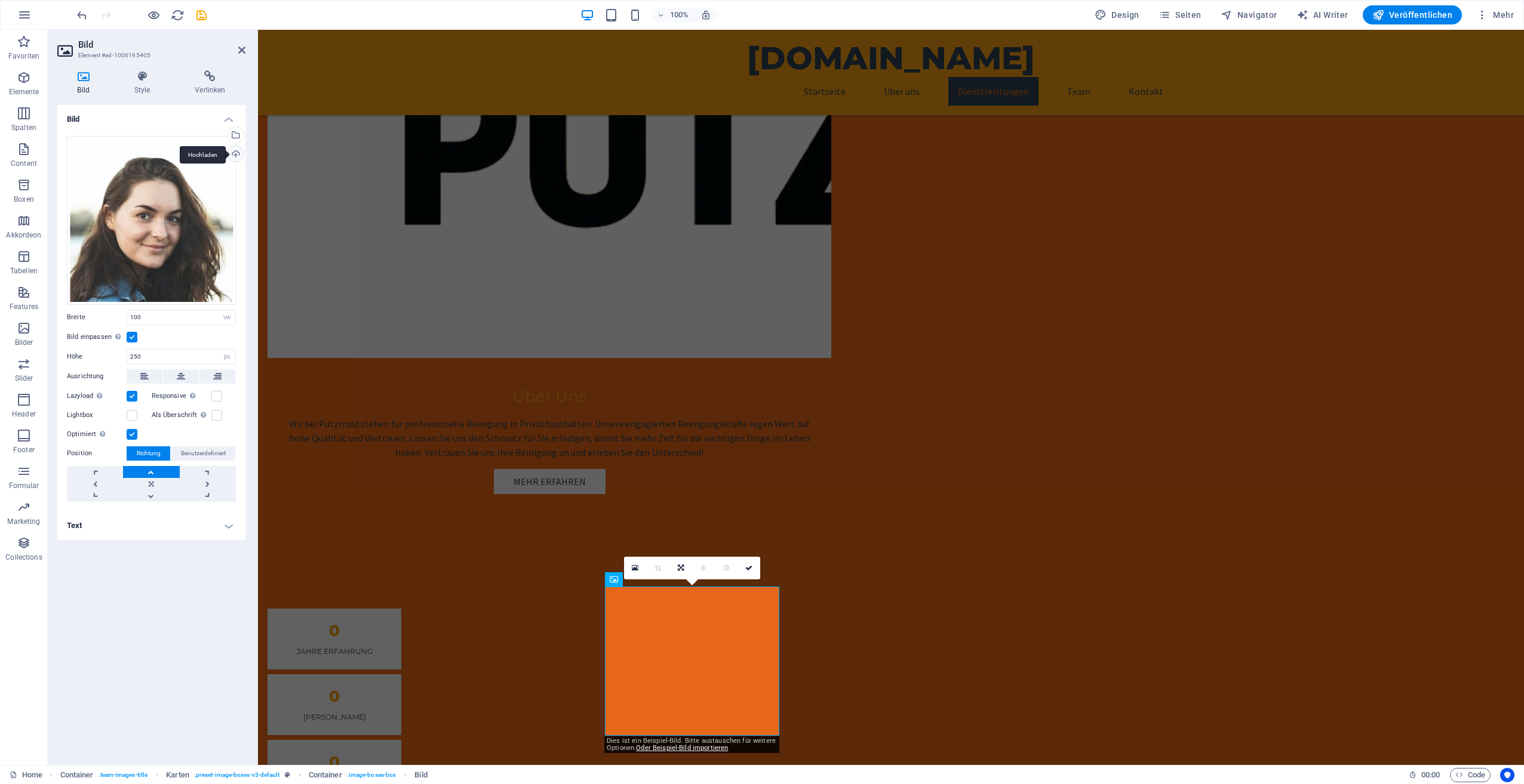
click at [234, 152] on div "Hochladen" at bounding box center [234, 155] width 18 height 18
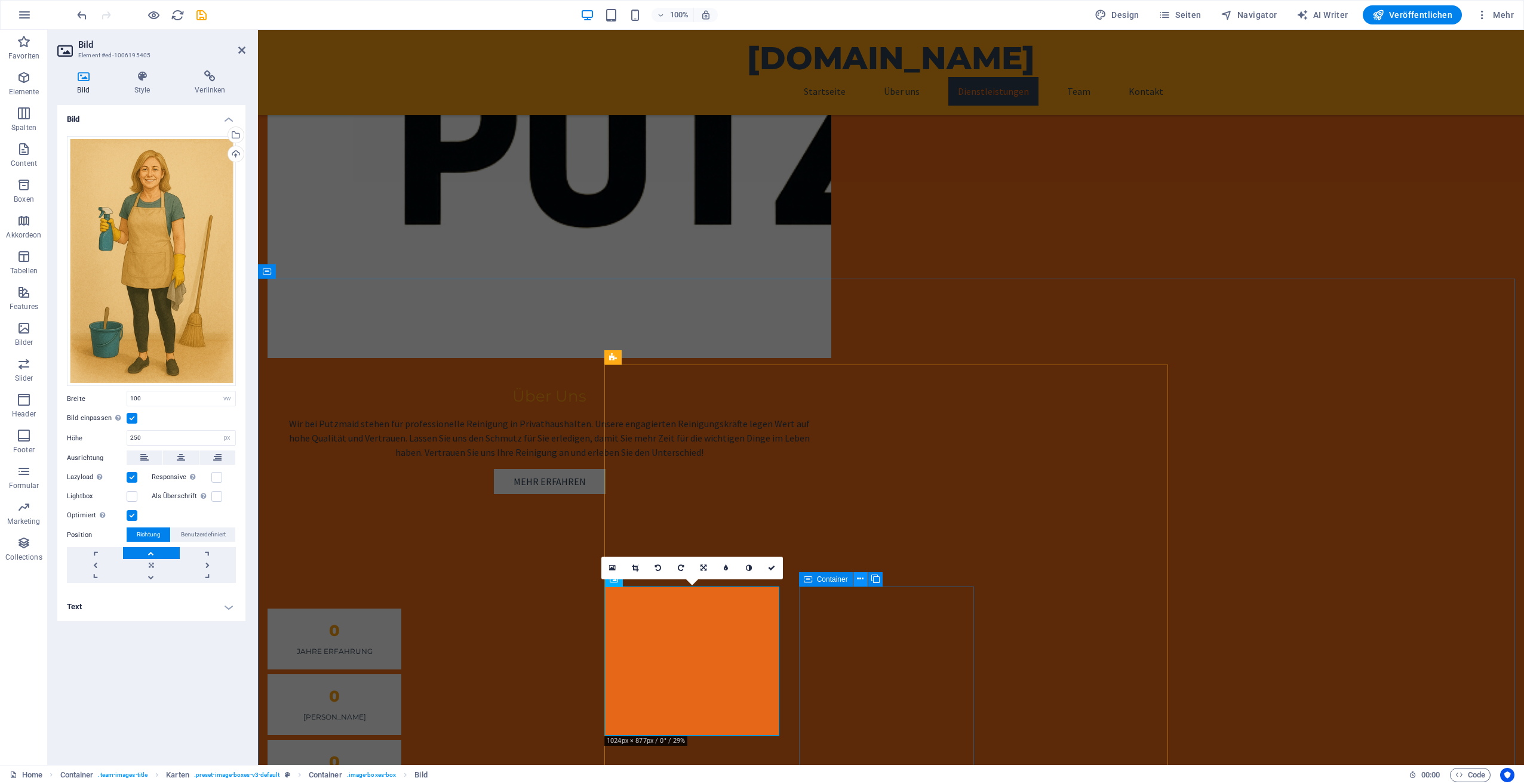
click at [860, 581] on icon at bounding box center [860, 578] width 7 height 13
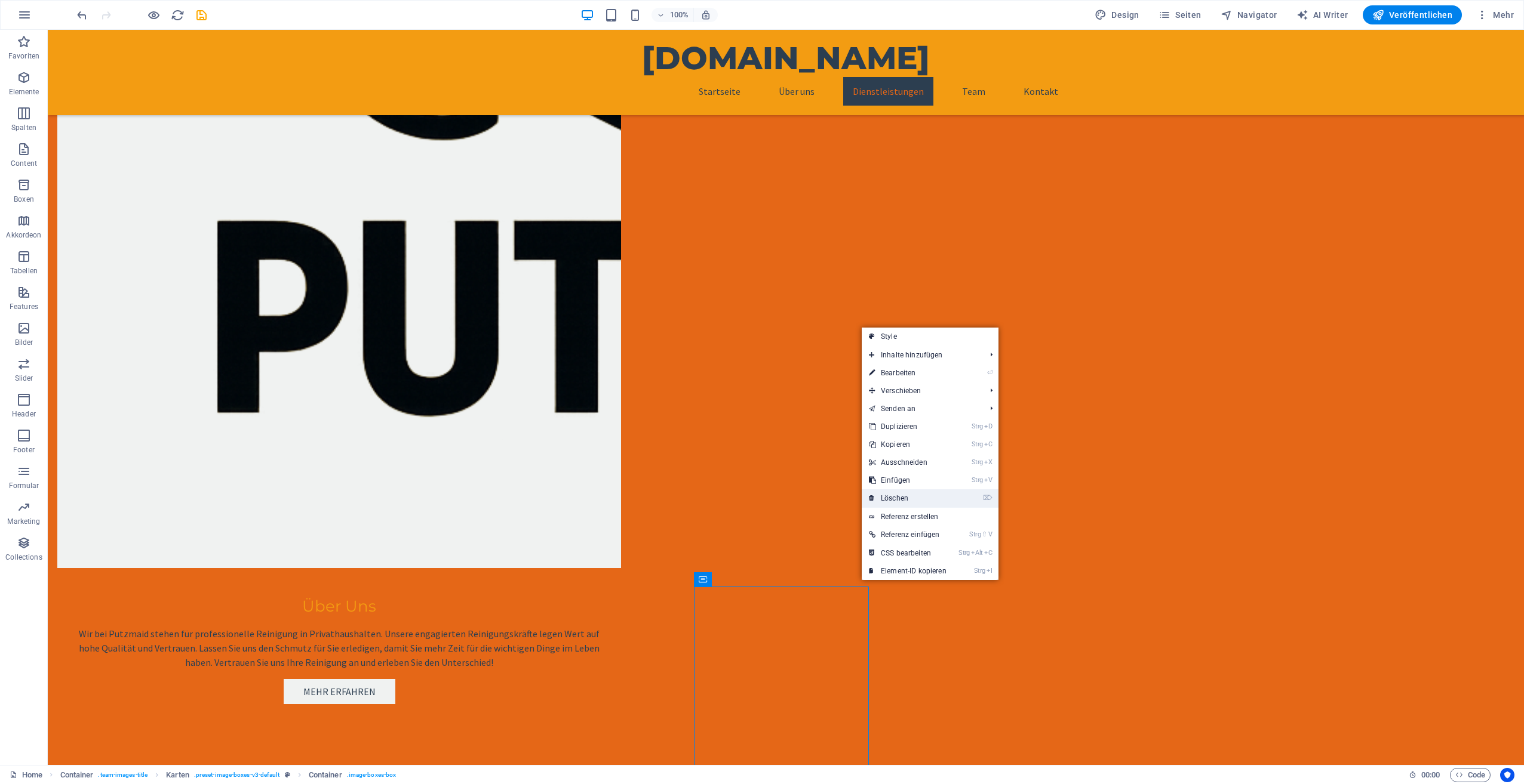
click at [888, 496] on link "⌦ Löschen" at bounding box center [908, 498] width 92 height 18
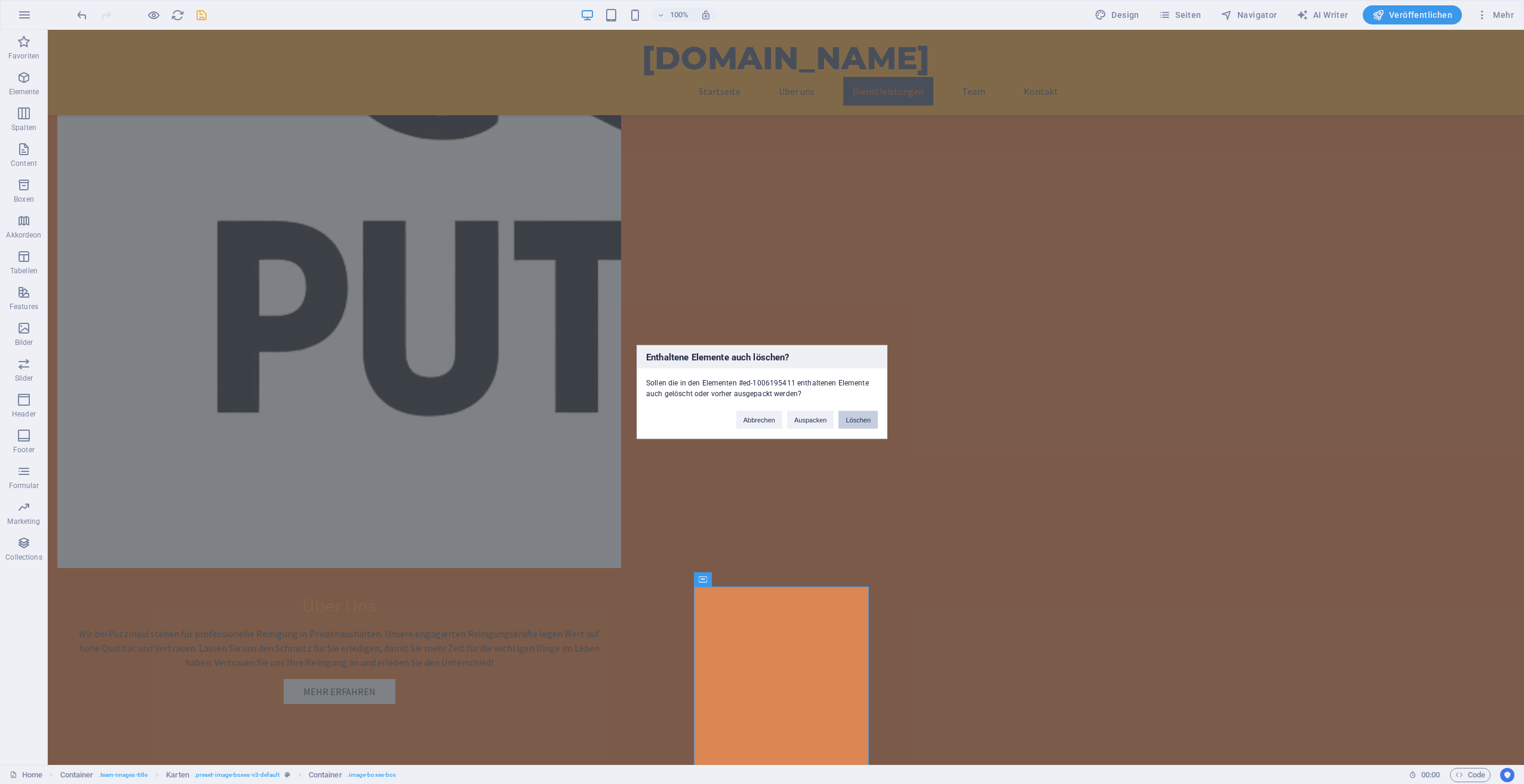
click at [856, 416] on button "Löschen" at bounding box center [857, 420] width 39 height 18
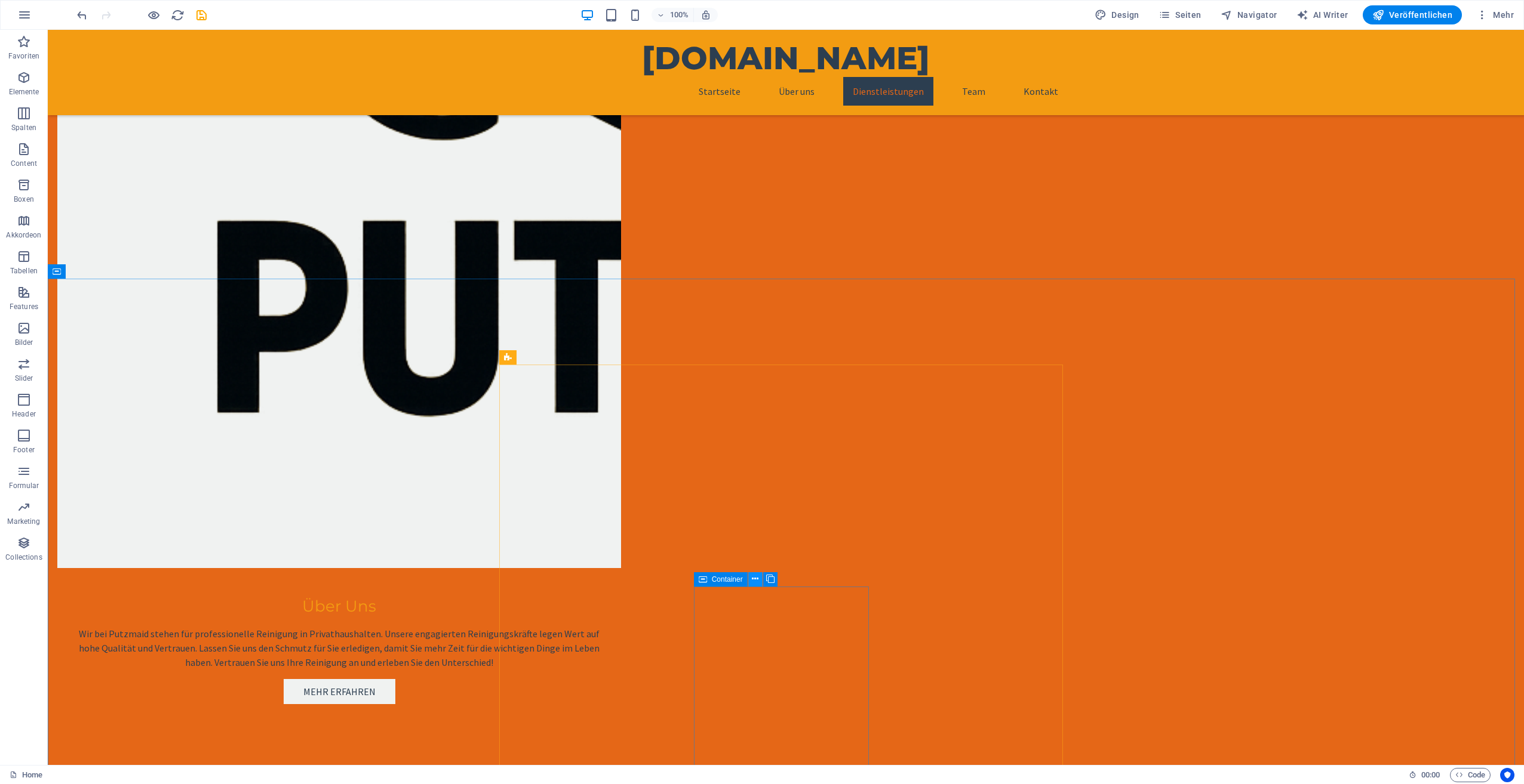
click at [754, 582] on icon at bounding box center [755, 578] width 7 height 13
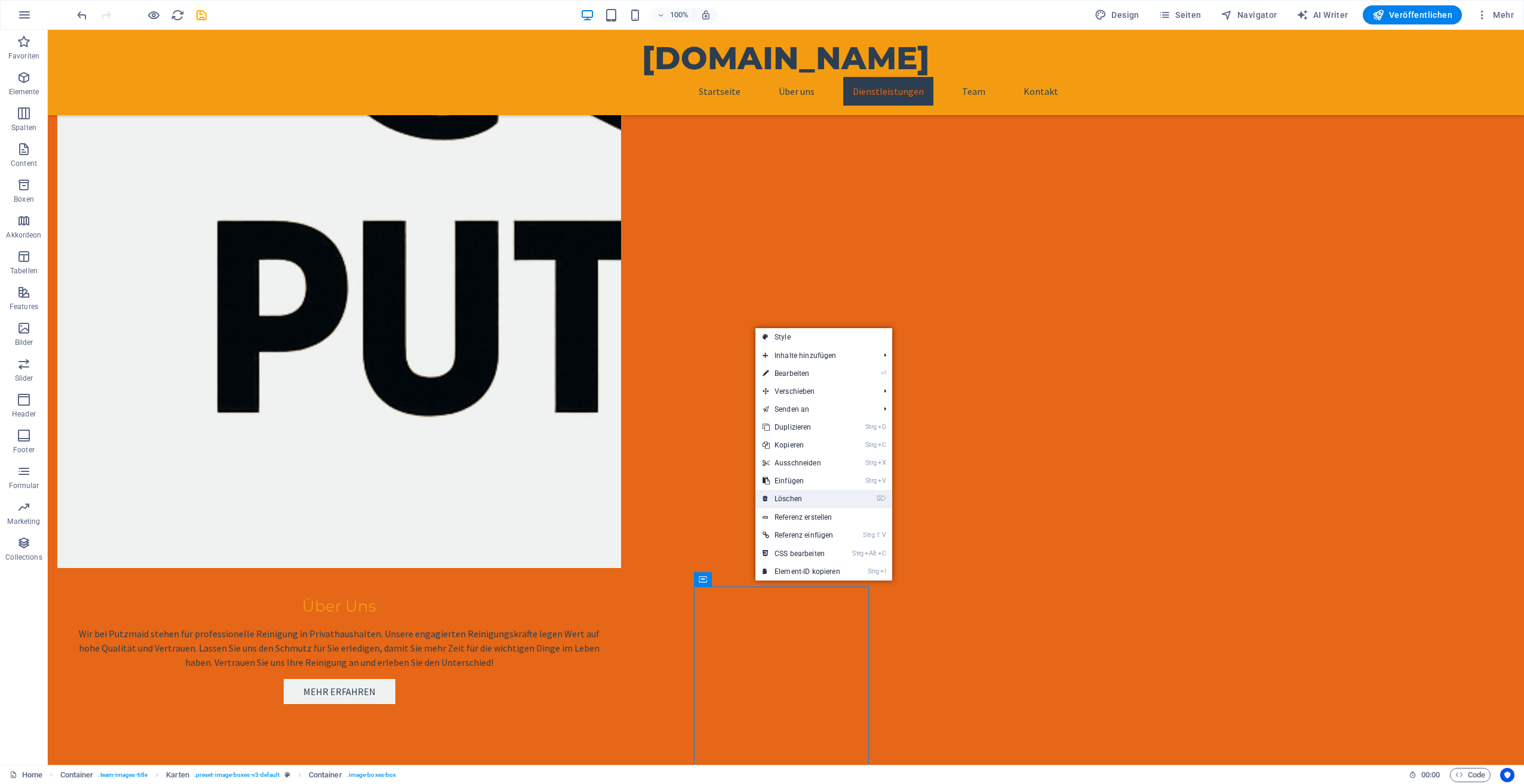
click at [784, 502] on link "⌦ Löschen" at bounding box center [801, 499] width 92 height 18
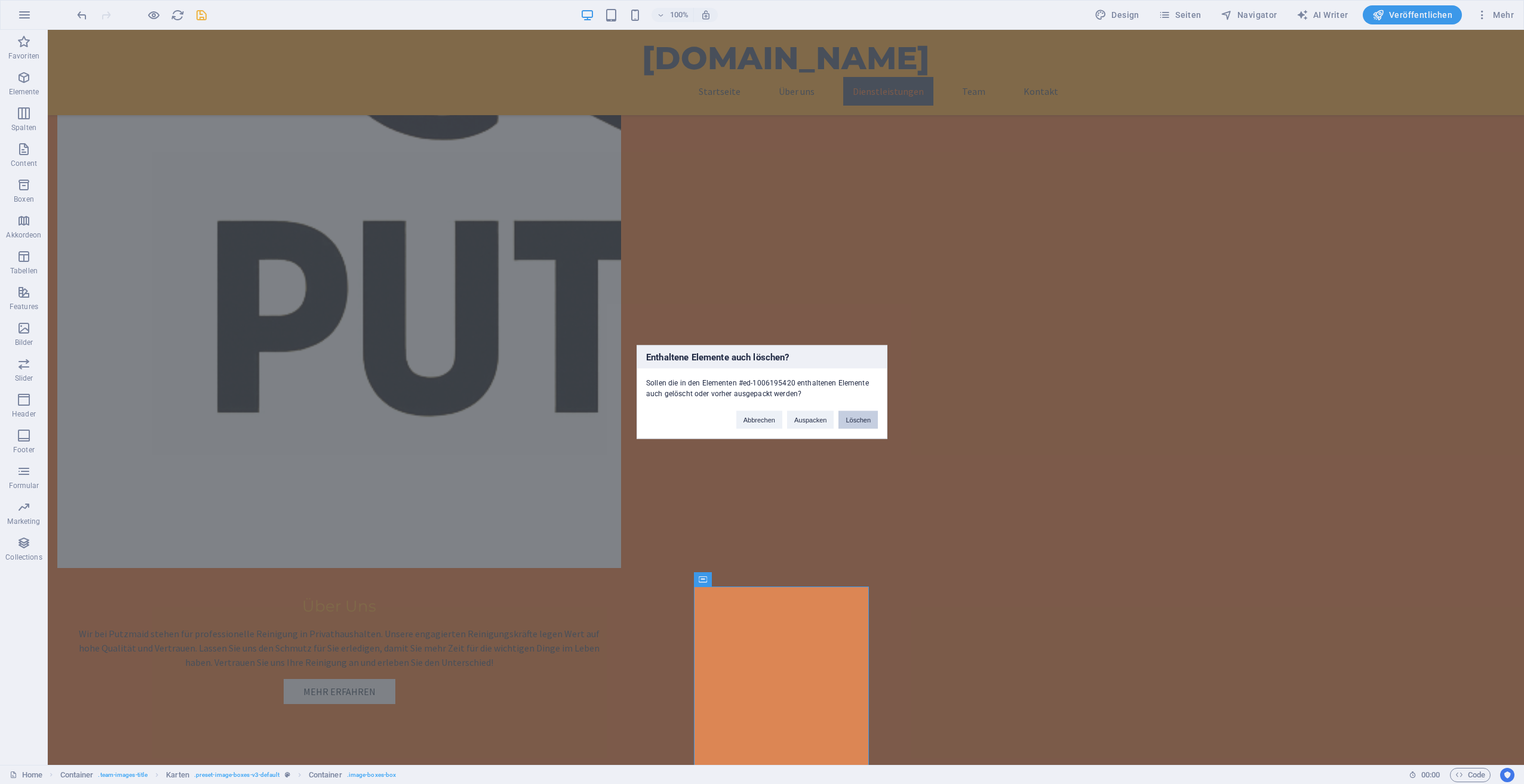
click at [854, 427] on button "Löschen" at bounding box center [857, 420] width 39 height 18
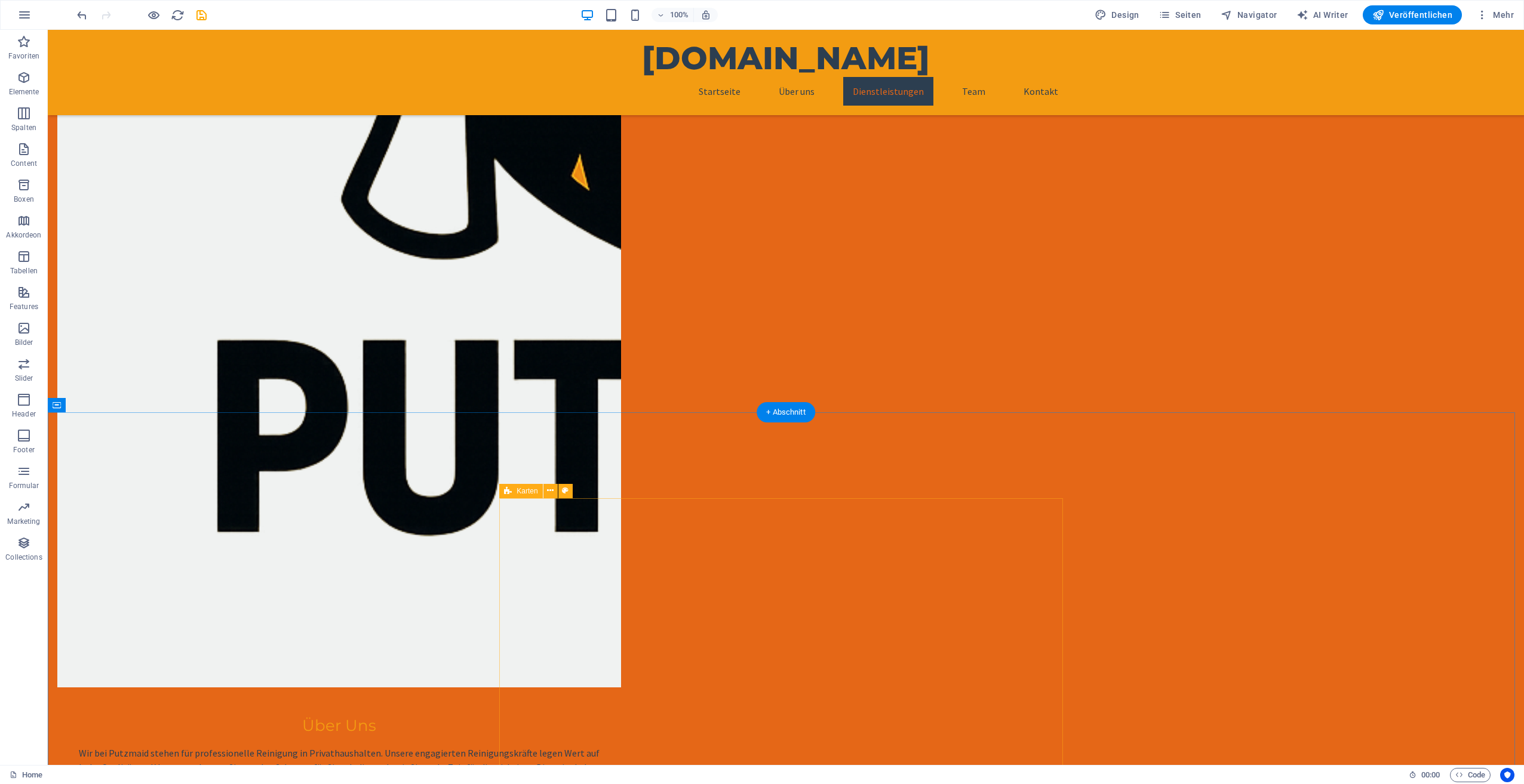
scroll to position [988, 0]
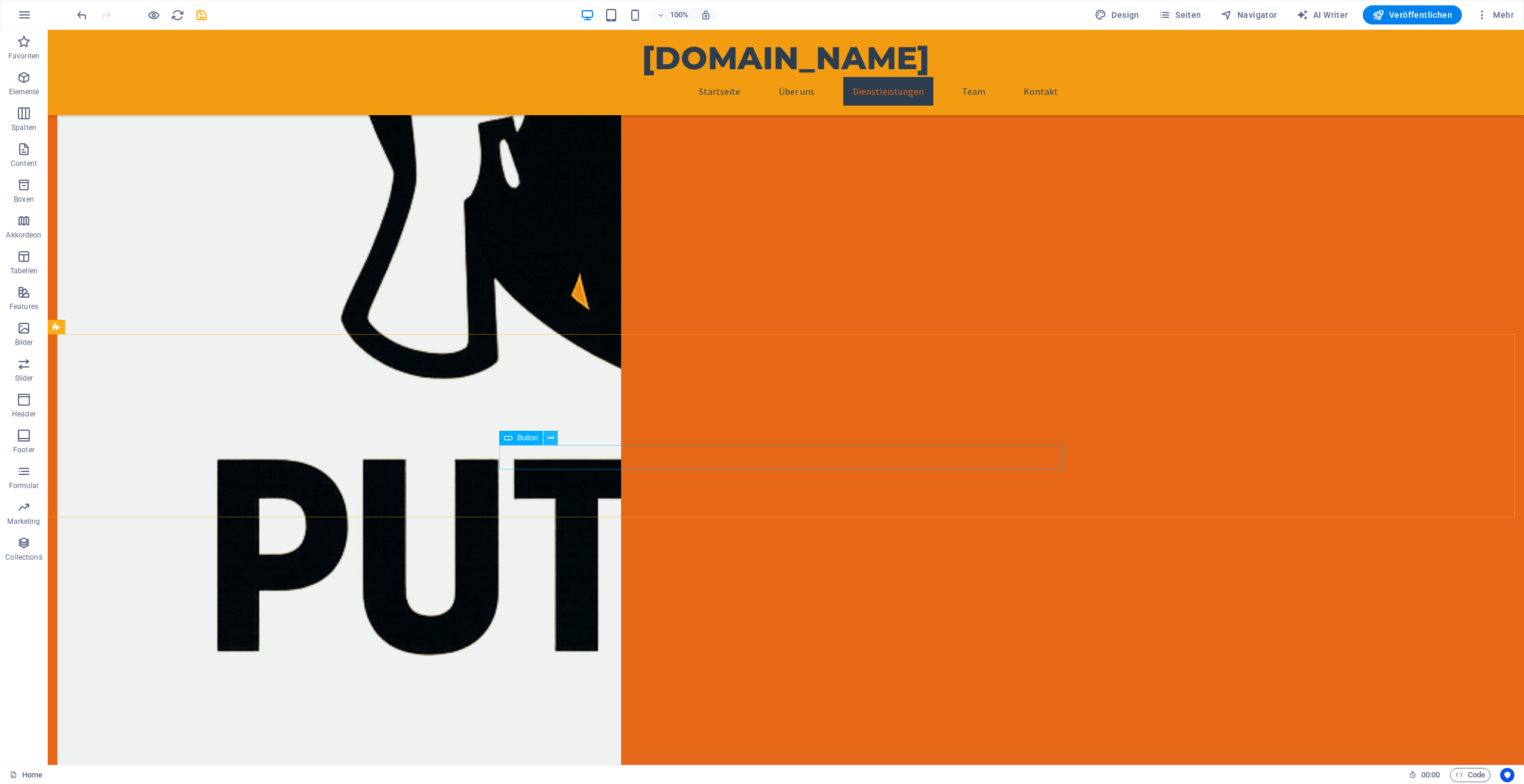
click at [549, 438] on icon at bounding box center [551, 438] width 7 height 13
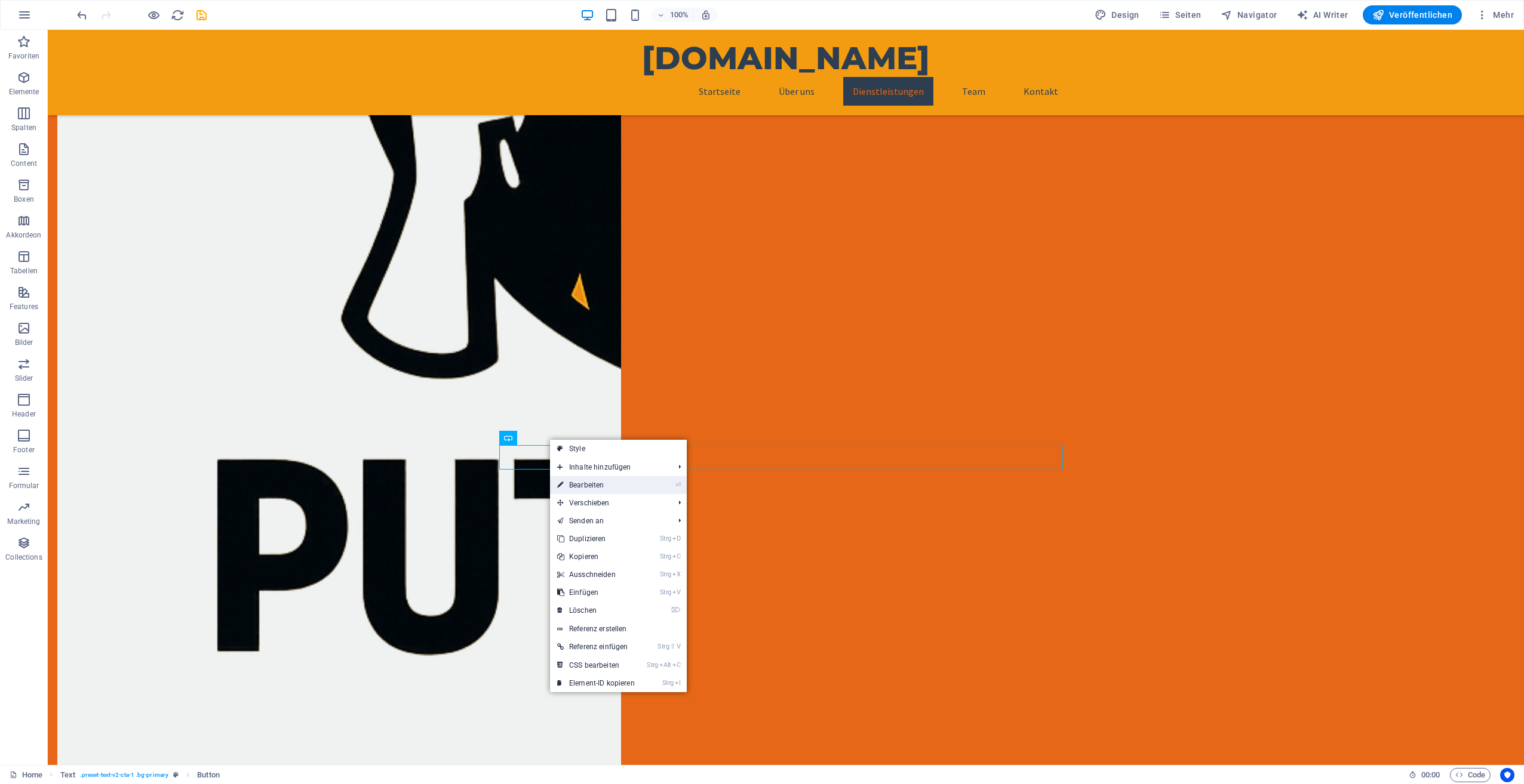
click at [580, 486] on link "⏎ Bearbeiten" at bounding box center [596, 485] width 92 height 18
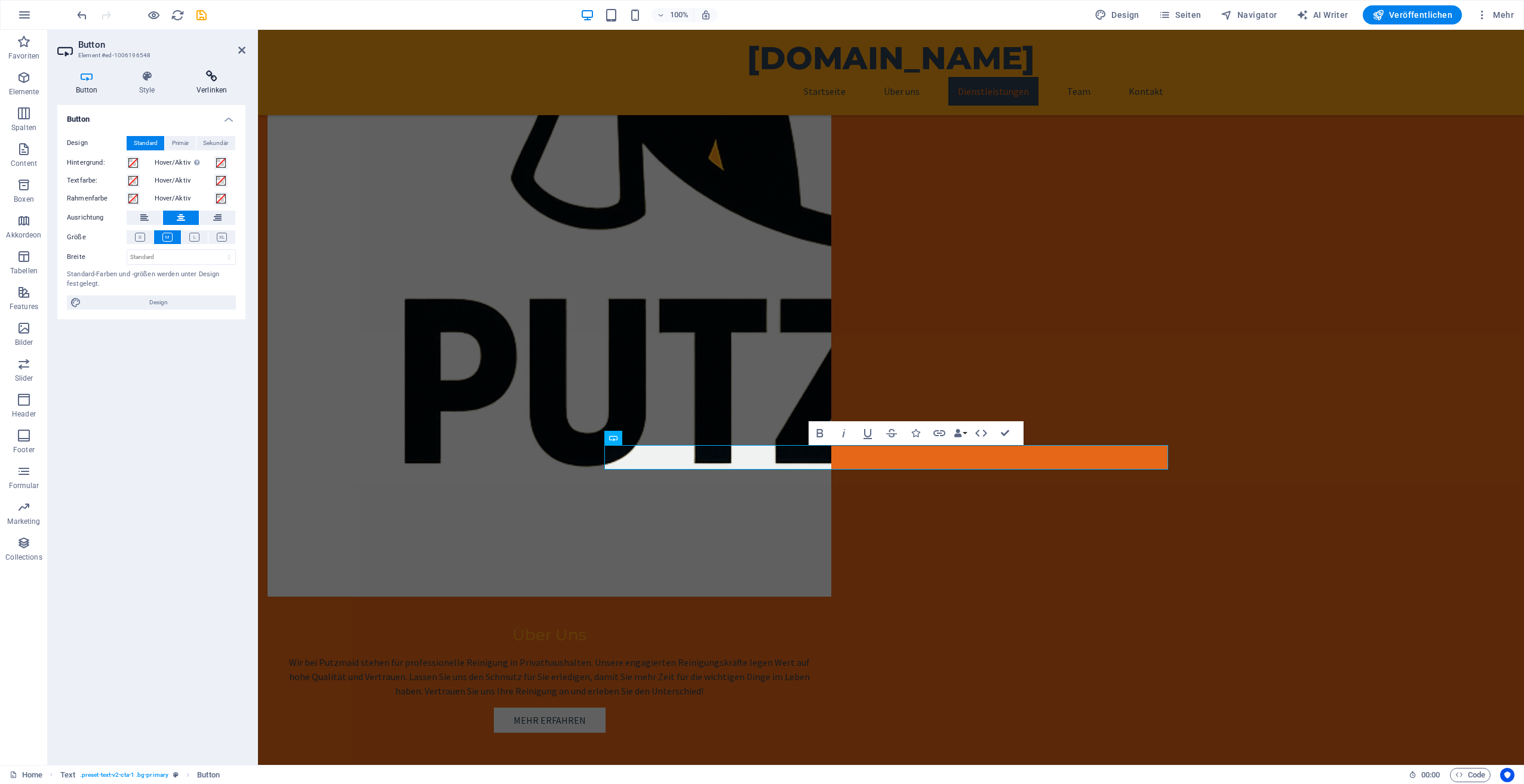
click at [206, 80] on icon at bounding box center [212, 77] width 68 height 12
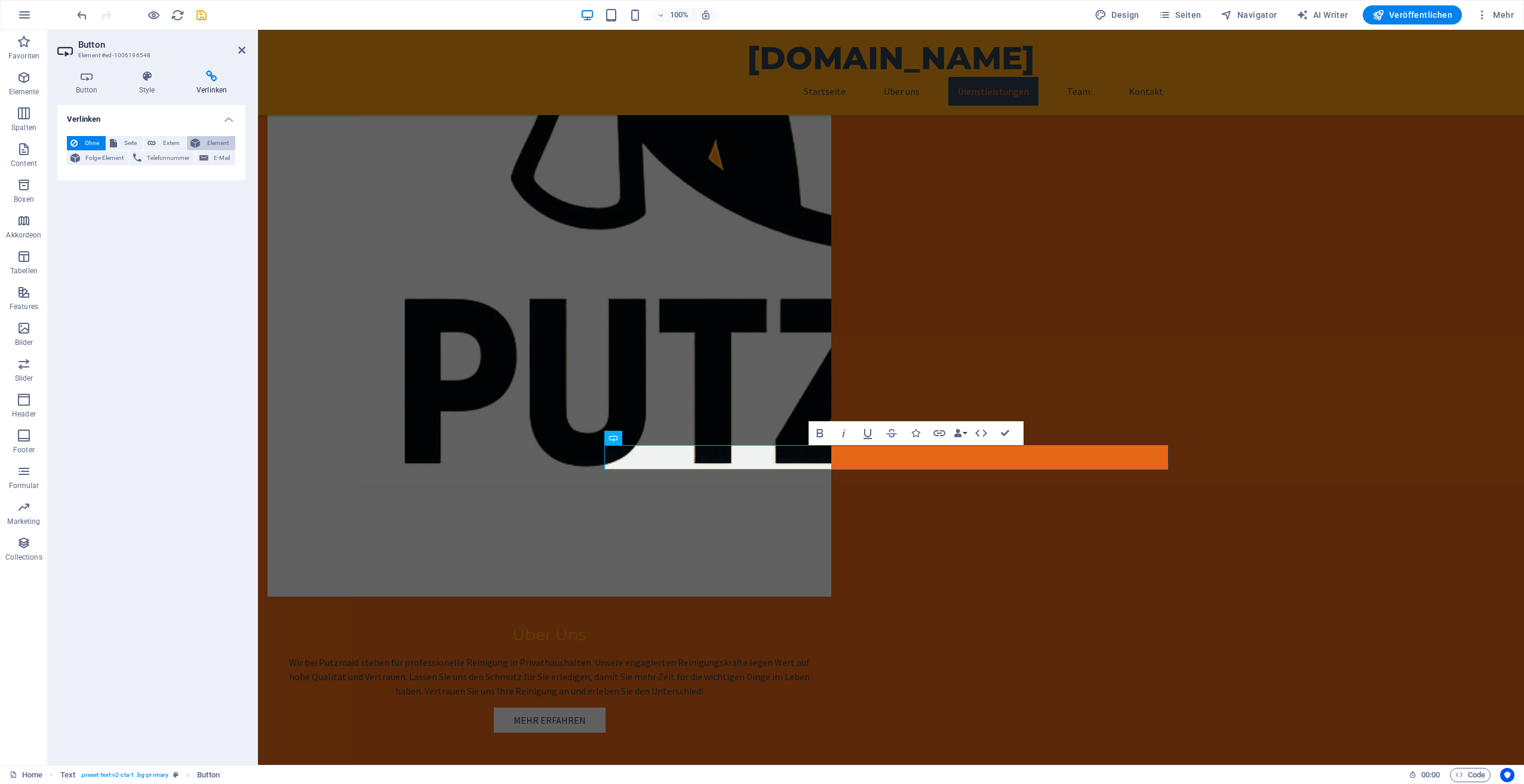
click at [212, 143] on span "Element" at bounding box center [218, 143] width 28 height 14
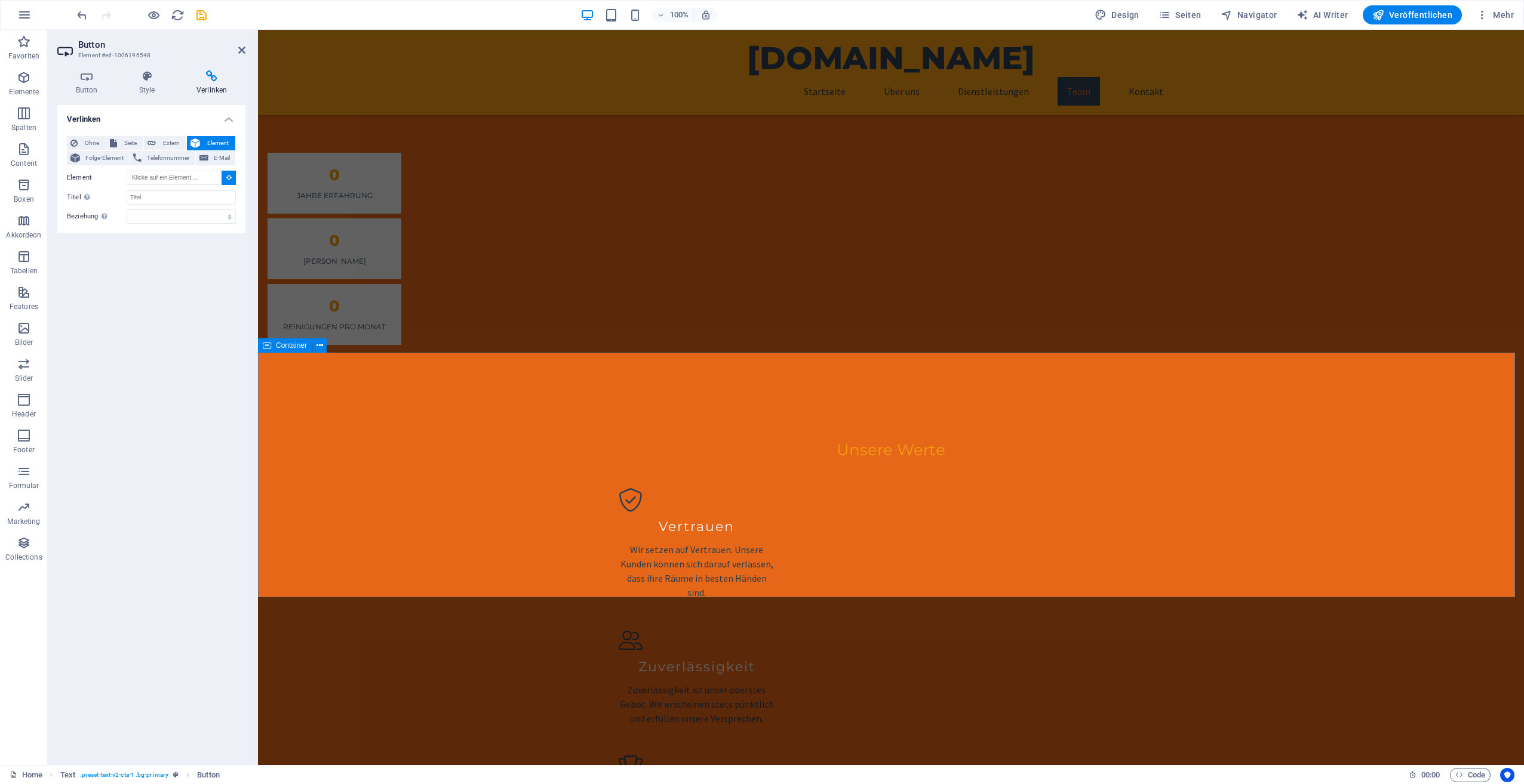
scroll to position [1824, 0]
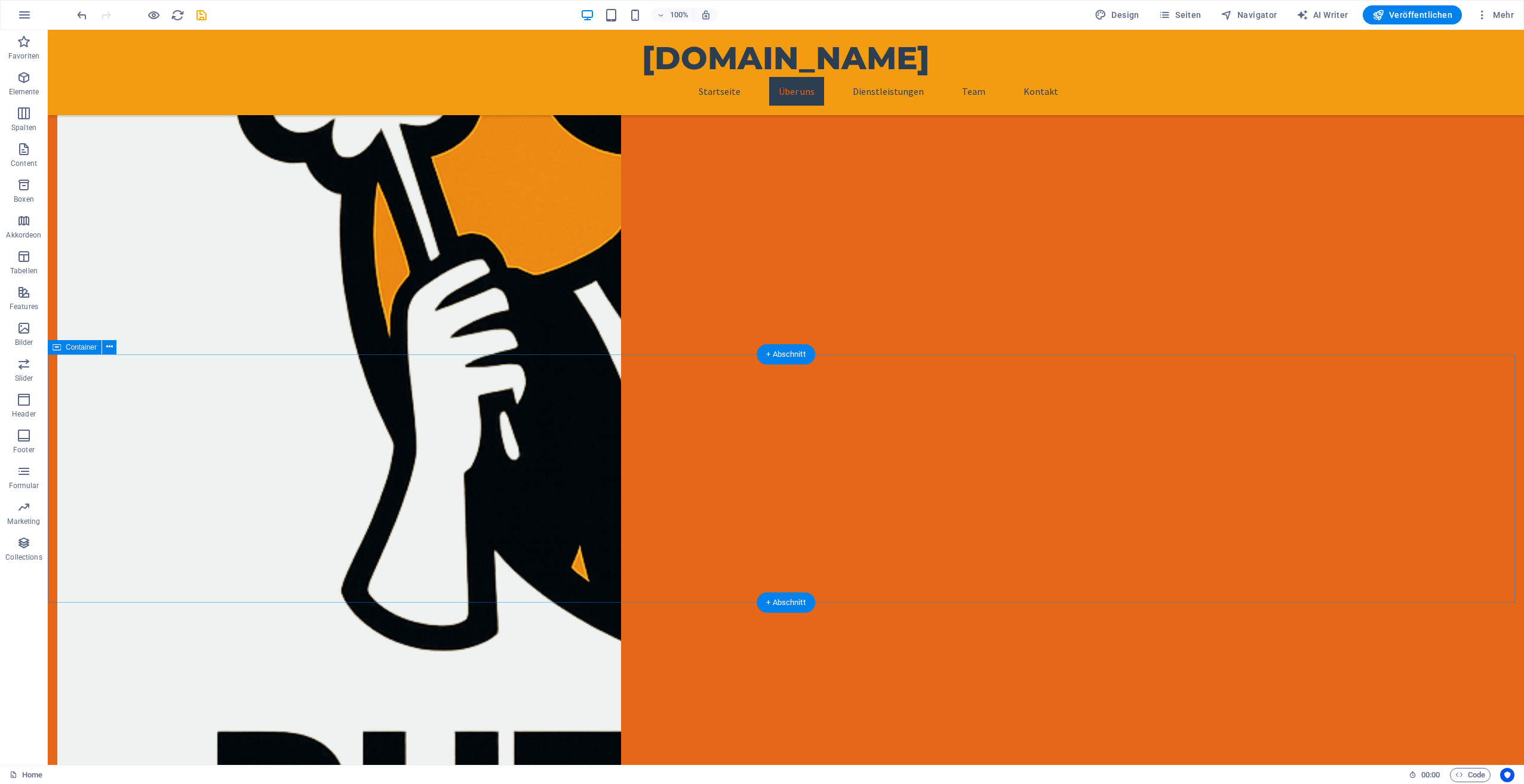
scroll to position [836, 0]
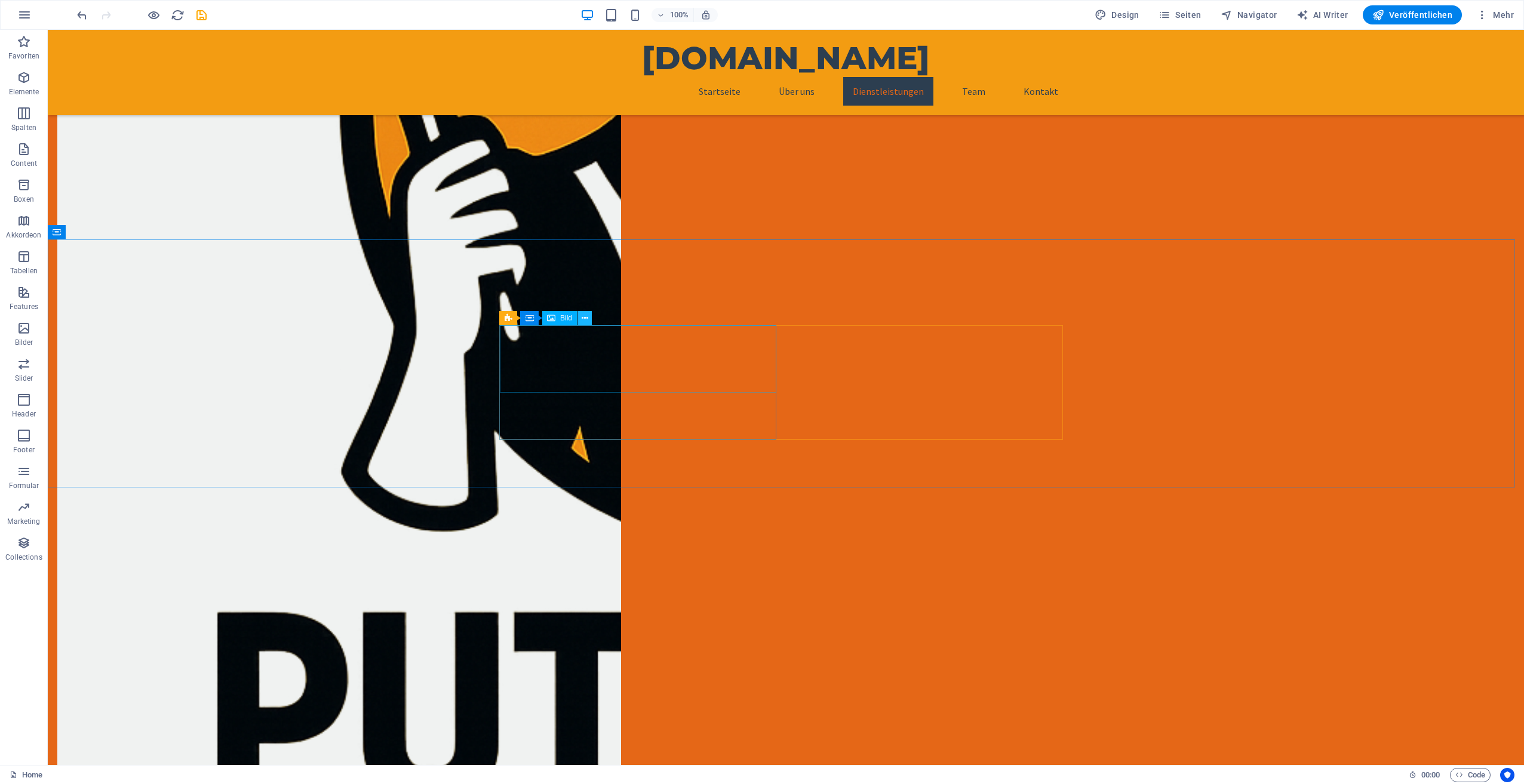
click at [586, 318] on icon at bounding box center [585, 318] width 7 height 13
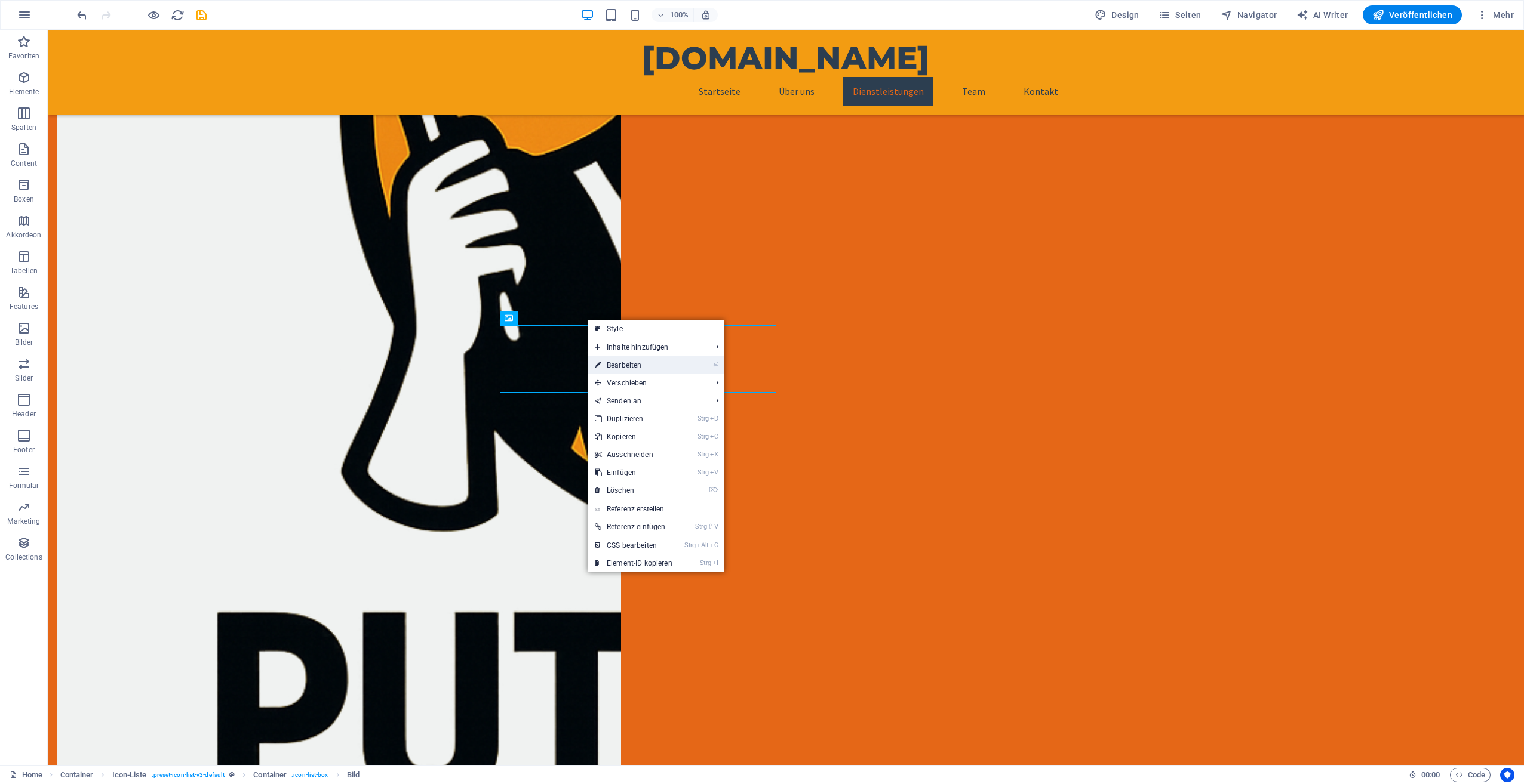
click at [624, 360] on link "⏎ Bearbeiten" at bounding box center [633, 365] width 92 height 18
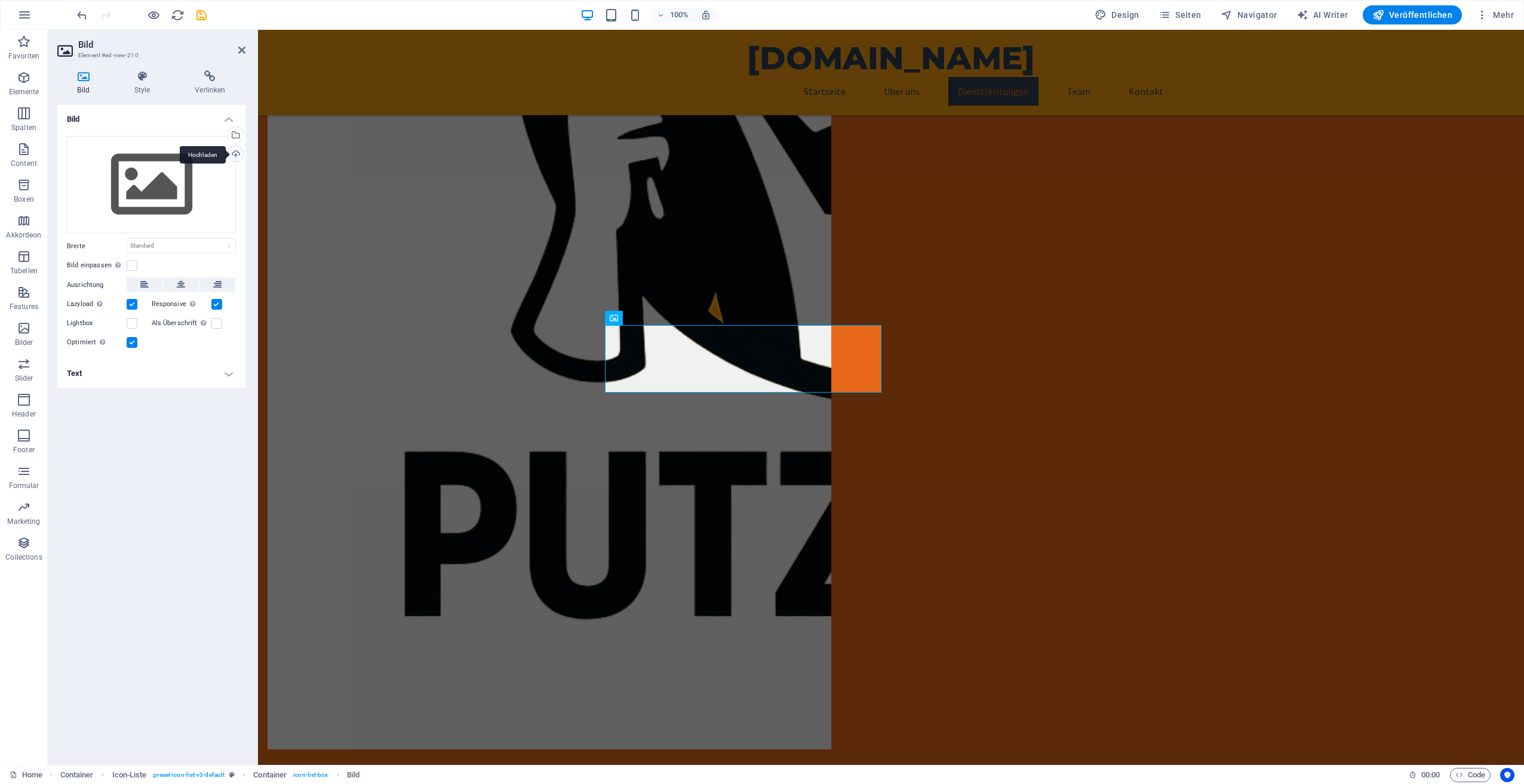
click at [234, 153] on div "Hochladen" at bounding box center [234, 155] width 18 height 18
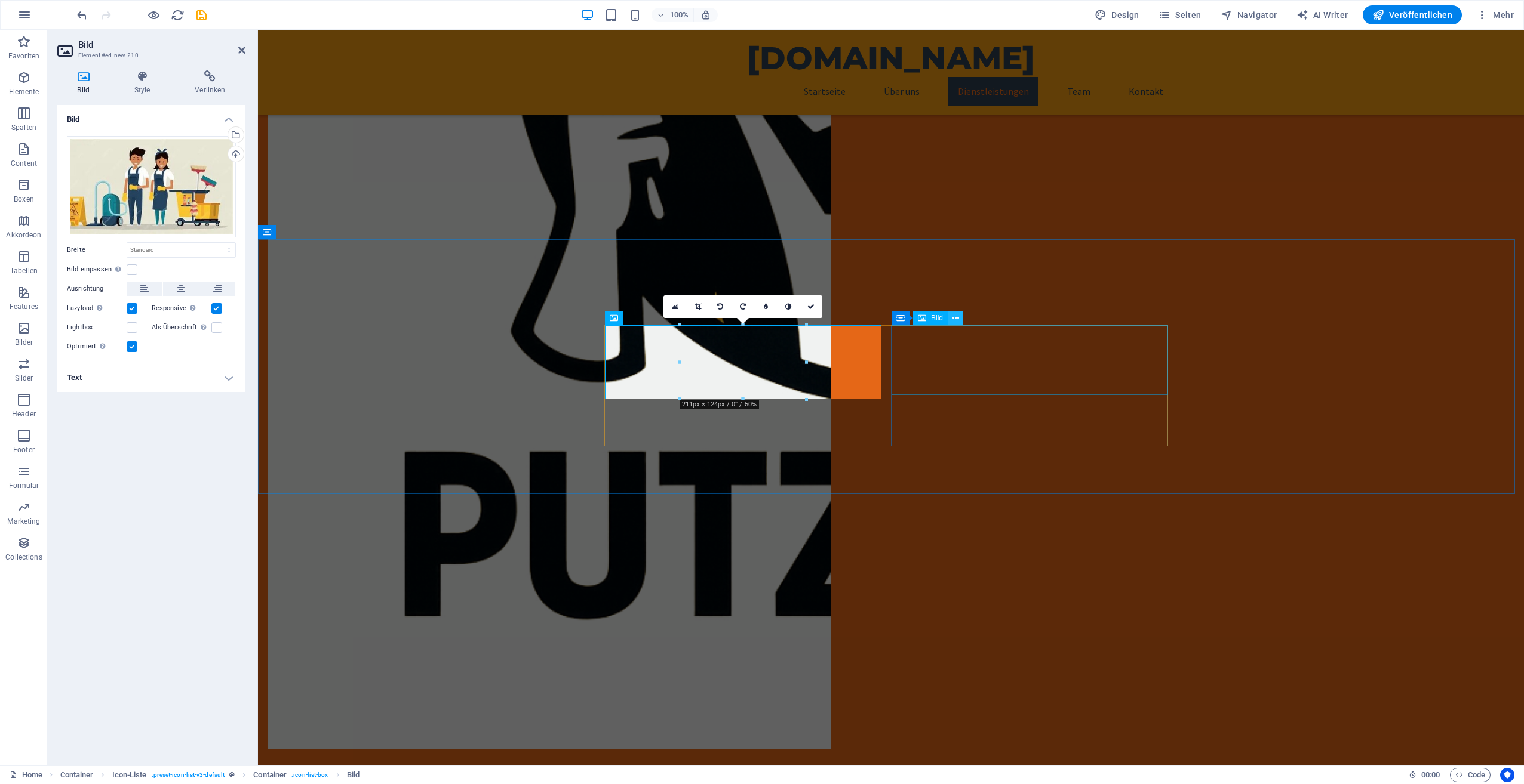
click at [954, 318] on icon at bounding box center [956, 318] width 7 height 13
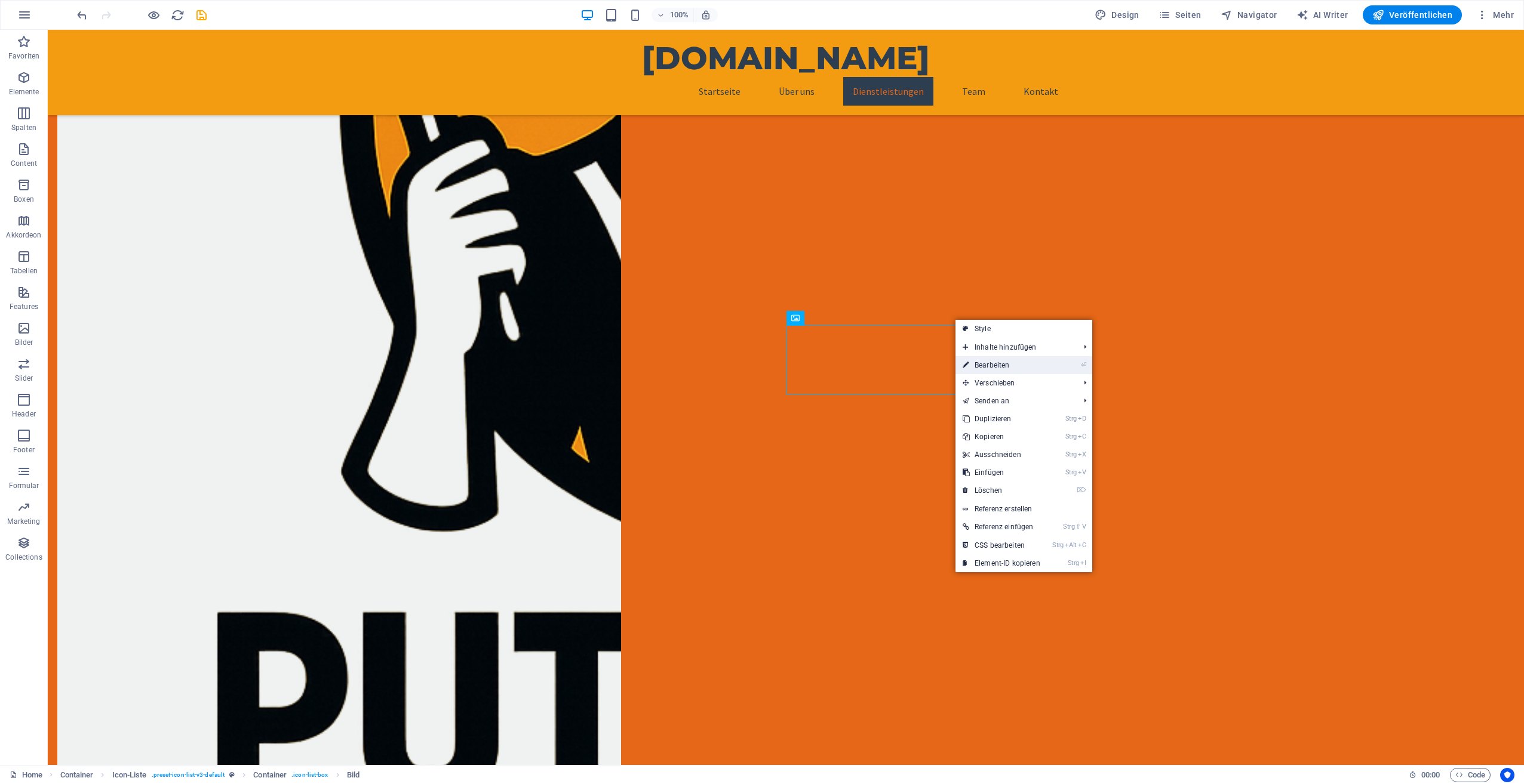
click at [995, 366] on link "⏎ Bearbeiten" at bounding box center [1001, 365] width 92 height 18
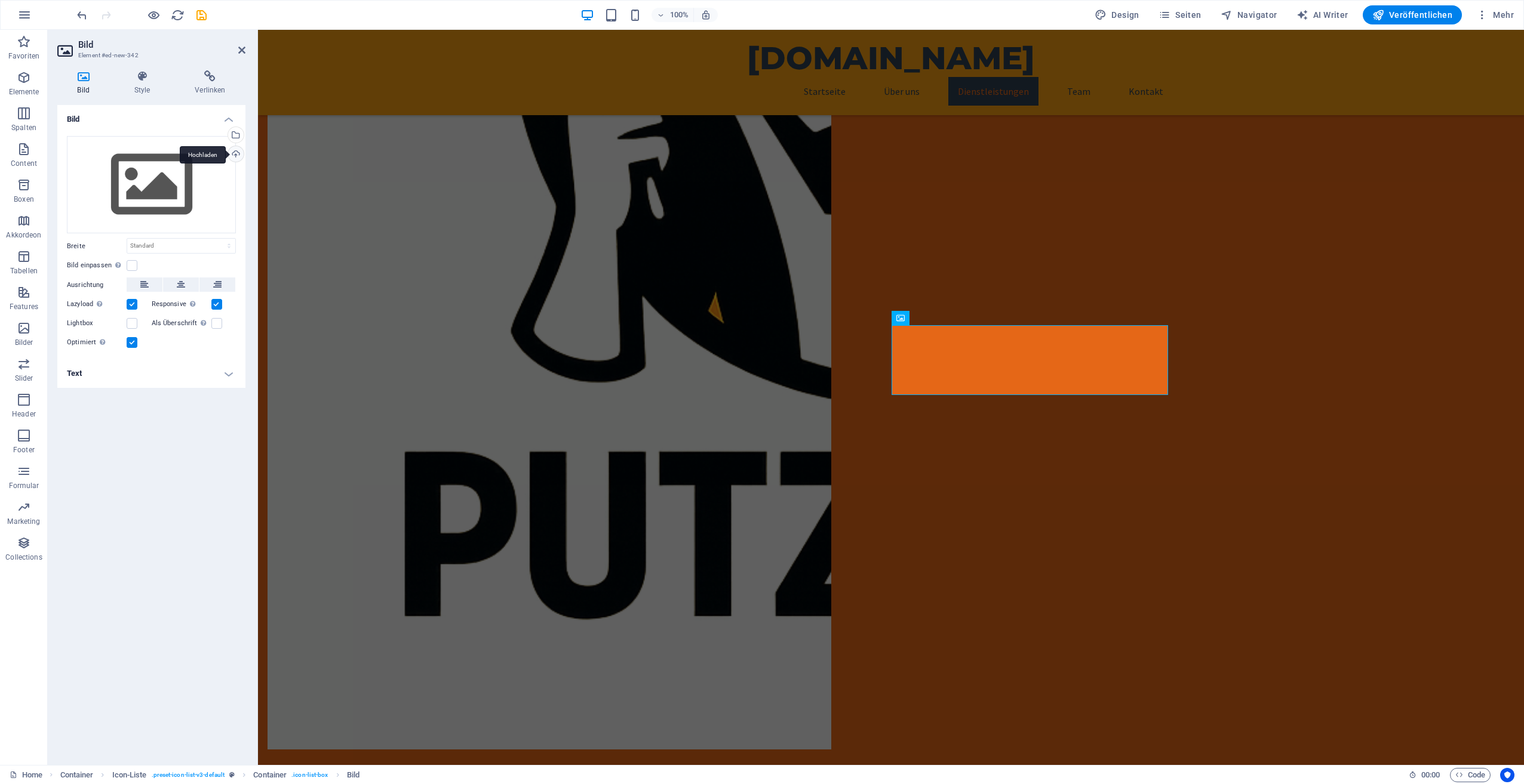
click at [237, 158] on div "Hochladen" at bounding box center [234, 155] width 18 height 18
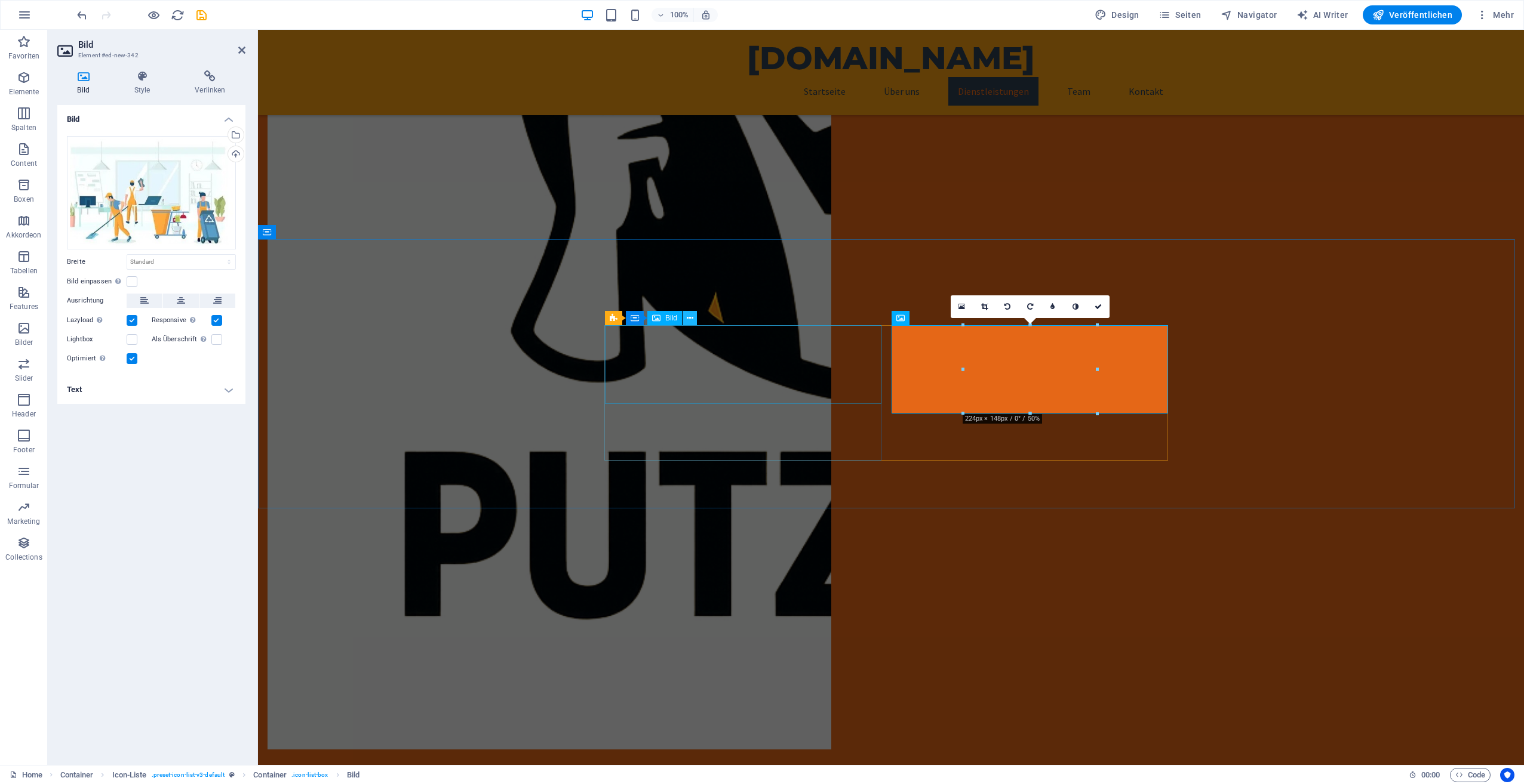
click at [688, 316] on icon at bounding box center [689, 318] width 7 height 13
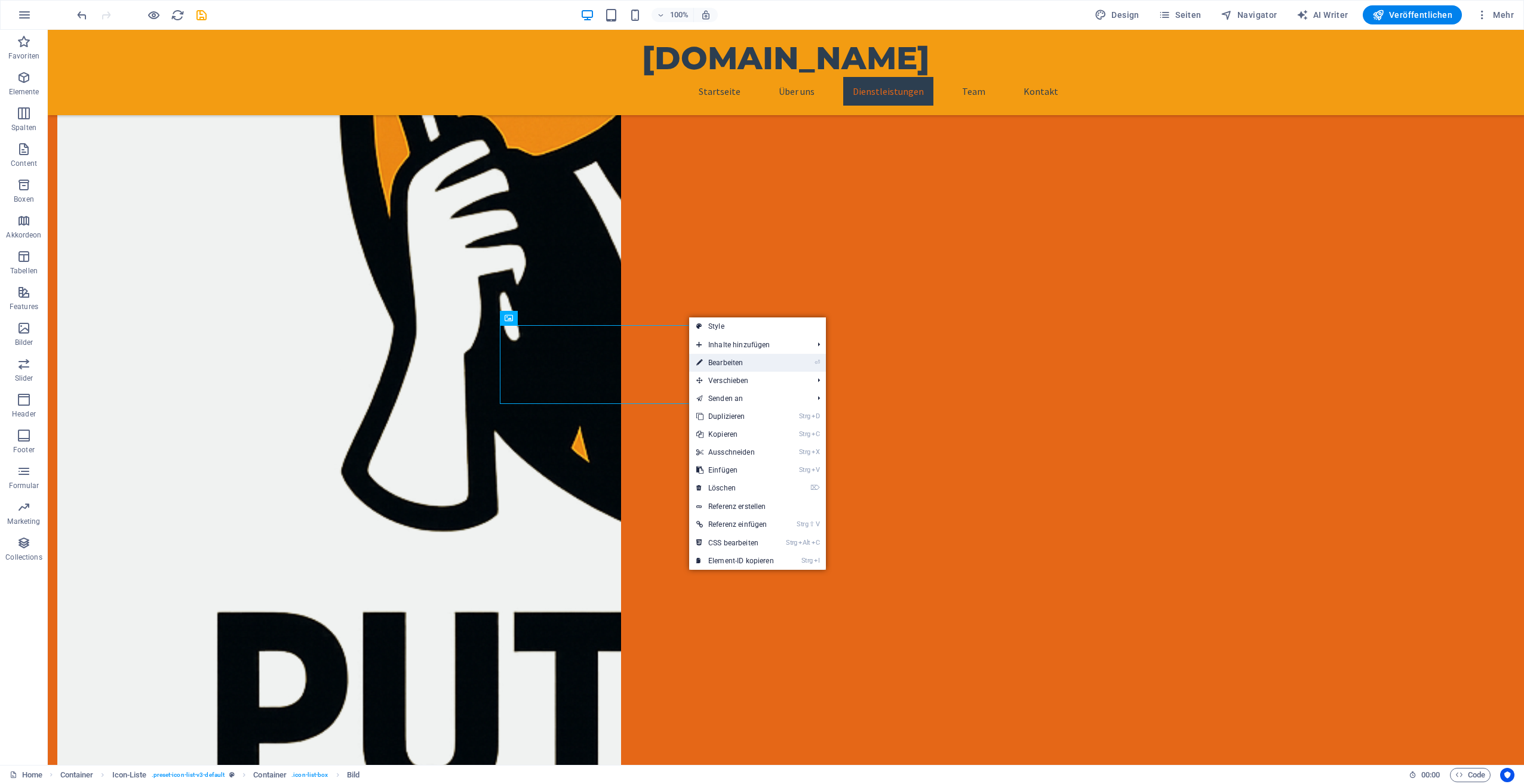
click at [714, 361] on link "⏎ Bearbeiten" at bounding box center [735, 363] width 92 height 18
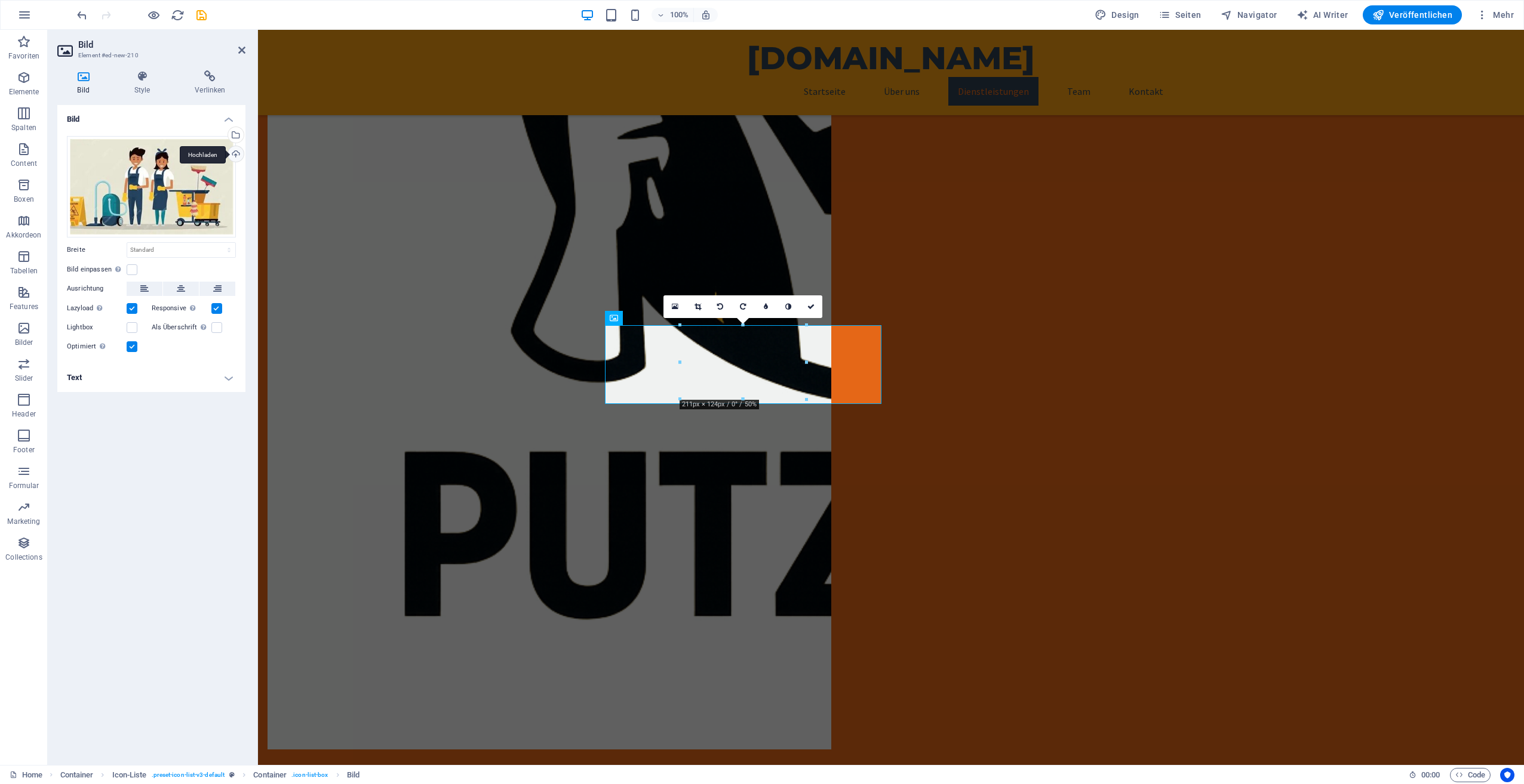
click at [236, 152] on div "Hochladen" at bounding box center [234, 155] width 18 height 18
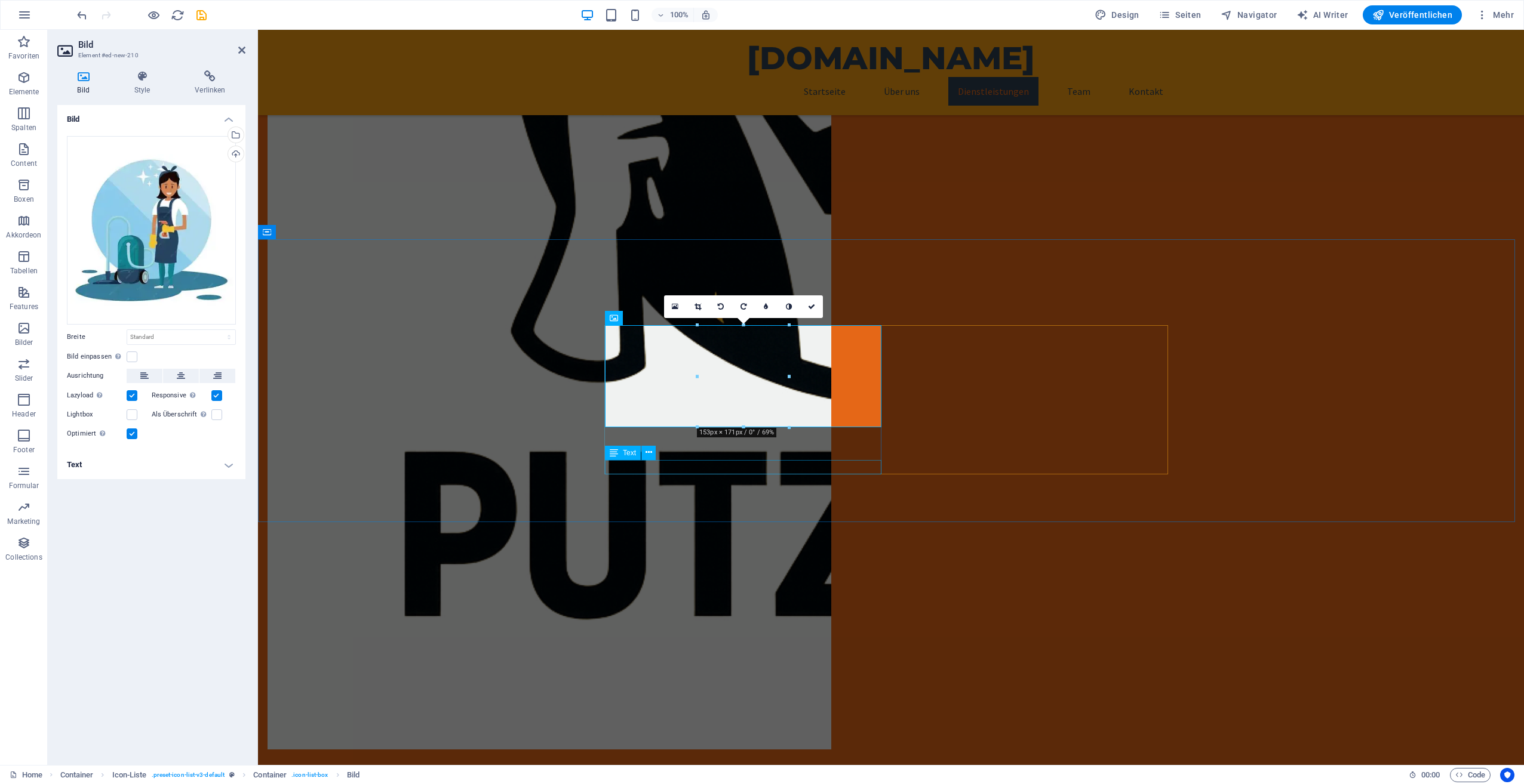
drag, startPoint x: 1045, startPoint y: 457, endPoint x: 860, endPoint y: 468, distance: 185.3
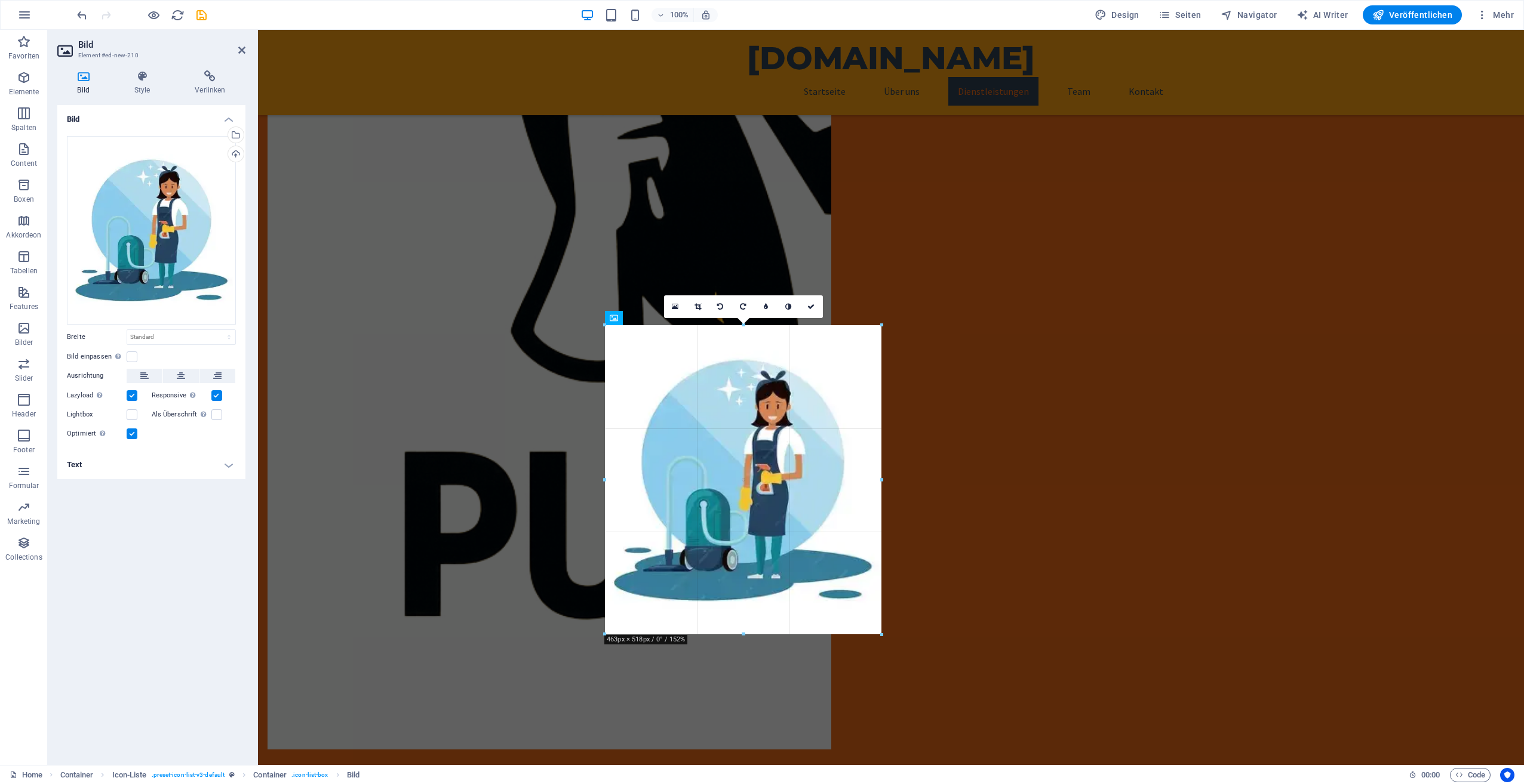
click at [975, 587] on div at bounding box center [886, 503] width 564 height 357
type input "463"
select select "px"
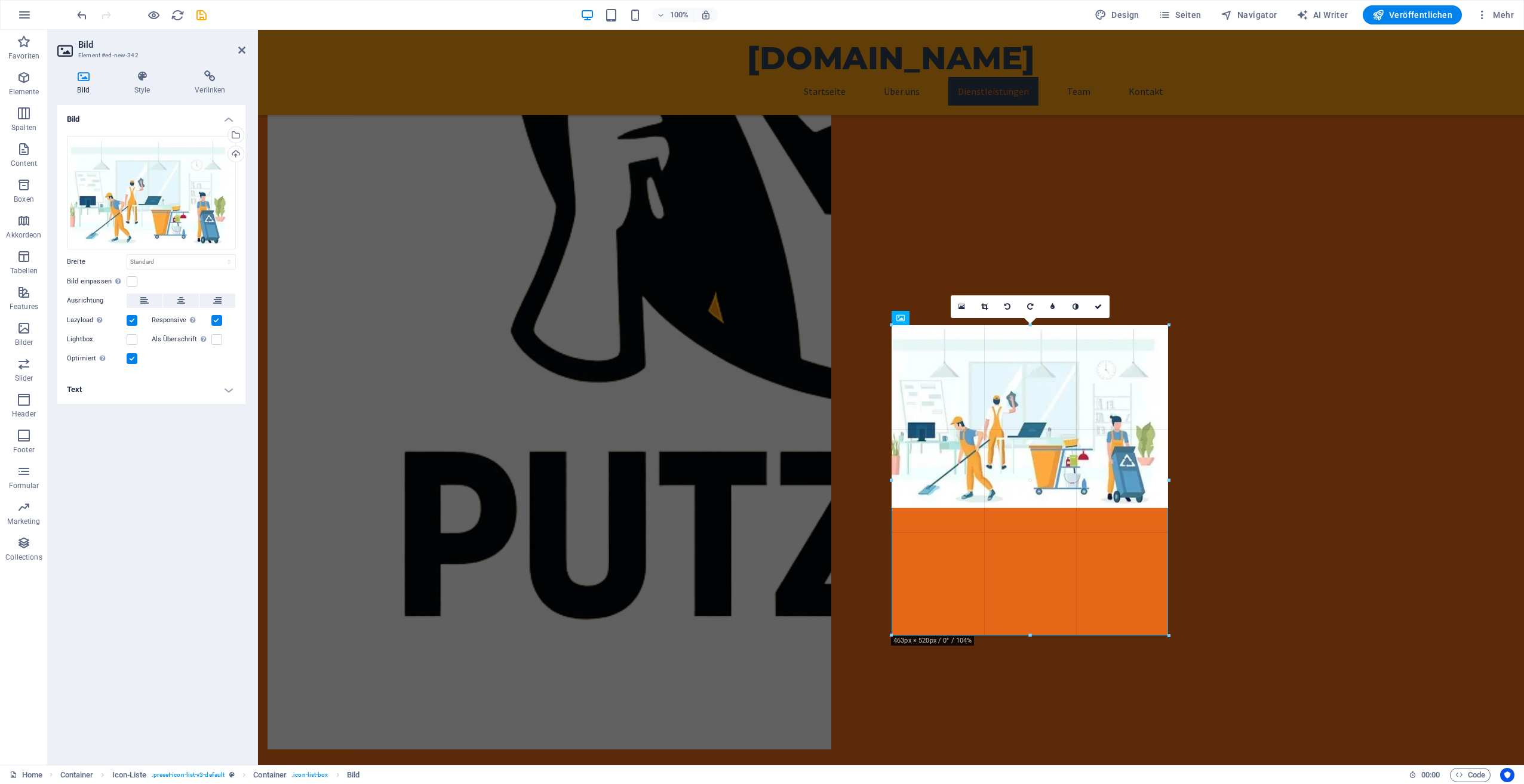
drag, startPoint x: 1099, startPoint y: 416, endPoint x: 925, endPoint y: 608, distance: 259.1
type input "463"
select select "px"
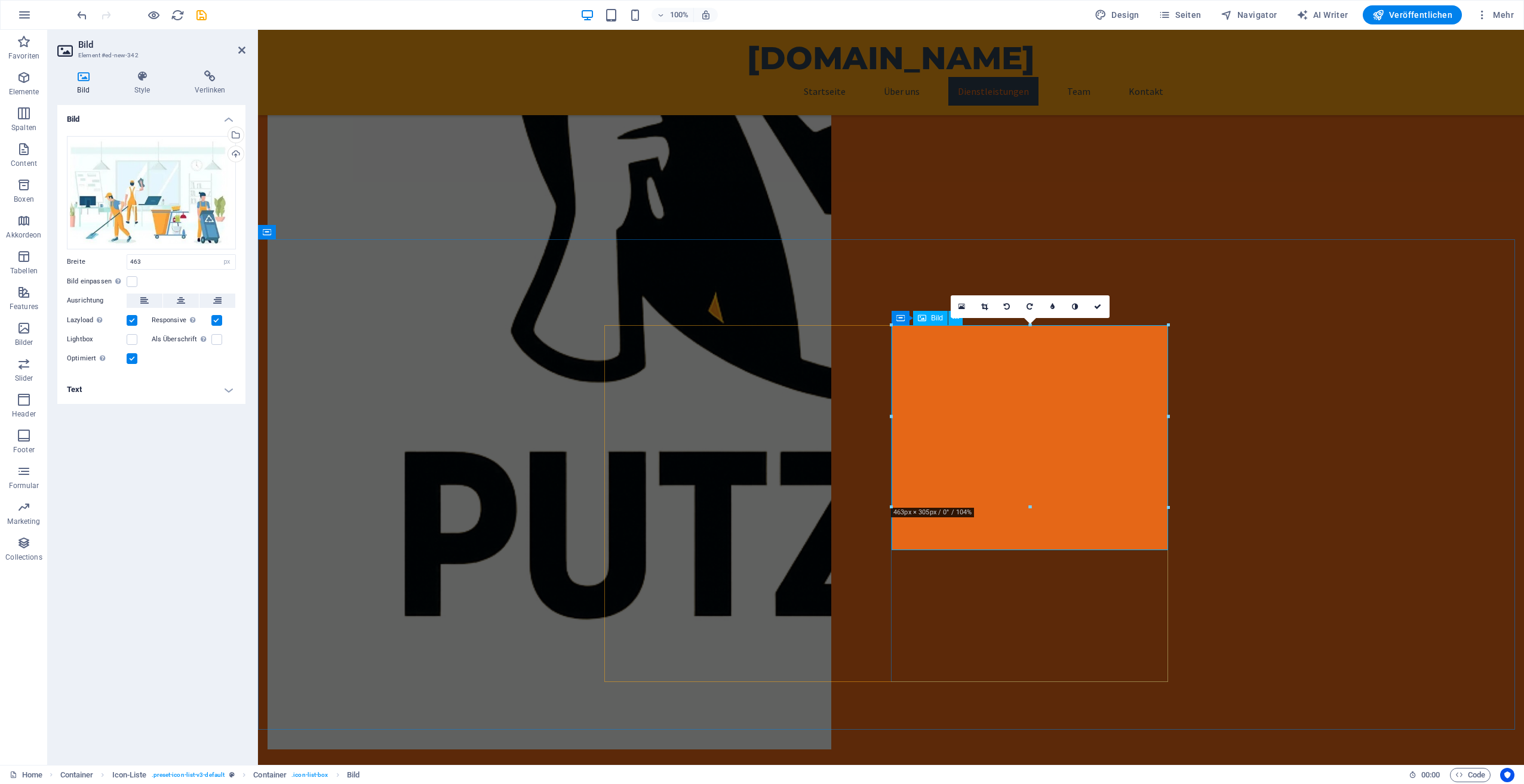
drag, startPoint x: 1286, startPoint y: 539, endPoint x: 1026, endPoint y: 547, distance: 260.1
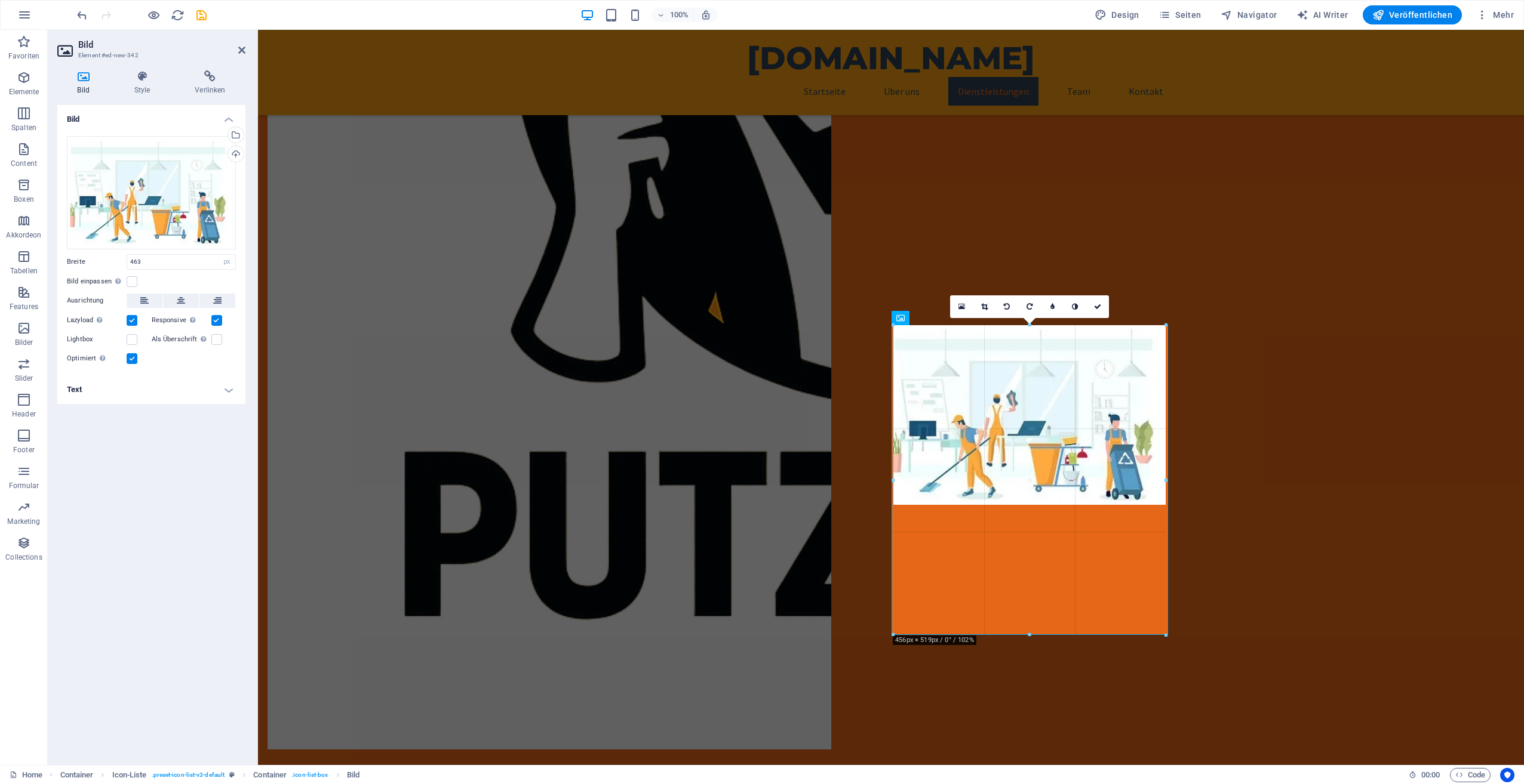
drag, startPoint x: 1029, startPoint y: 507, endPoint x: 1034, endPoint y: 636, distance: 129.1
drag, startPoint x: 1031, startPoint y: 507, endPoint x: 714, endPoint y: 609, distance: 333.0
type input "457"
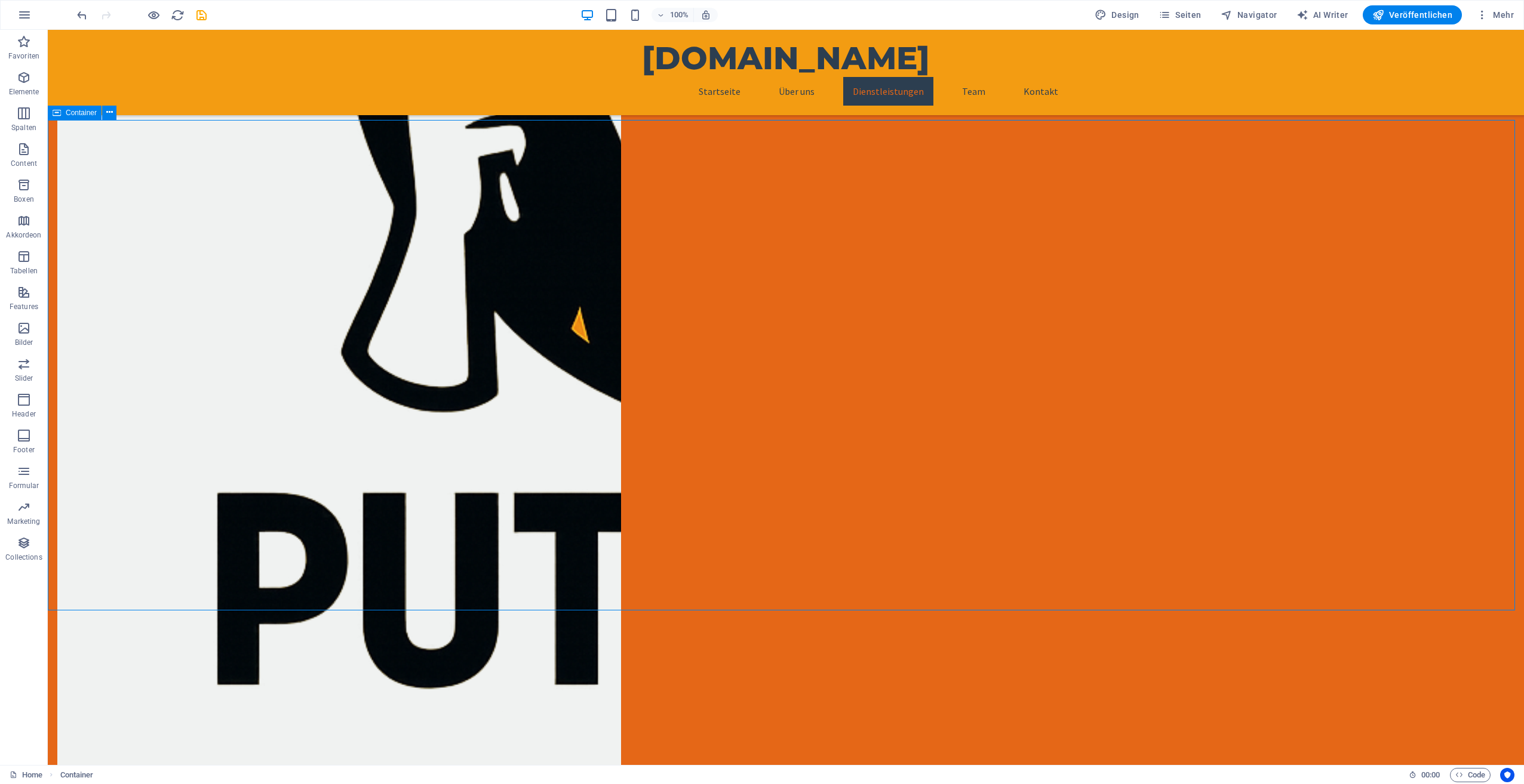
scroll to position [1015, 0]
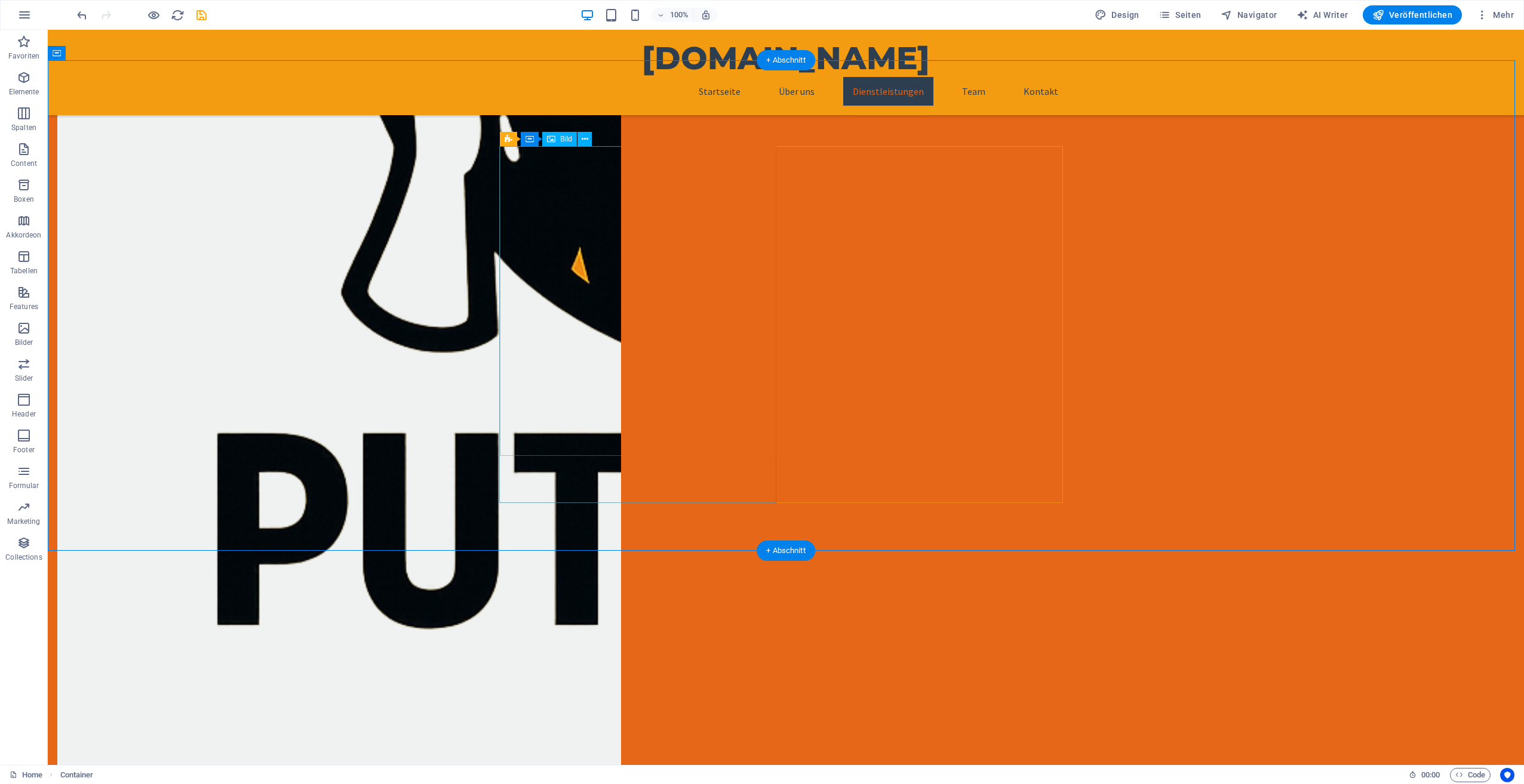
select select "px"
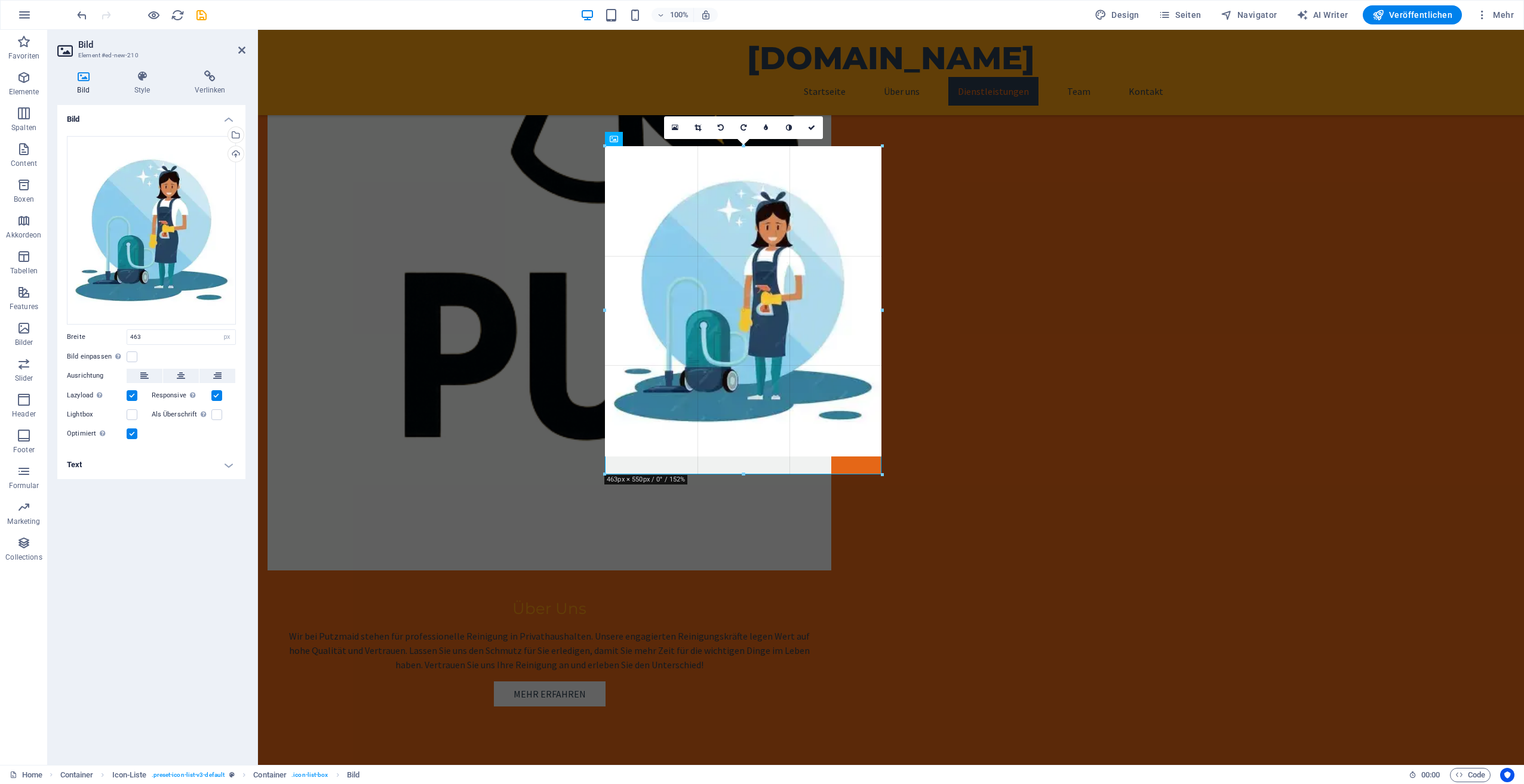
drag, startPoint x: 880, startPoint y: 457, endPoint x: 857, endPoint y: 475, distance: 29.2
click at [857, 475] on div "180 170 160 150 140 130 120 110 100 90 80 70 60 50 40 30 20 10 0 -10 -20 -30 -4…" at bounding box center [743, 309] width 277 height 328
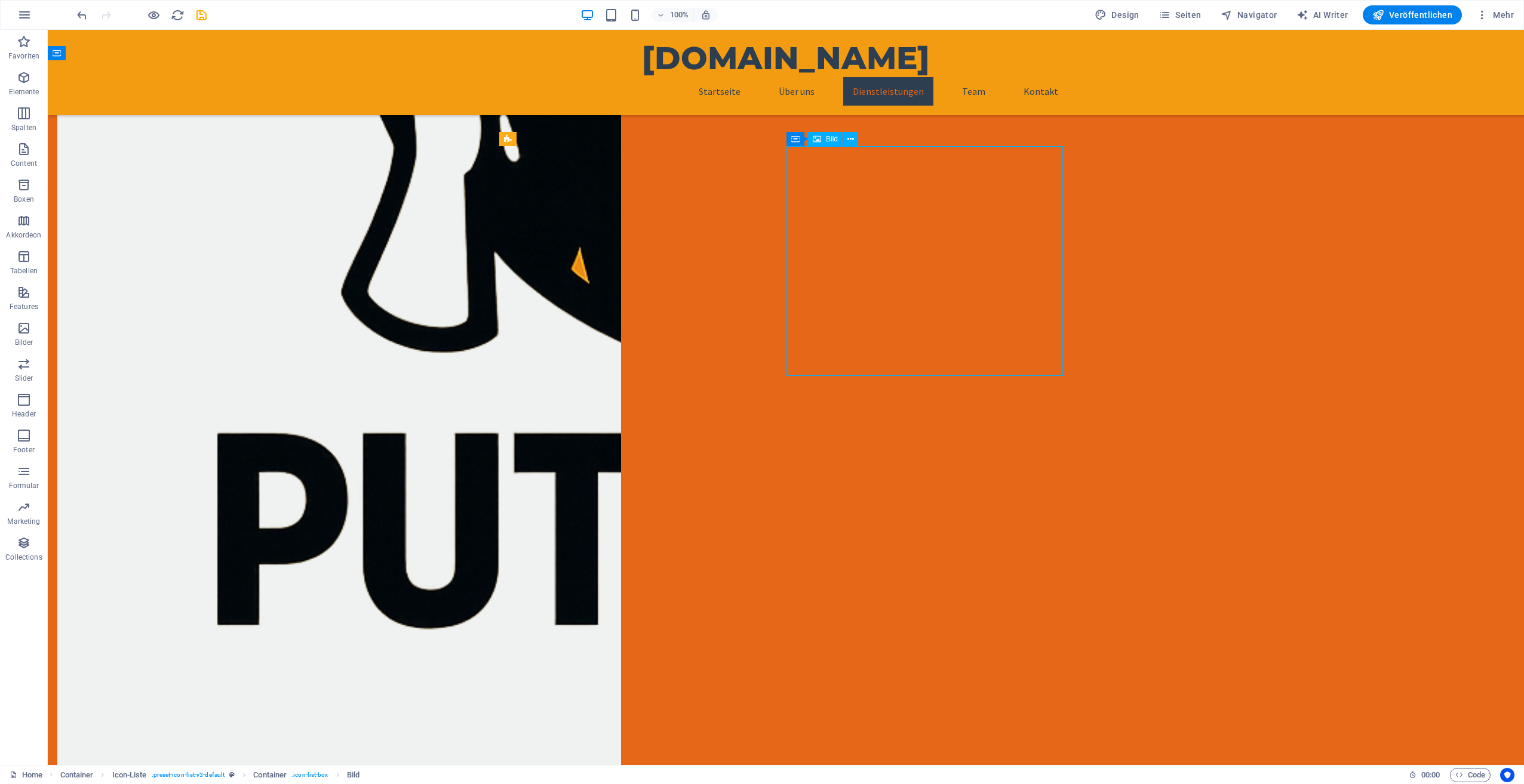
select select "px"
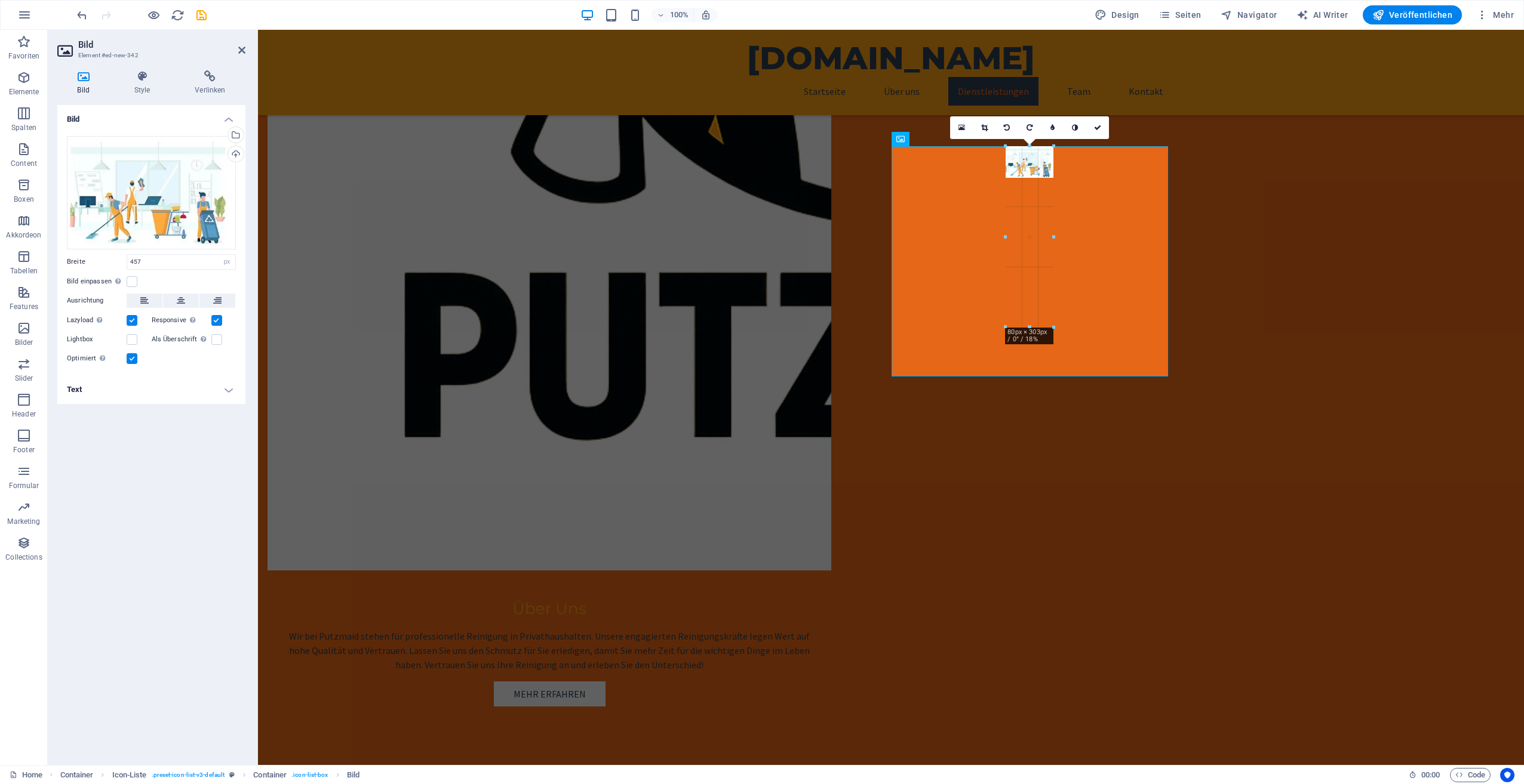
drag, startPoint x: 1163, startPoint y: 323, endPoint x: 936, endPoint y: -44, distance: 431.5
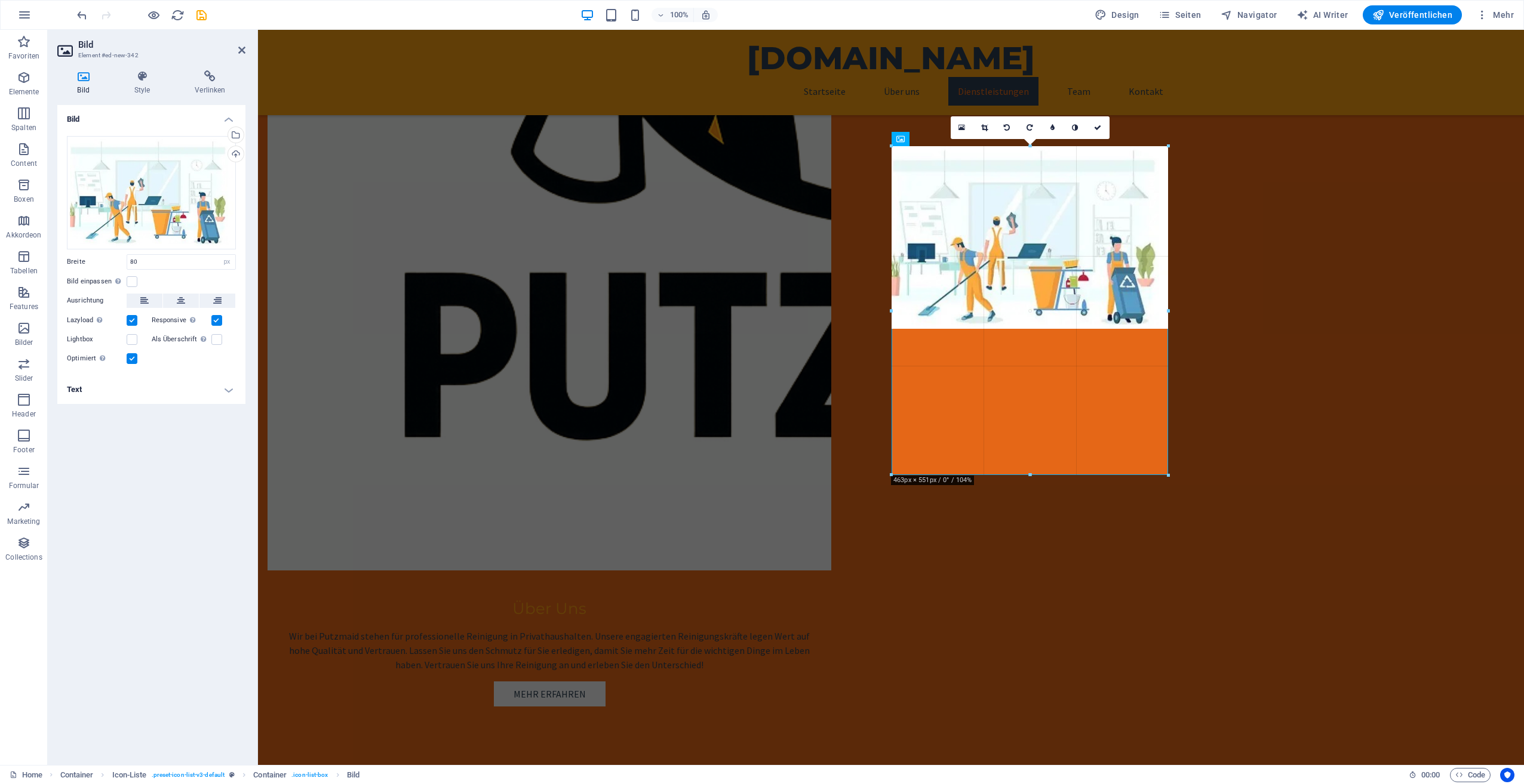
drag, startPoint x: 1056, startPoint y: 178, endPoint x: 1129, endPoint y: 475, distance: 305.8
drag, startPoint x: 1029, startPoint y: 329, endPoint x: 994, endPoint y: 475, distance: 150.1
drag, startPoint x: 1029, startPoint y: 327, endPoint x: 1021, endPoint y: 469, distance: 142.2
type input "463"
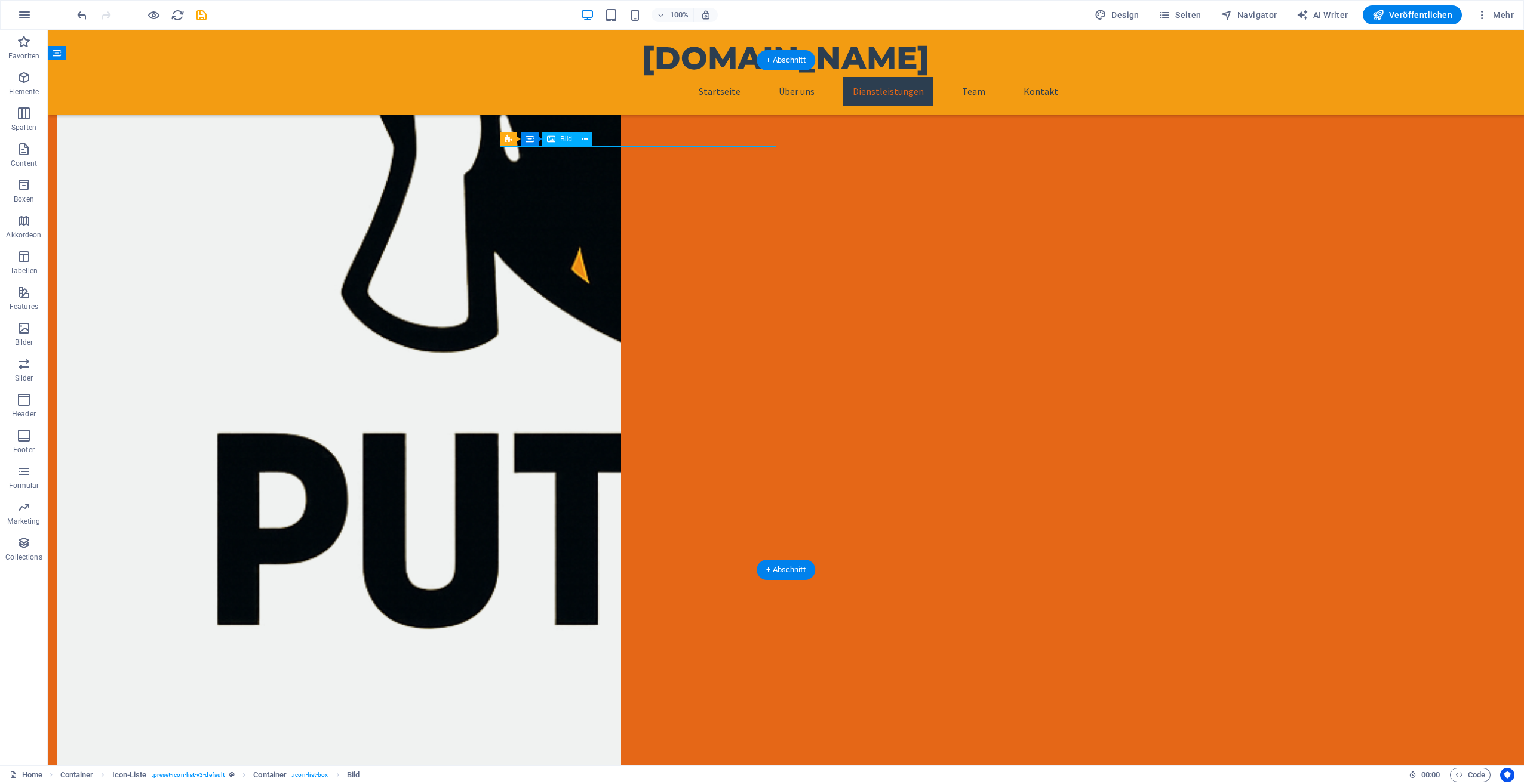
select select "px"
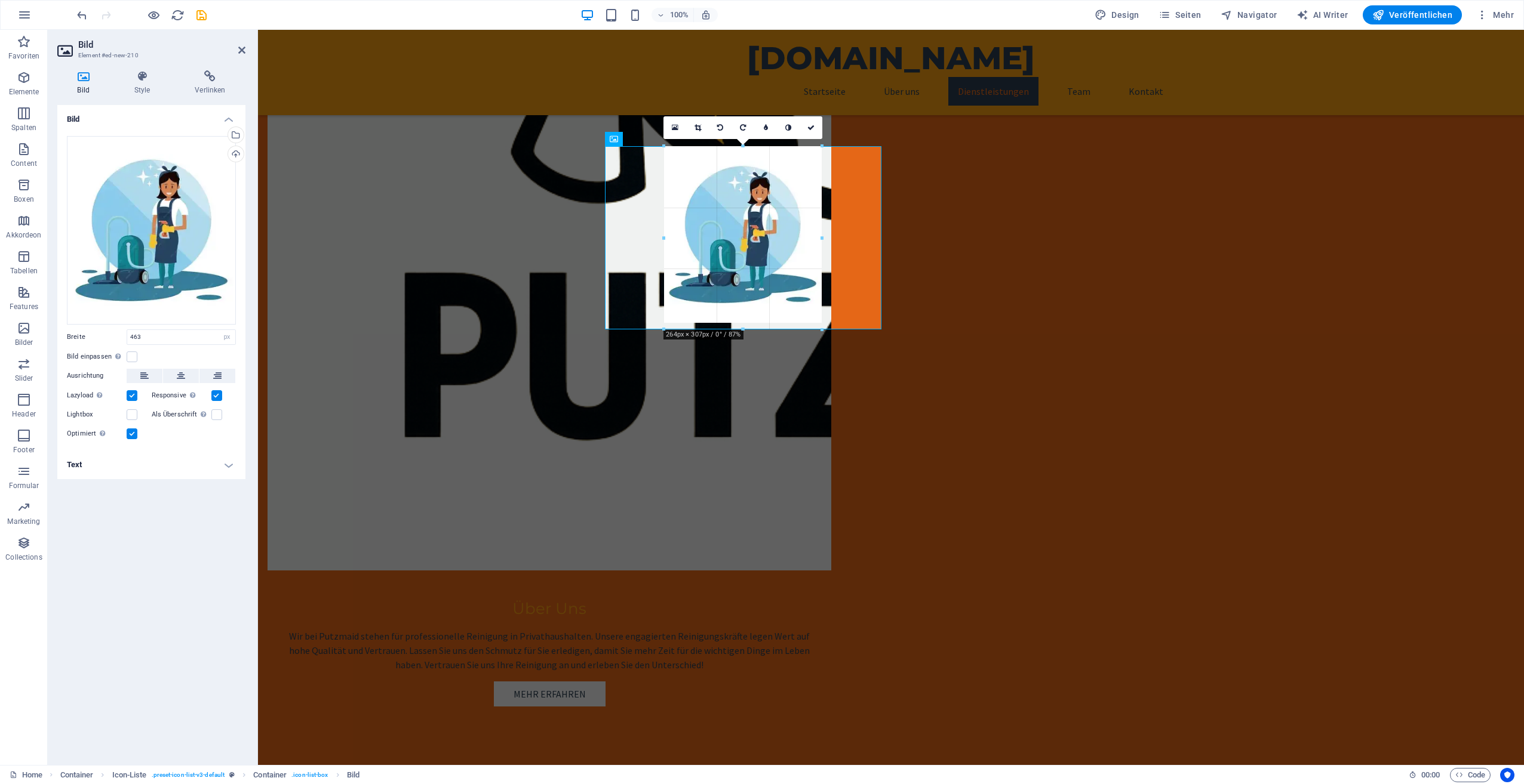
drag, startPoint x: 742, startPoint y: 475, endPoint x: 692, endPoint y: 330, distance: 153.4
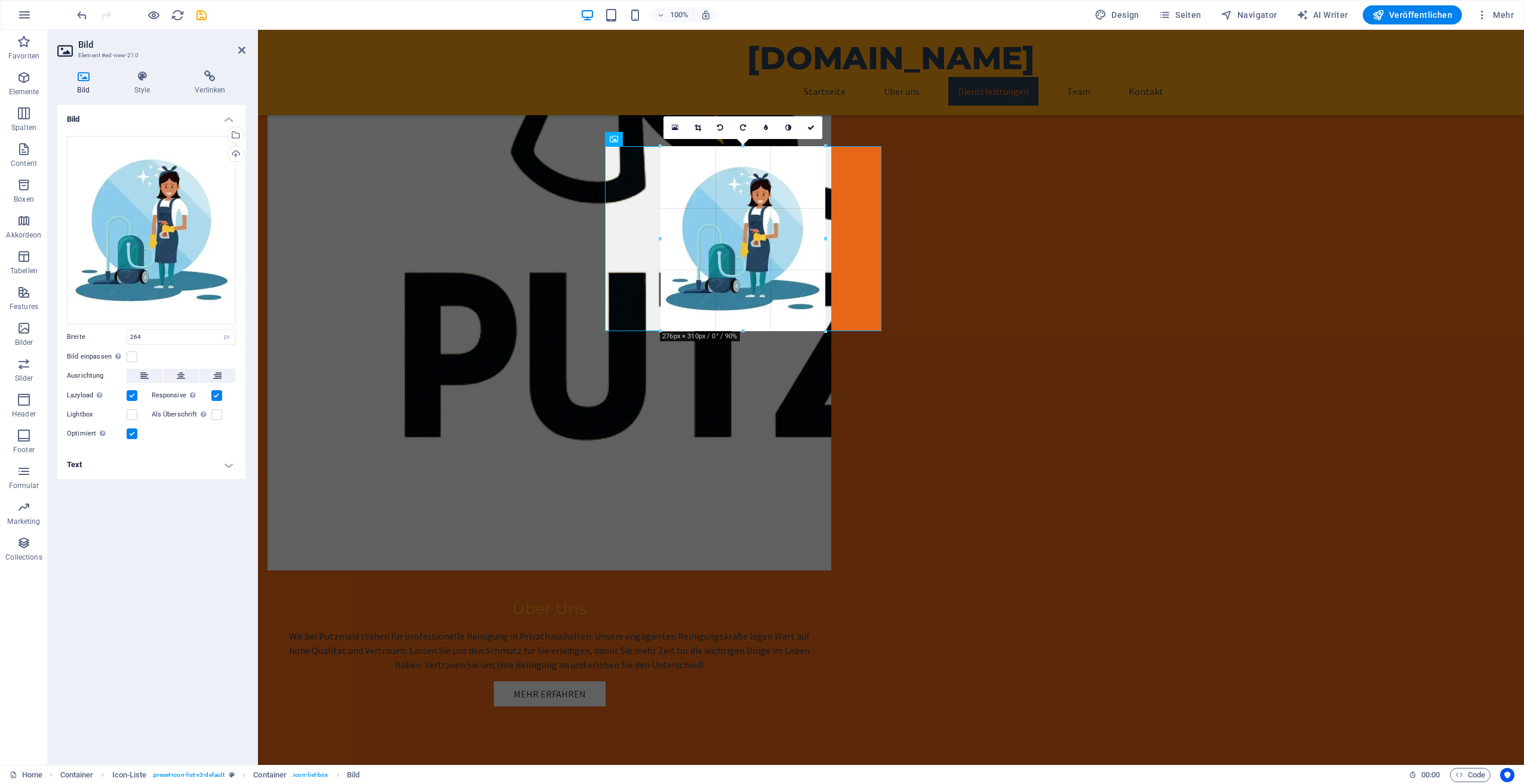
drag, startPoint x: 742, startPoint y: 322, endPoint x: 742, endPoint y: 331, distance: 9.0
type input "276"
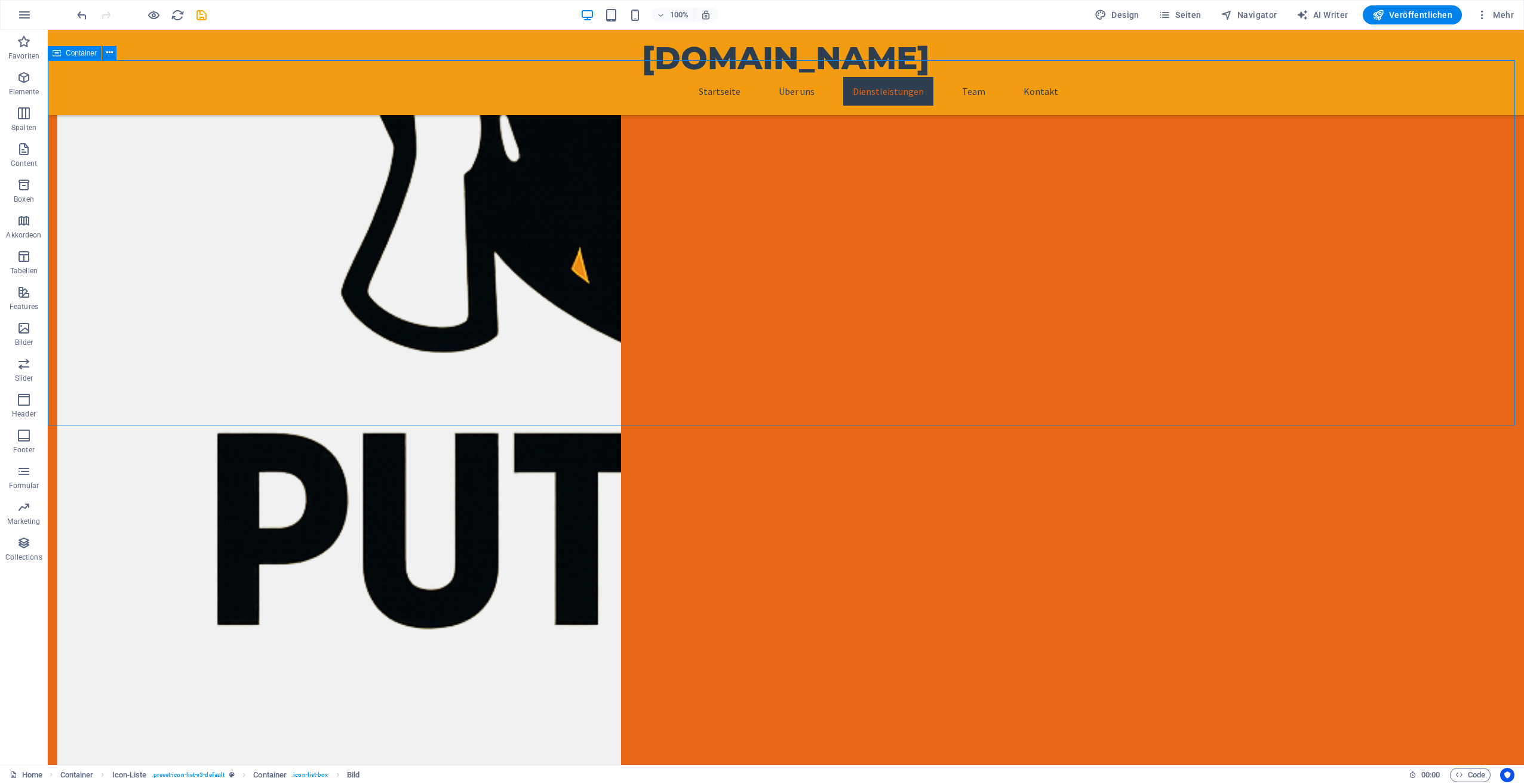
drag, startPoint x: 1147, startPoint y: 290, endPoint x: 1355, endPoint y: 291, distance: 208.0
click at [568, 327] on icon at bounding box center [568, 323] width 7 height 13
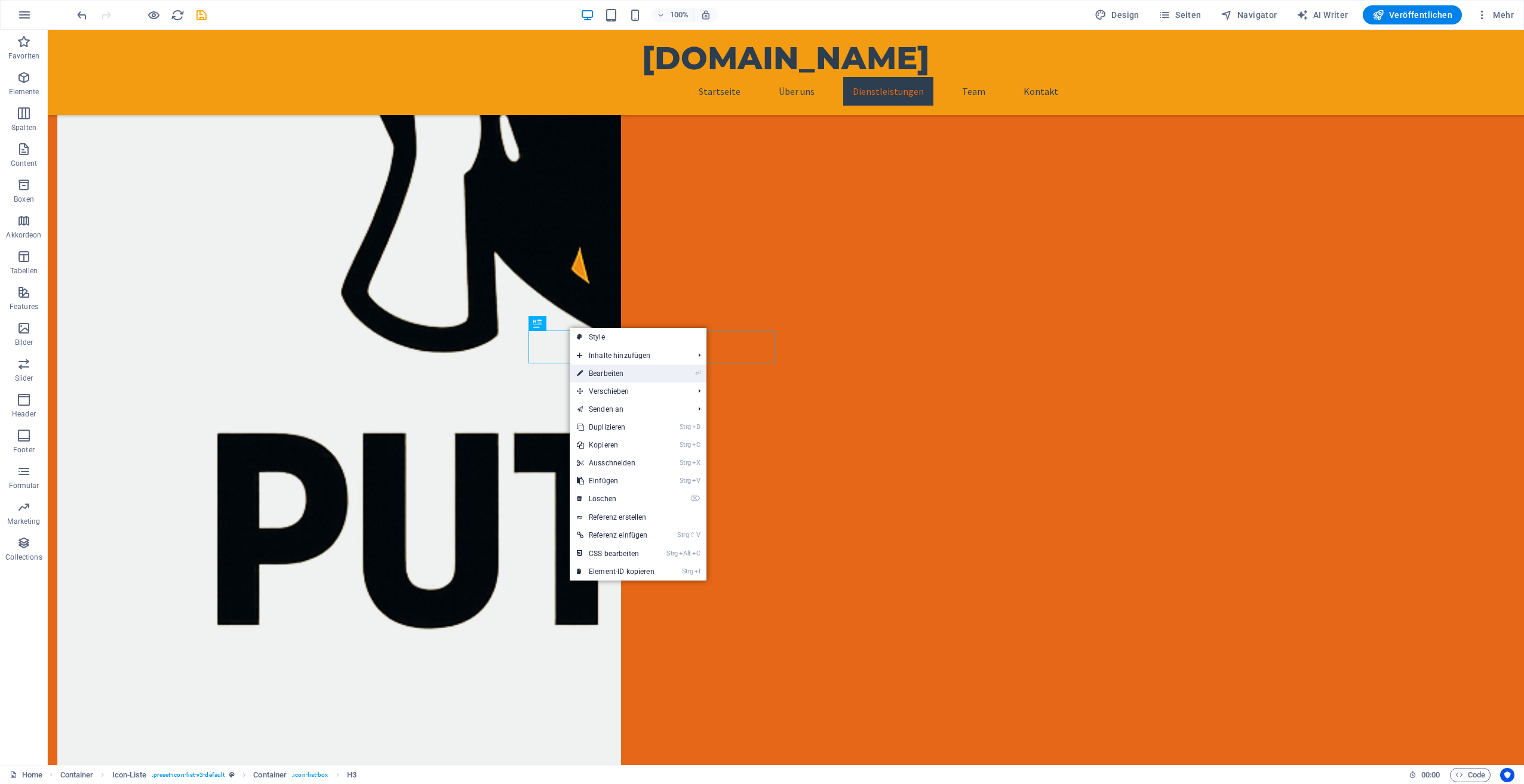
click at [601, 371] on link "⏎ Bearbeiten" at bounding box center [616, 374] width 92 height 18
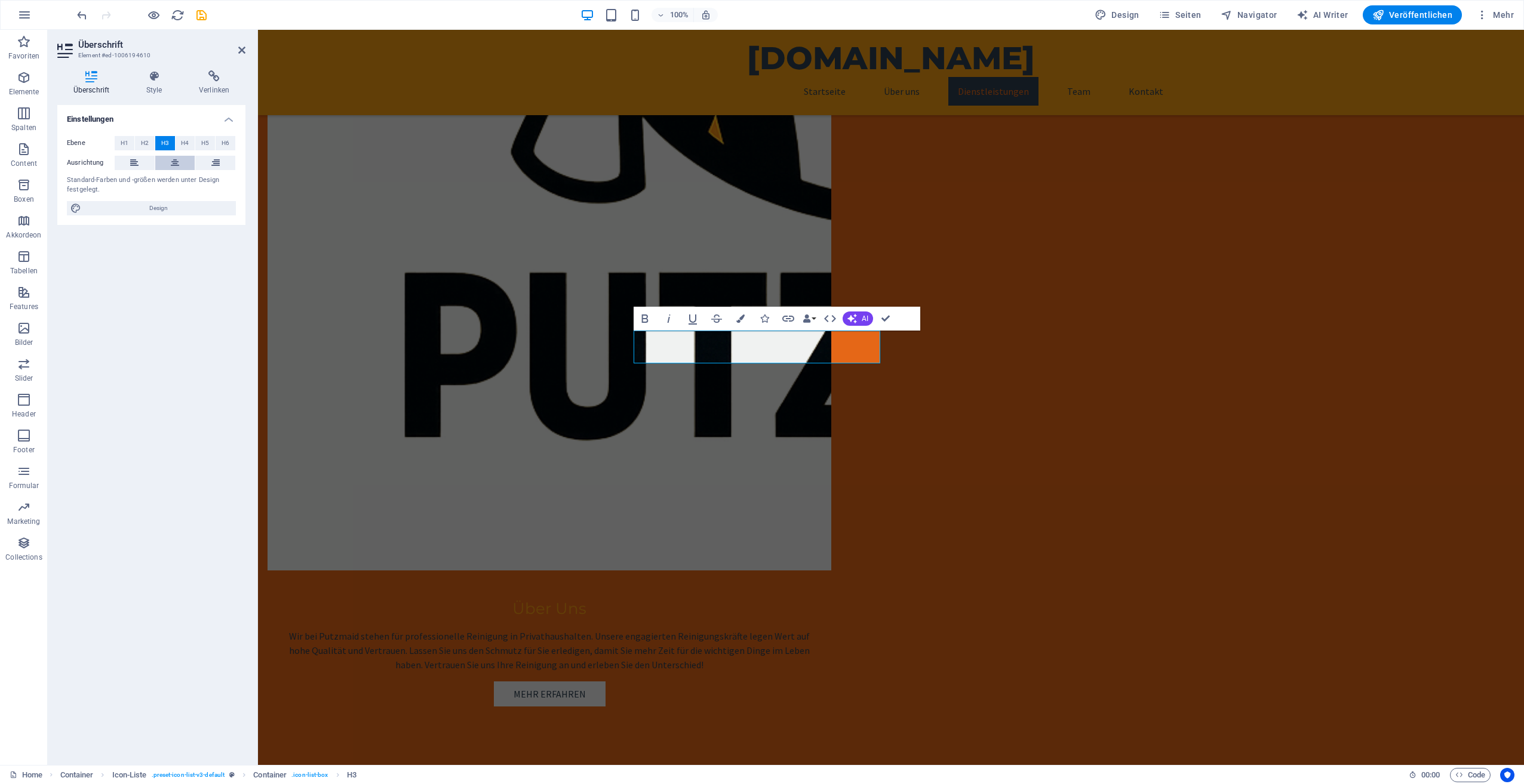
click at [172, 161] on icon at bounding box center [175, 162] width 8 height 14
click at [142, 144] on span "H2" at bounding box center [145, 143] width 8 height 14
click at [164, 141] on span "H3" at bounding box center [165, 143] width 8 height 14
click at [186, 143] on span "H4" at bounding box center [184, 143] width 8 height 14
click at [170, 144] on button "H3" at bounding box center [165, 143] width 20 height 14
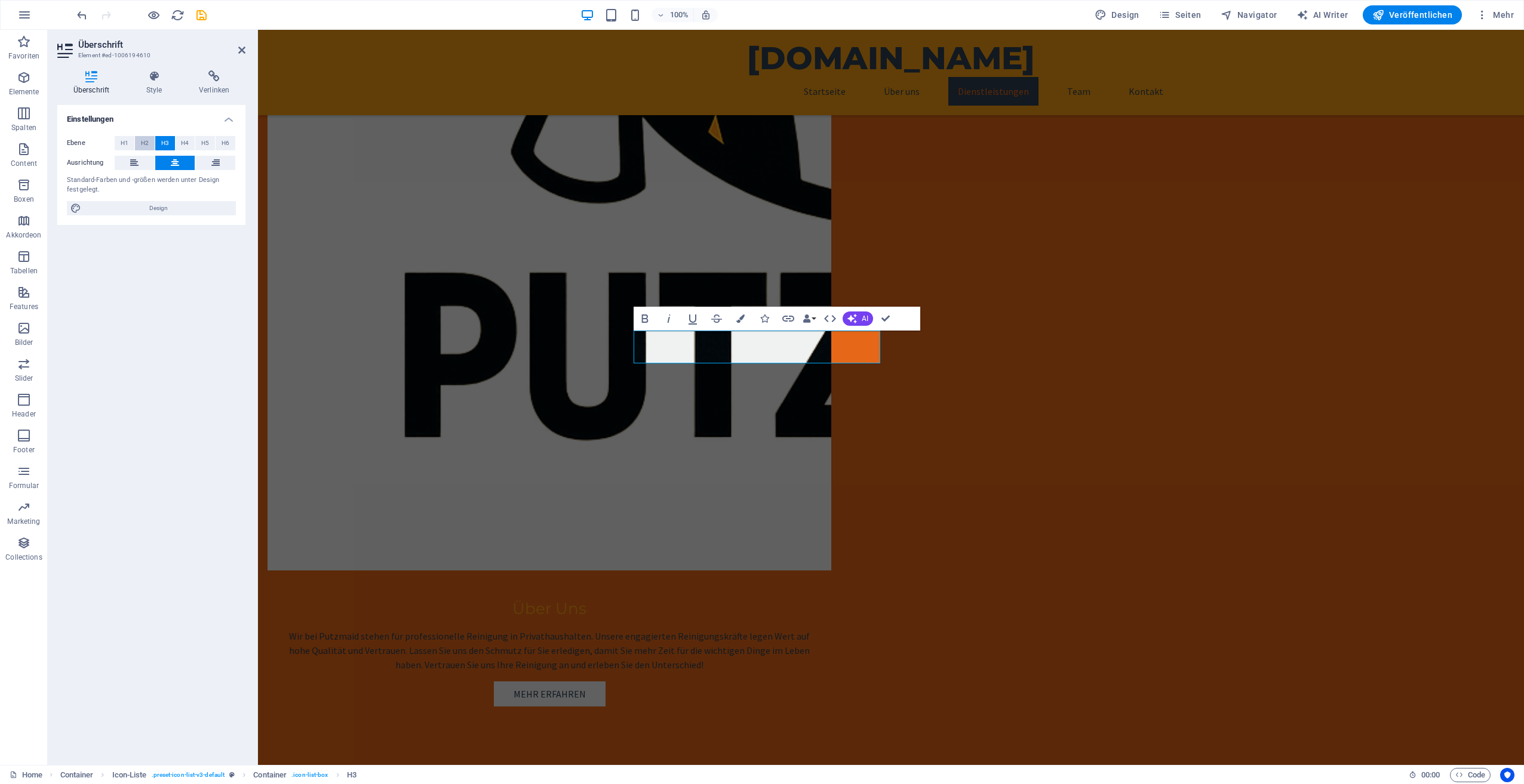
click at [147, 139] on span "H2" at bounding box center [145, 143] width 8 height 14
click at [124, 145] on span "H1" at bounding box center [125, 143] width 8 height 14
click at [147, 143] on span "H2" at bounding box center [145, 143] width 8 height 14
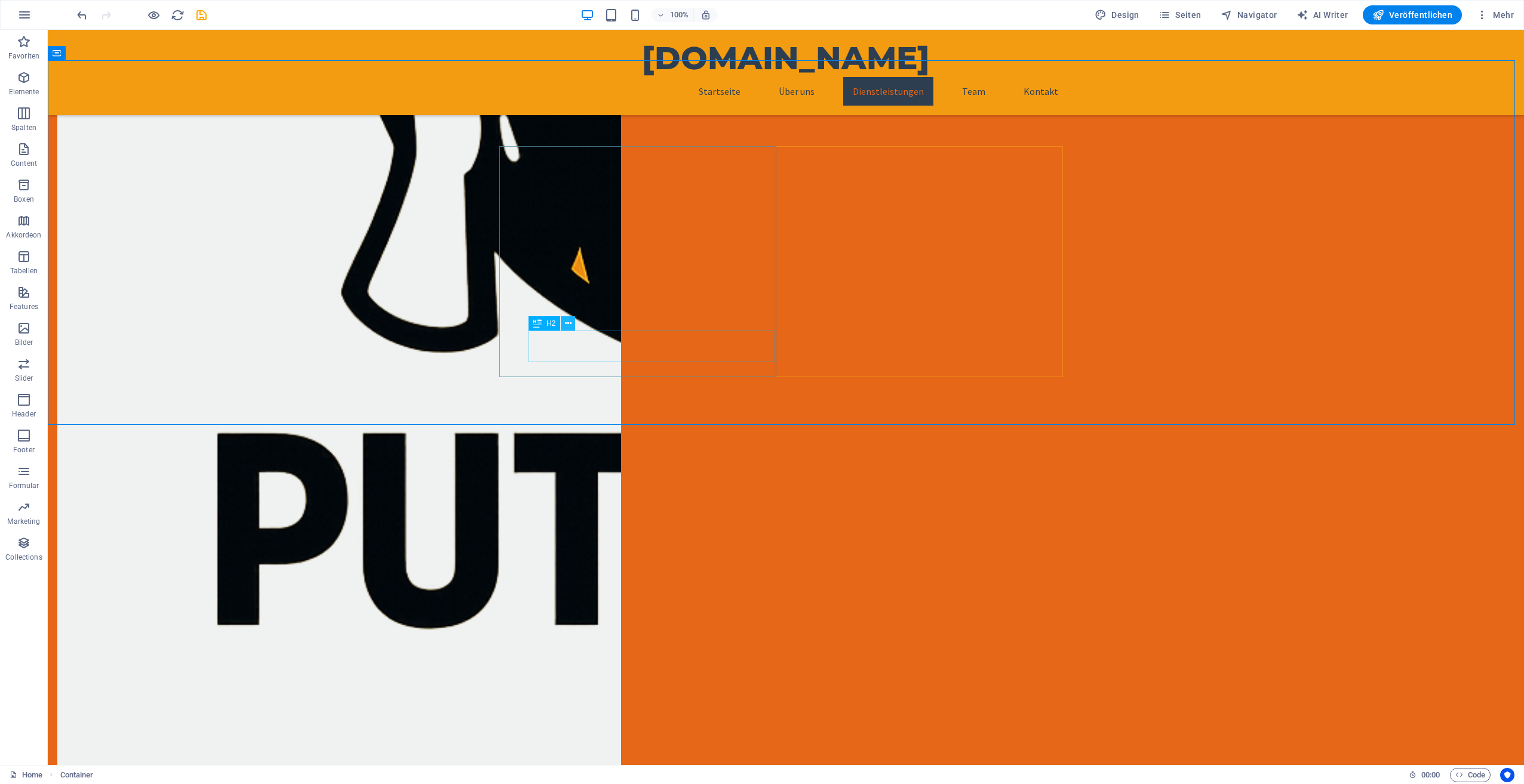
click at [567, 323] on icon at bounding box center [568, 323] width 7 height 13
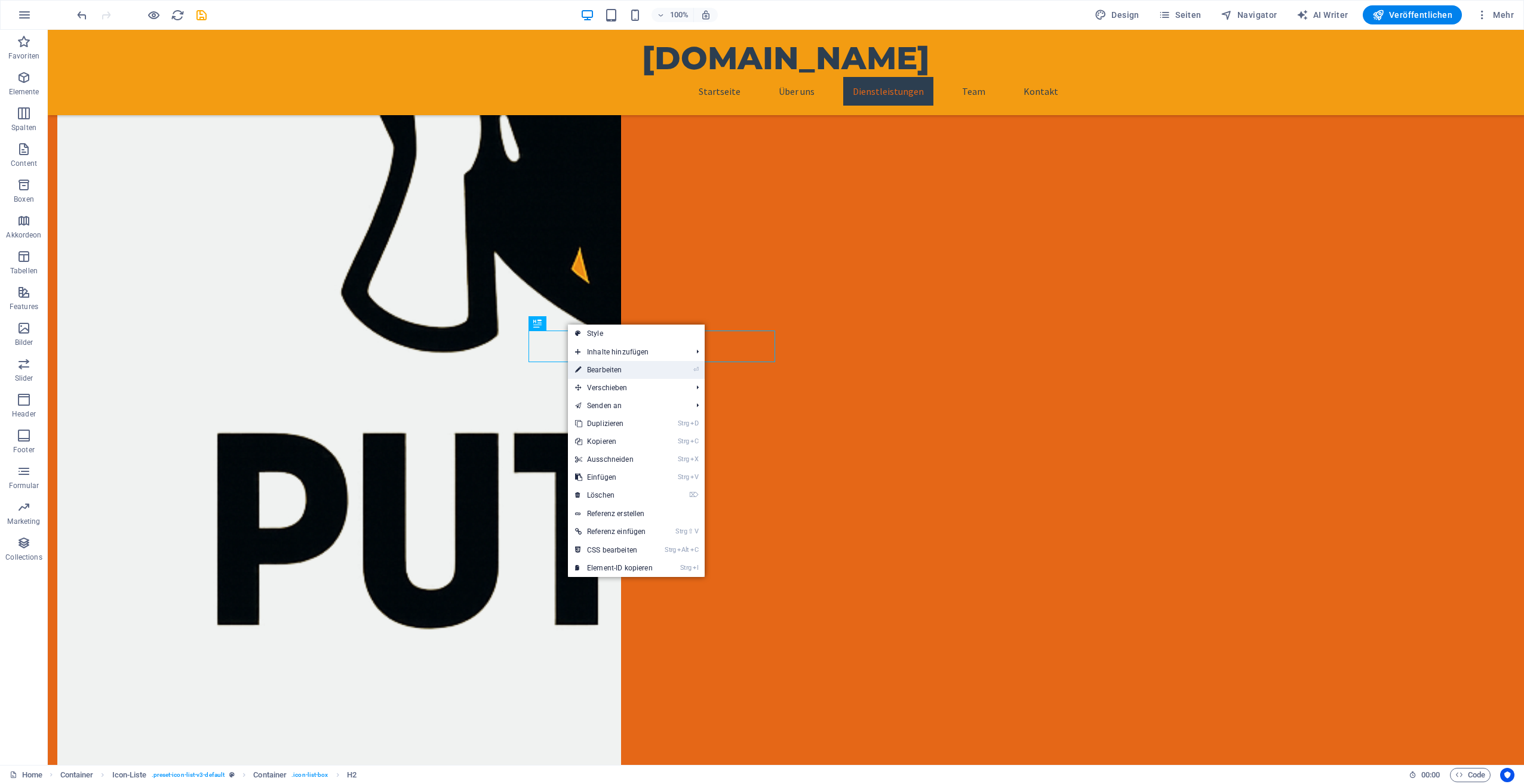
click at [599, 368] on link "⏎ Bearbeiten" at bounding box center [613, 370] width 92 height 18
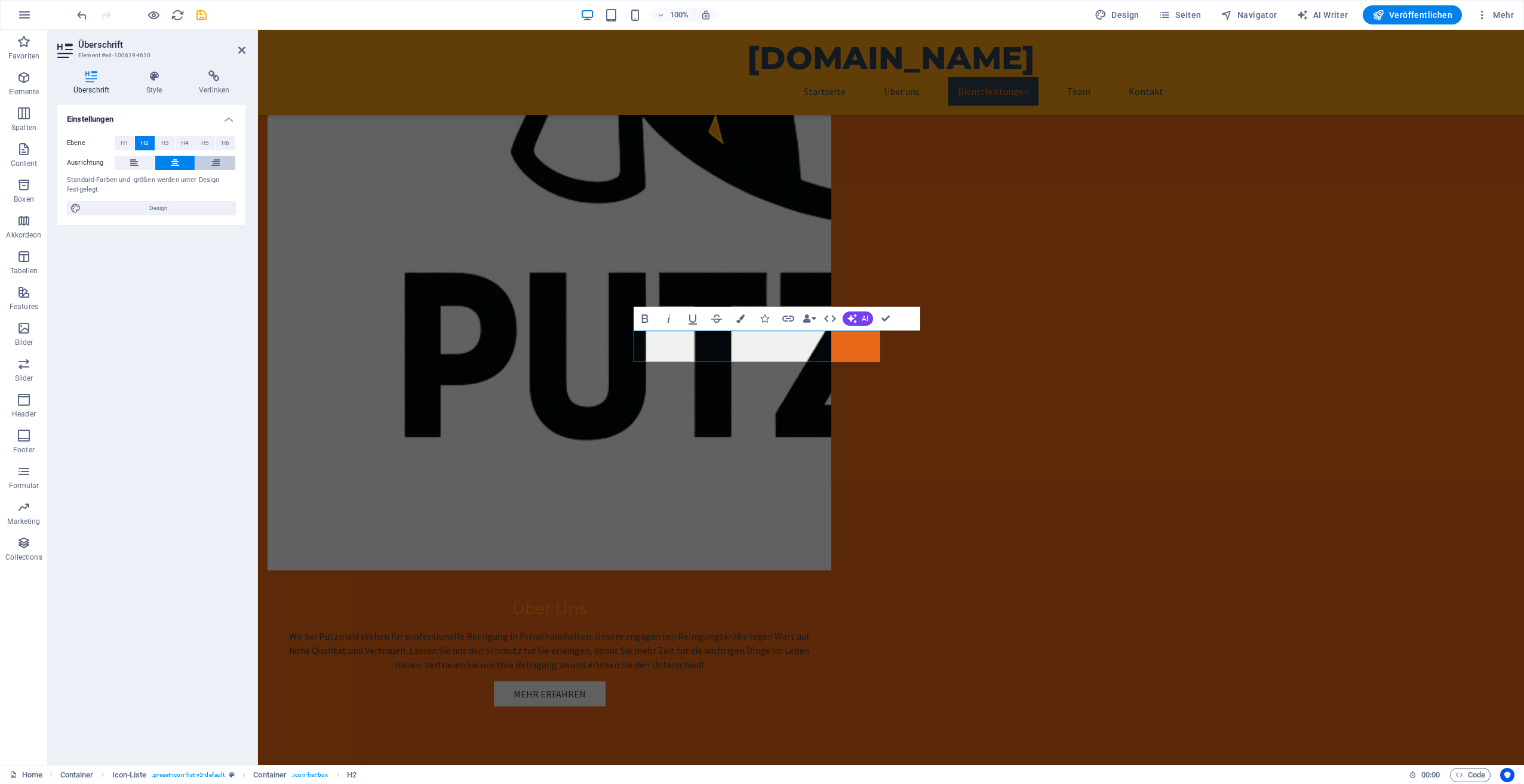
click at [225, 161] on button at bounding box center [215, 162] width 40 height 14
click at [177, 161] on icon at bounding box center [175, 162] width 8 height 14
click at [131, 161] on icon at bounding box center [134, 162] width 8 height 14
click at [166, 164] on button at bounding box center [175, 162] width 40 height 14
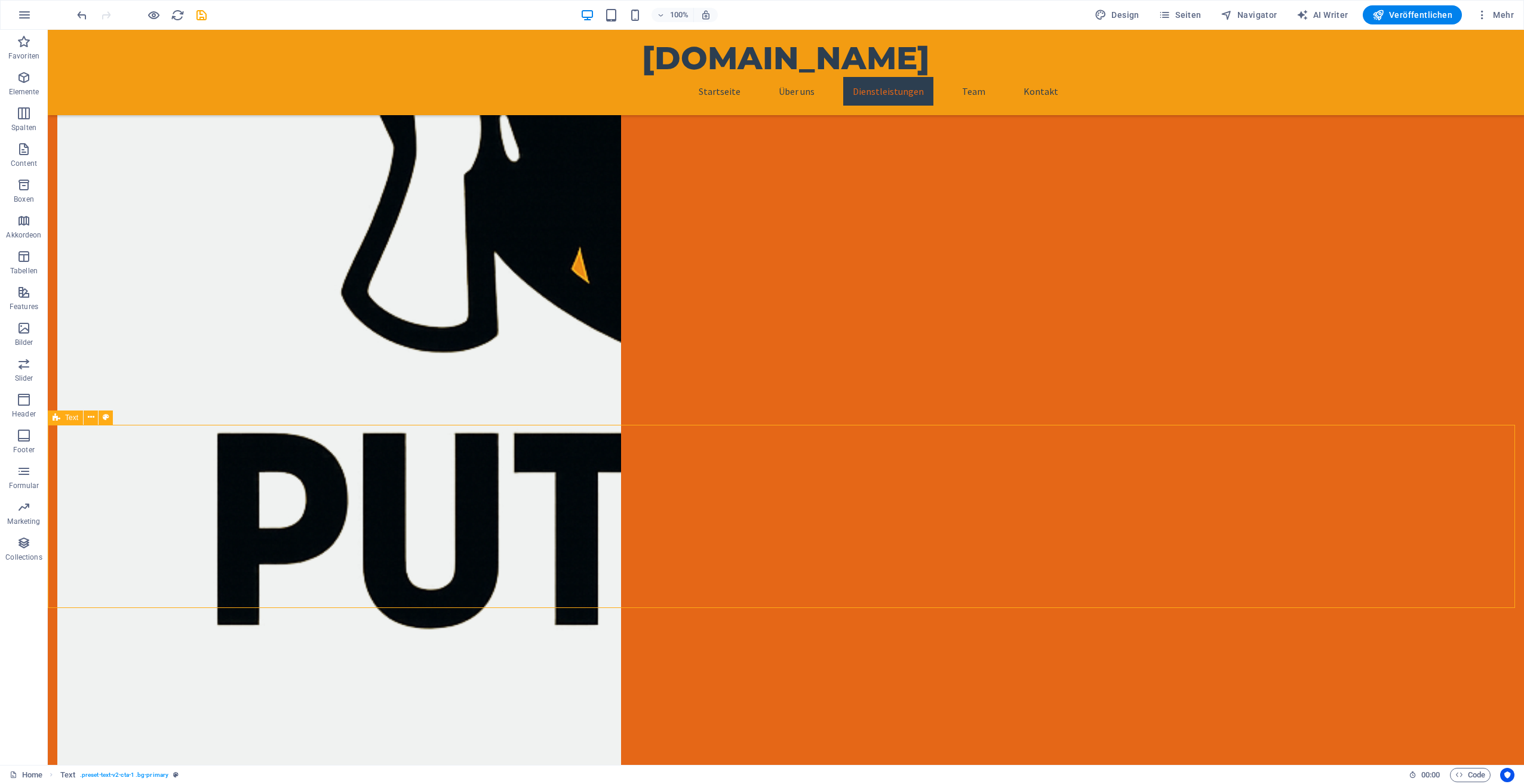
drag, startPoint x: 480, startPoint y: 426, endPoint x: 689, endPoint y: 432, distance: 209.1
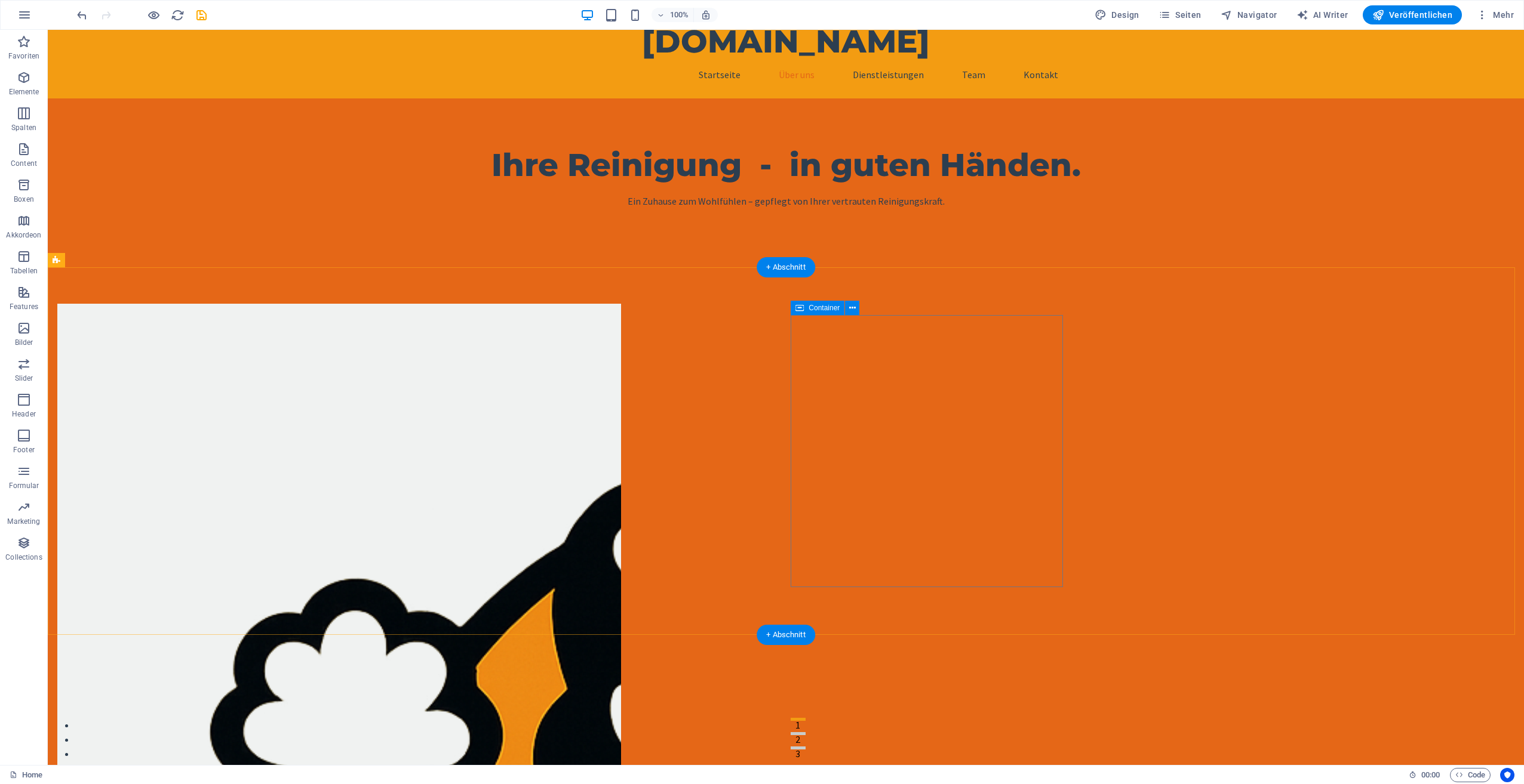
scroll to position [0, 0]
